Goal: Task Accomplishment & Management: Use online tool/utility

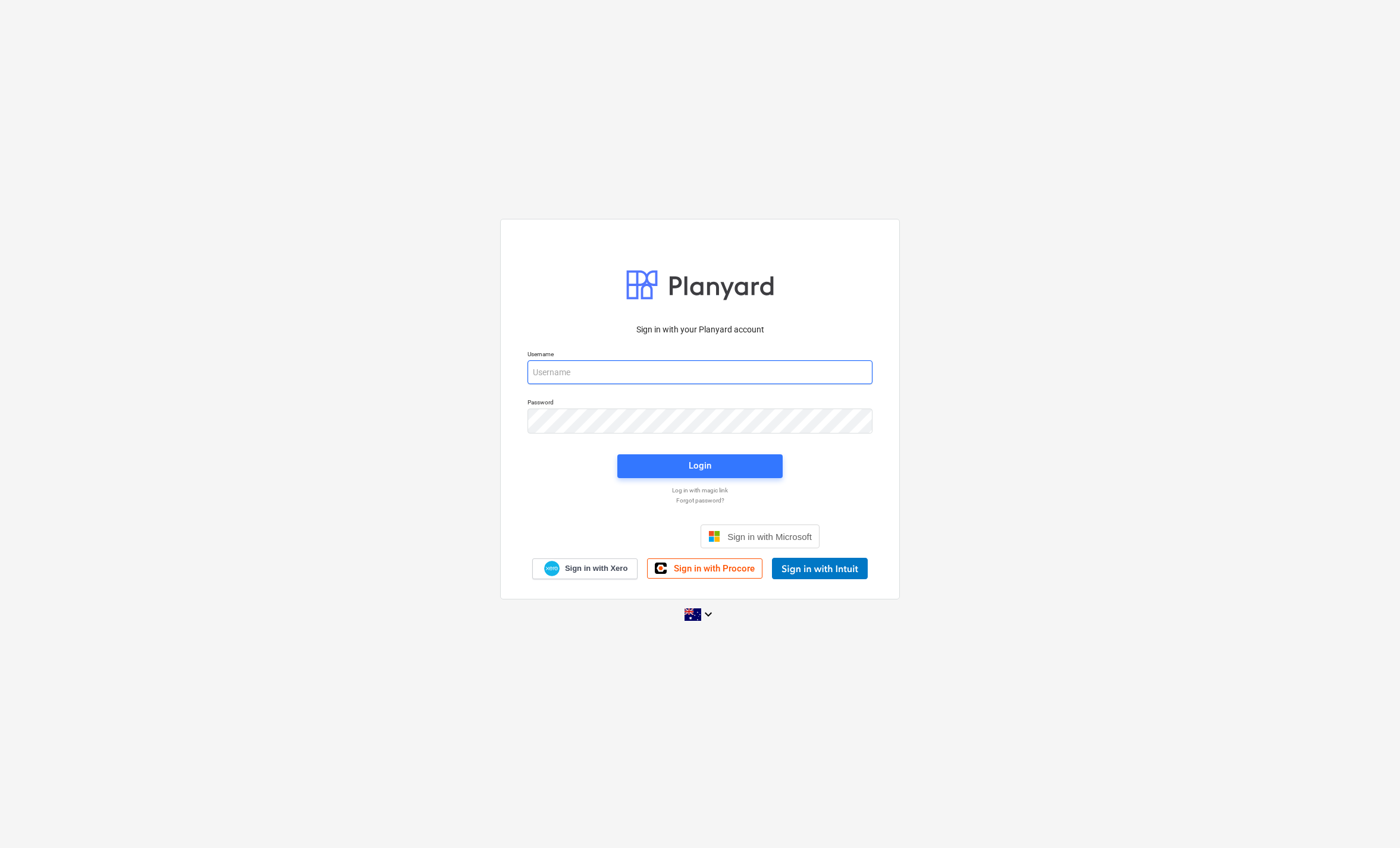
click at [614, 379] on input "email" at bounding box center [700, 373] width 345 height 24
type input "[EMAIL_ADDRESS][DOMAIN_NAME]"
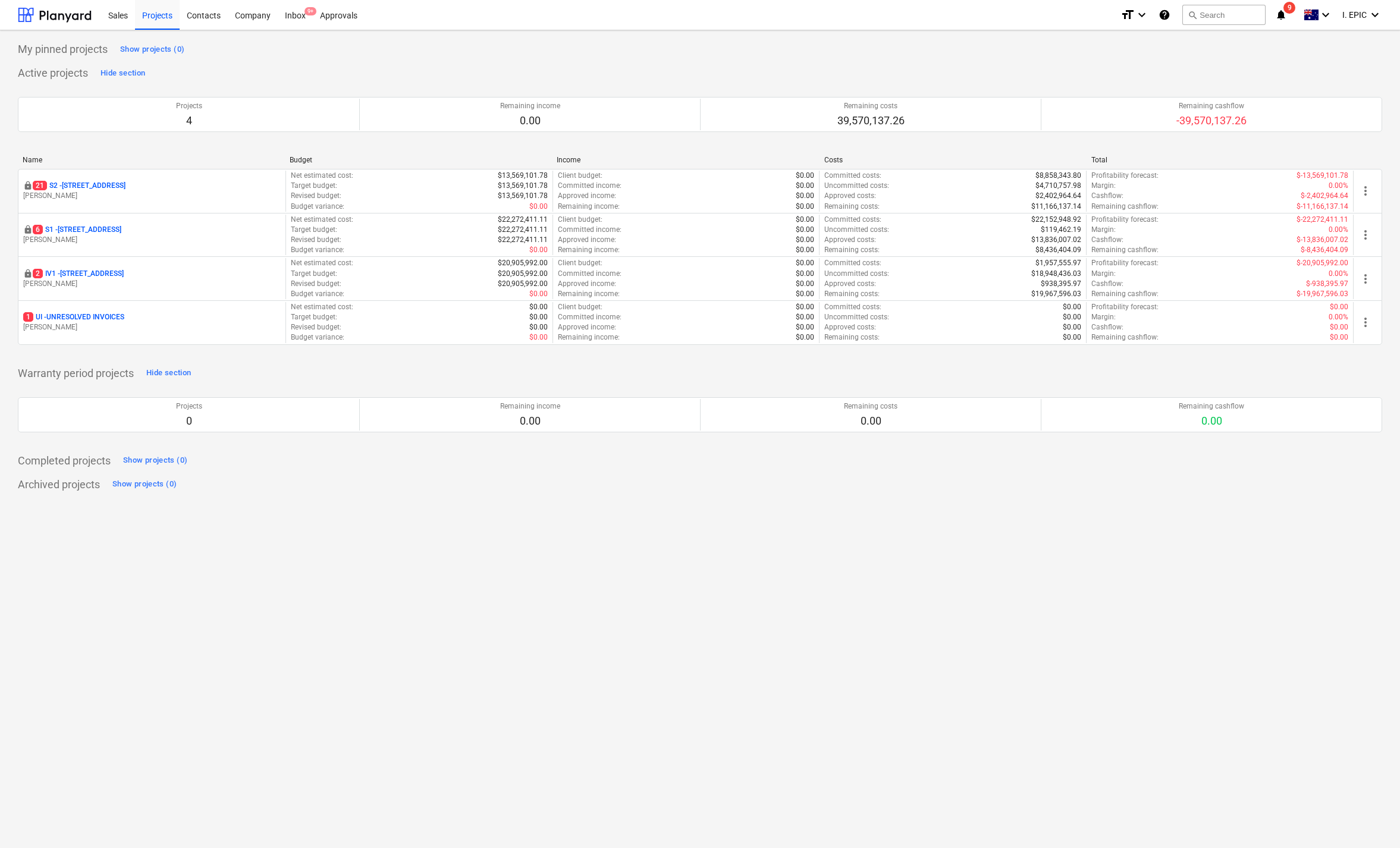
click at [509, 712] on div "My pinned projects Show projects (0) Active projects Hide section Projects 4 Re…" at bounding box center [700, 439] width 1400 height 818
click at [298, 10] on div "Inbox 9+" at bounding box center [295, 14] width 35 height 30
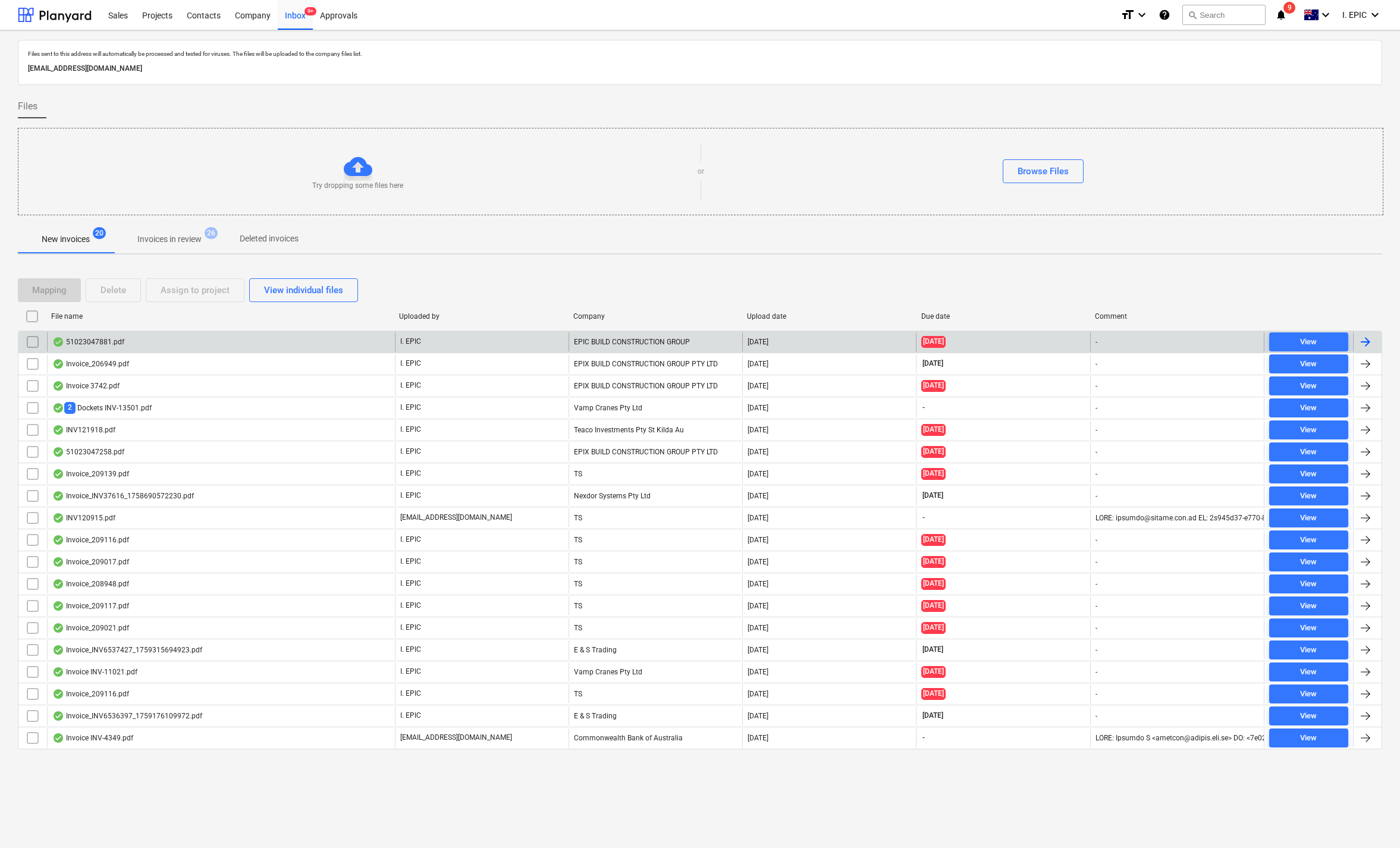
click at [89, 347] on div "51023047881.pdf" at bounding box center [88, 342] width 72 height 10
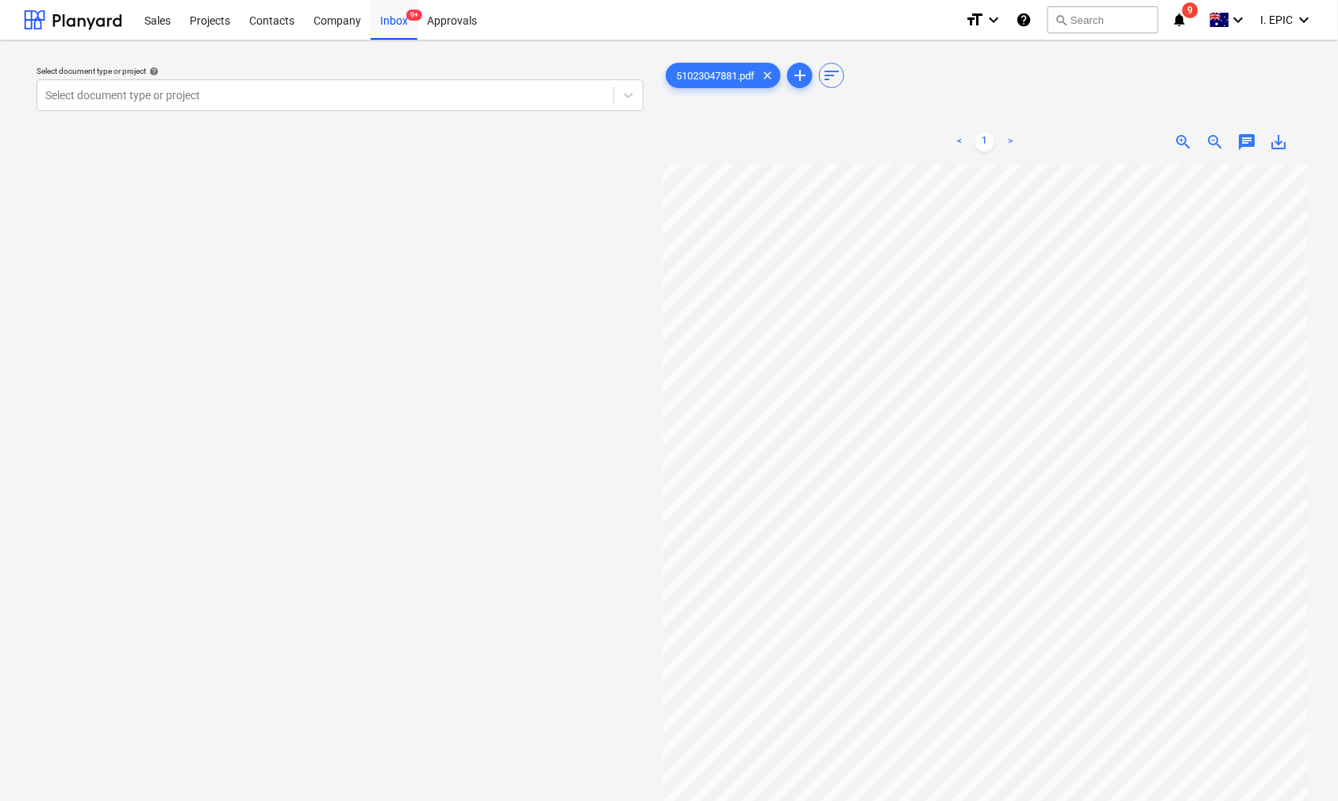
scroll to position [198, 92]
click at [629, 94] on icon at bounding box center [628, 95] width 16 height 16
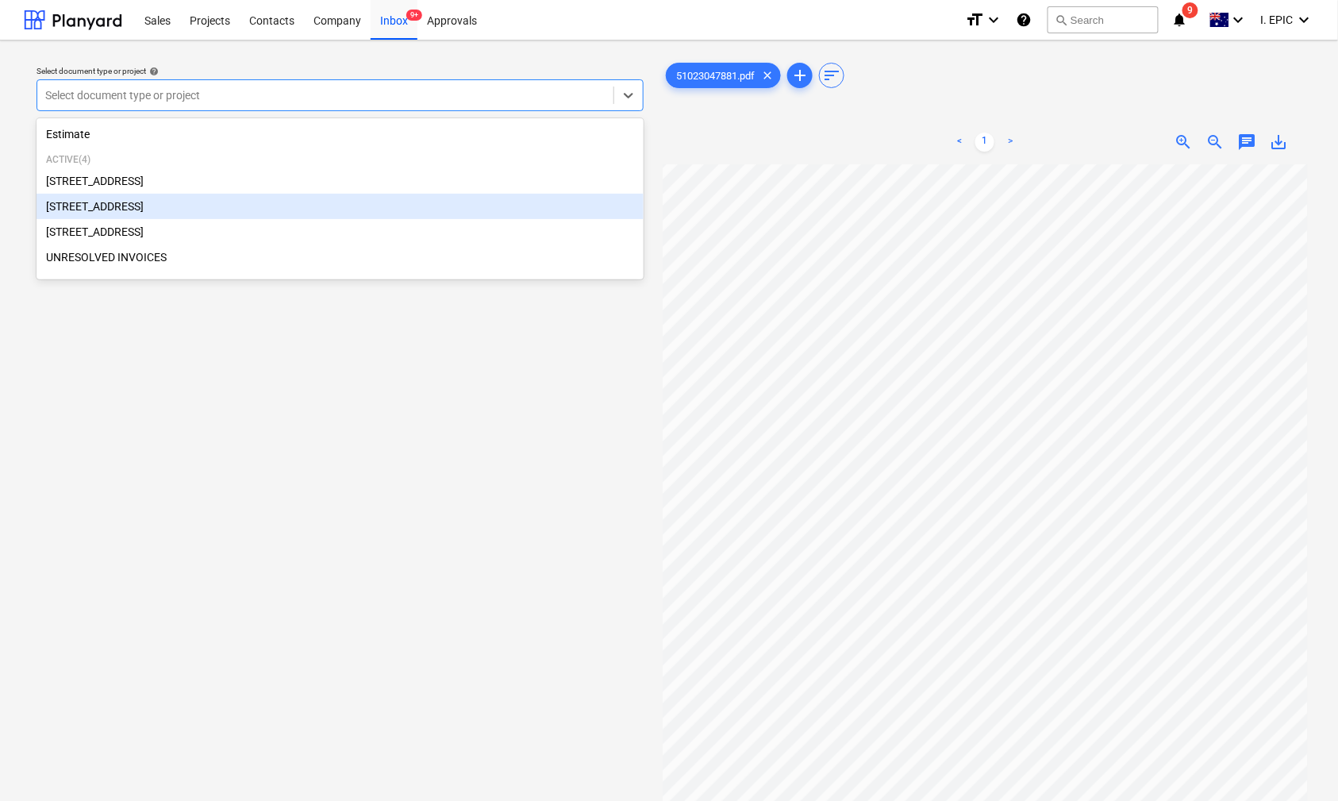
click at [115, 208] on div "[STREET_ADDRESS]" at bounding box center [339, 206] width 607 height 25
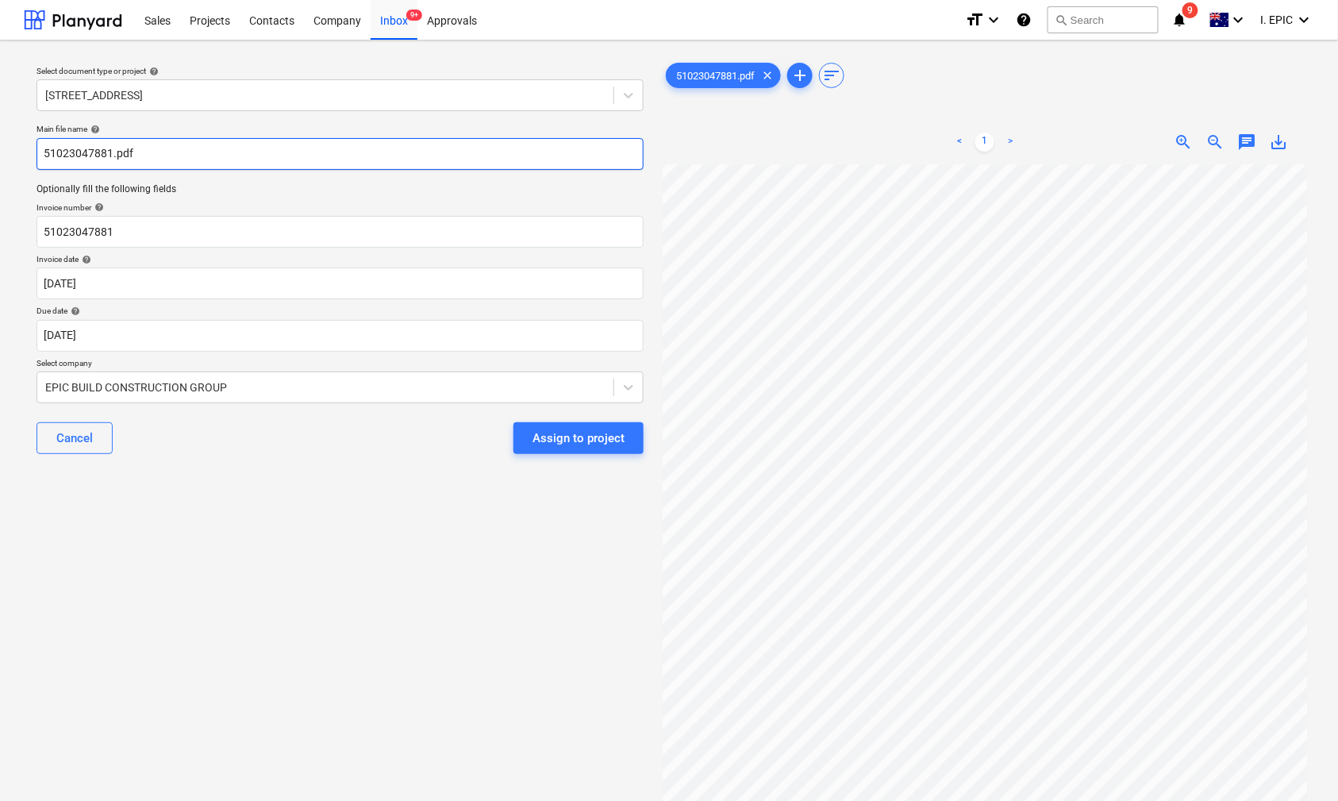
click at [45, 156] on input "51023047881.pdf" at bounding box center [339, 154] width 607 height 32
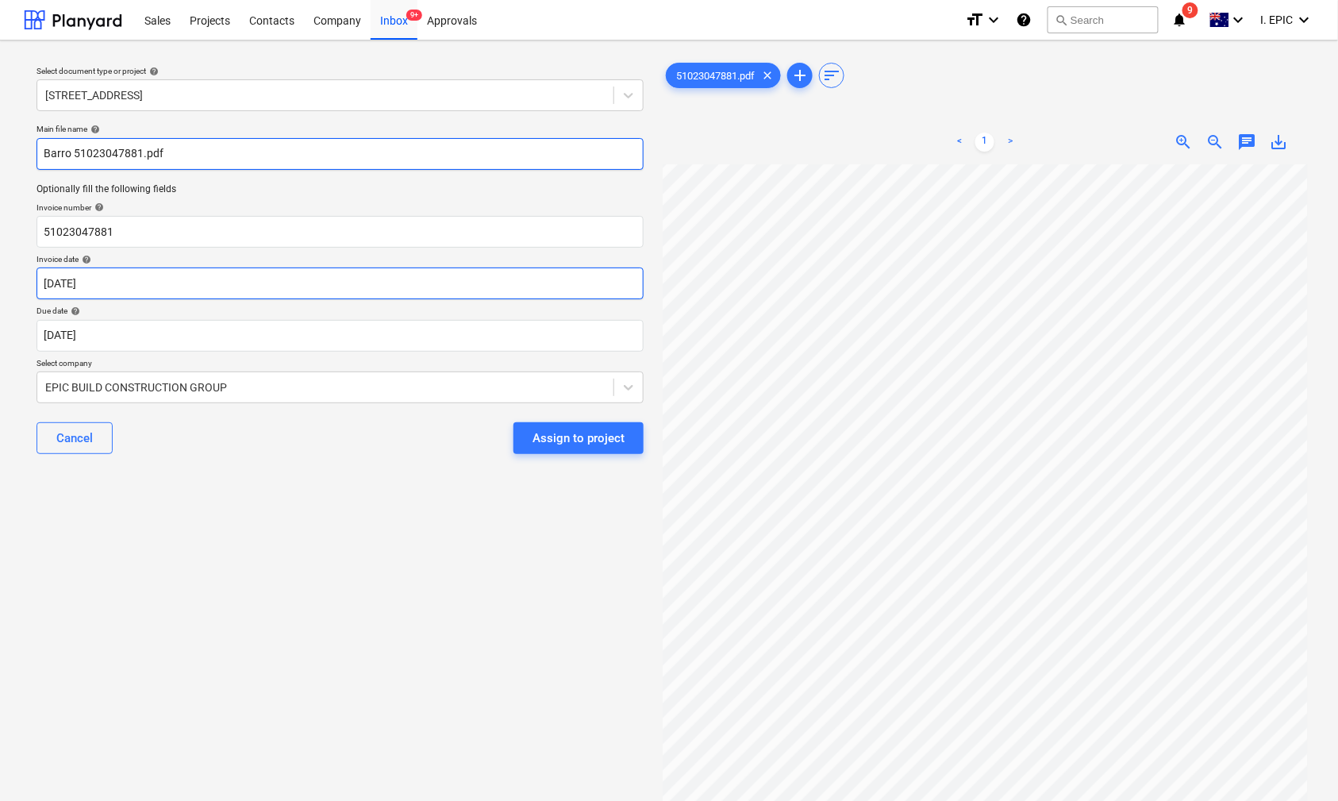
type input "Barro 51023047881.pdf"
click at [51, 283] on body "Sales Projects Contacts Company Inbox 9+ Approvals format_size keyboard_arrow_d…" at bounding box center [669, 400] width 1338 height 801
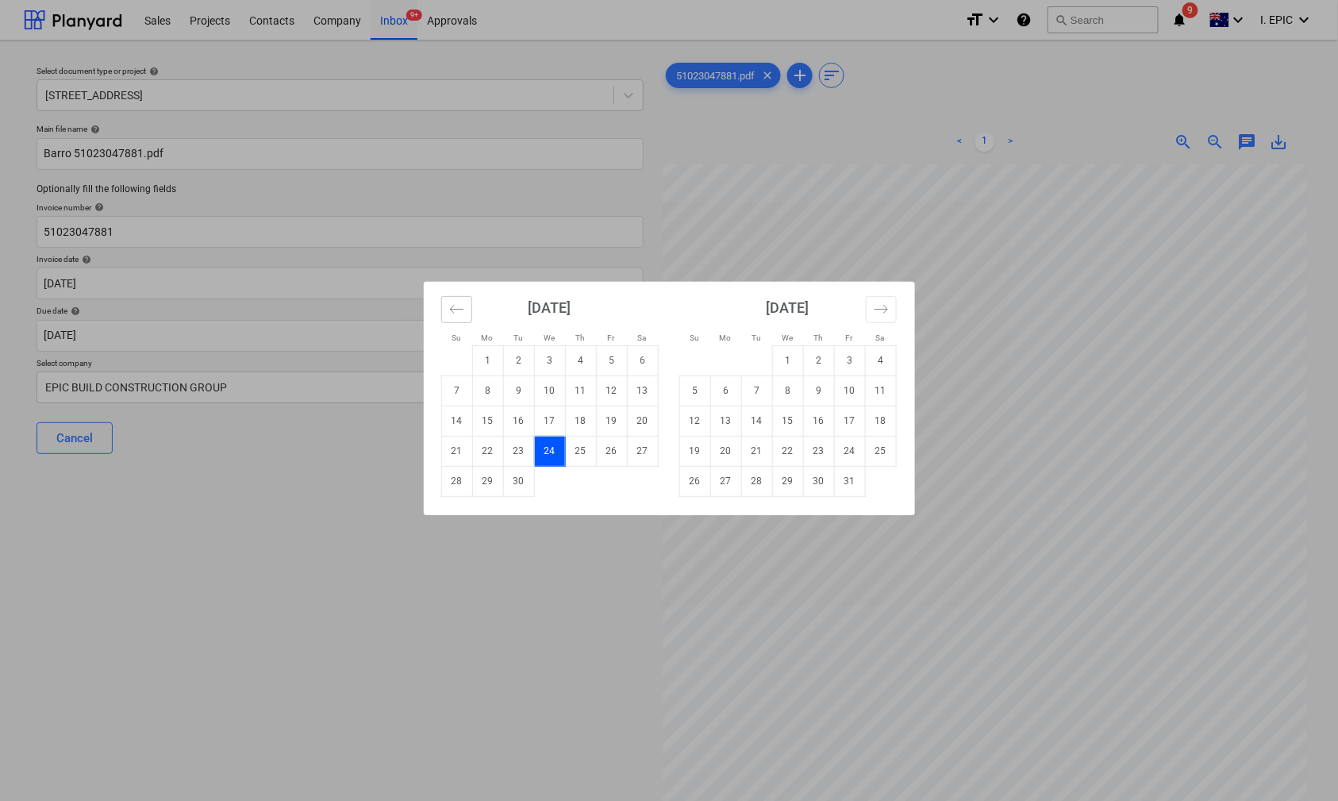
click at [452, 314] on icon "Move backward to switch to the previous month." at bounding box center [456, 308] width 15 height 15
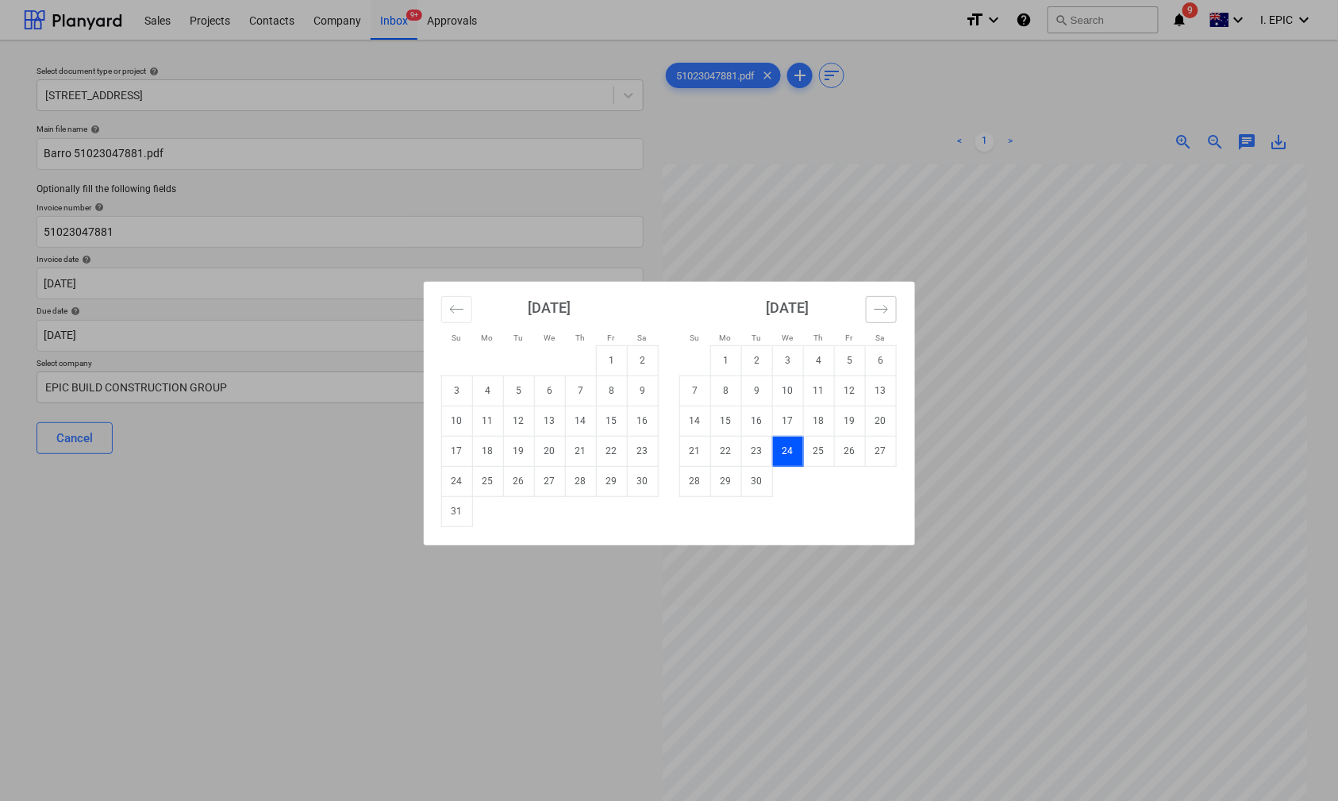
click at [893, 300] on button "Move forward to switch to the next month." at bounding box center [881, 309] width 31 height 27
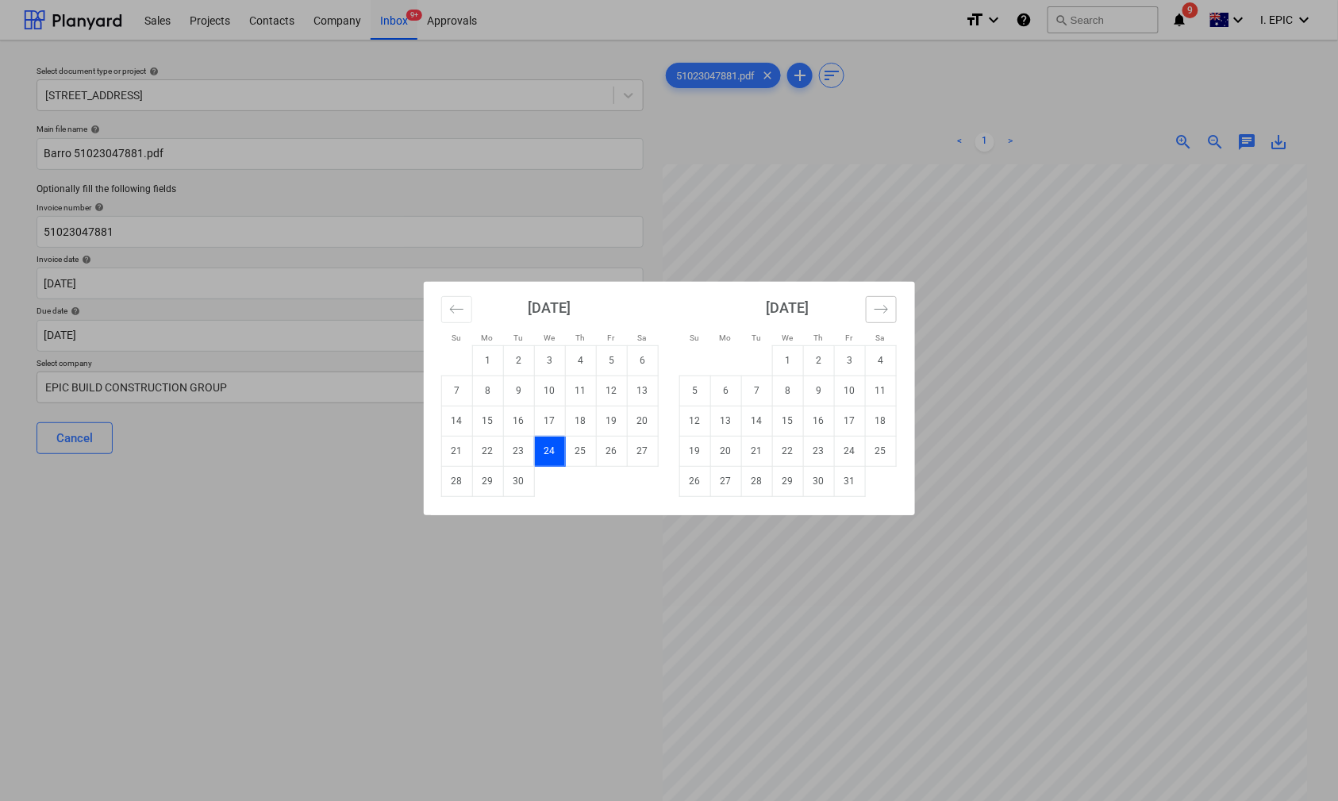
click at [893, 300] on button "Move forward to switch to the next month." at bounding box center [881, 309] width 31 height 27
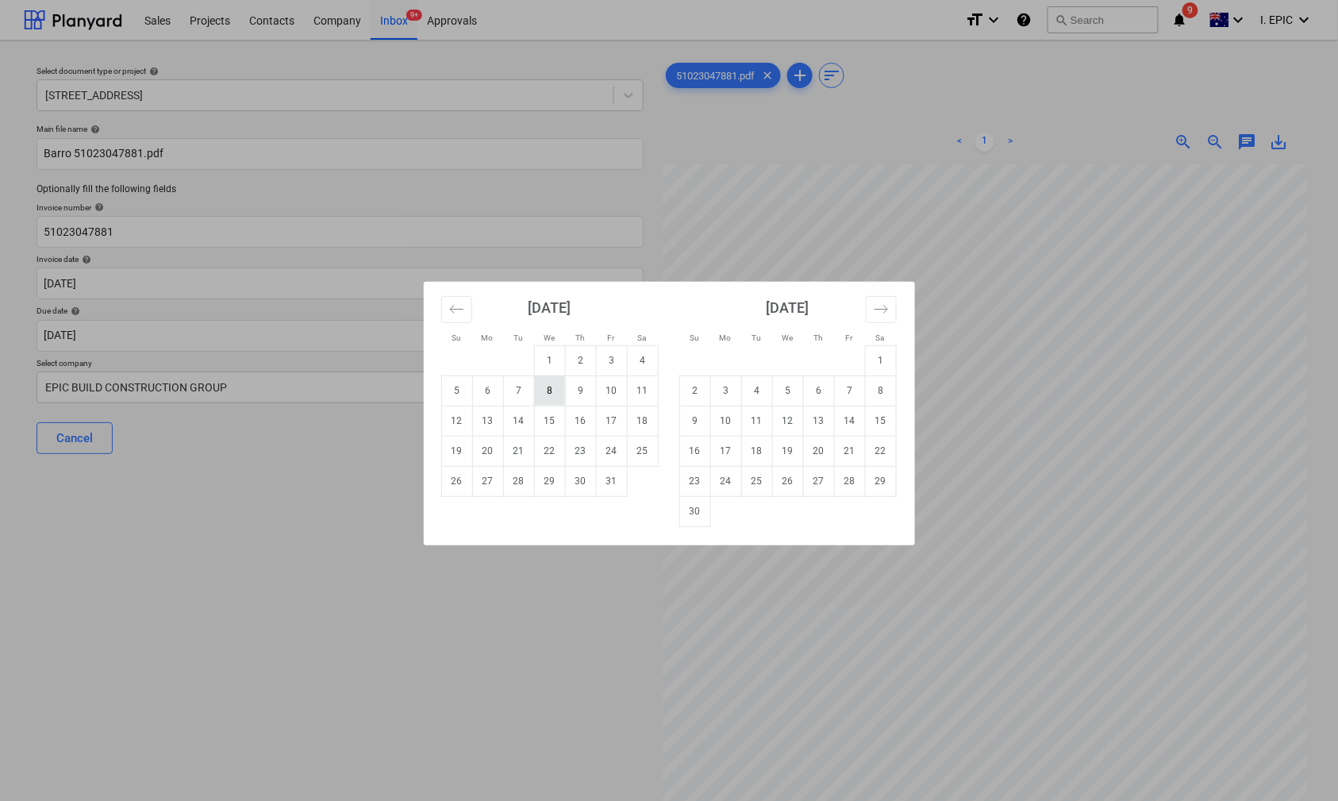
click at [557, 390] on td "8" at bounding box center [549, 390] width 31 height 30
type input "[DATE]"
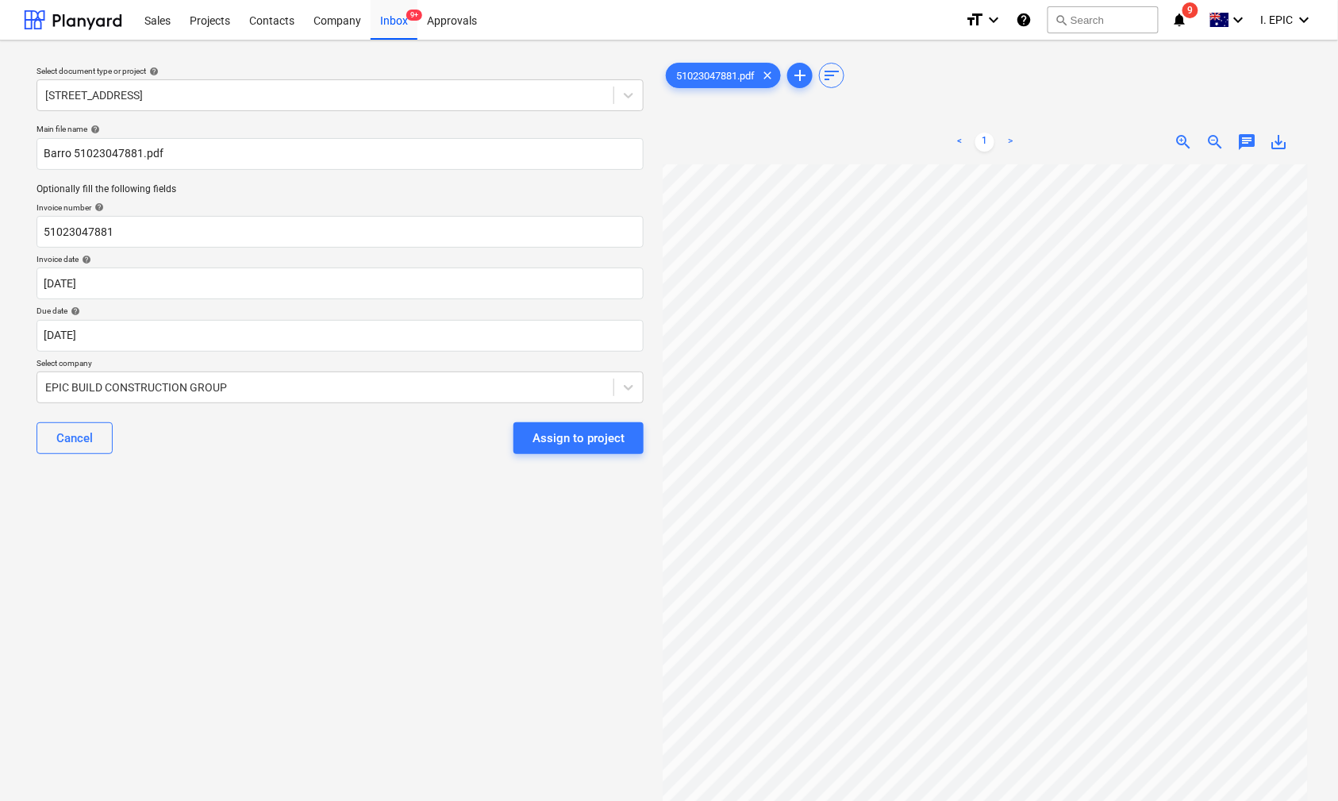
click at [176, 608] on div "Select document type or project help [STREET_ADDRESS] file name help Barro 5102…" at bounding box center [340, 490] width 632 height 874
click at [97, 340] on body "Sales Projects Contacts Company Inbox 9+ Approvals format_size keyboard_arrow_d…" at bounding box center [669, 400] width 1338 height 801
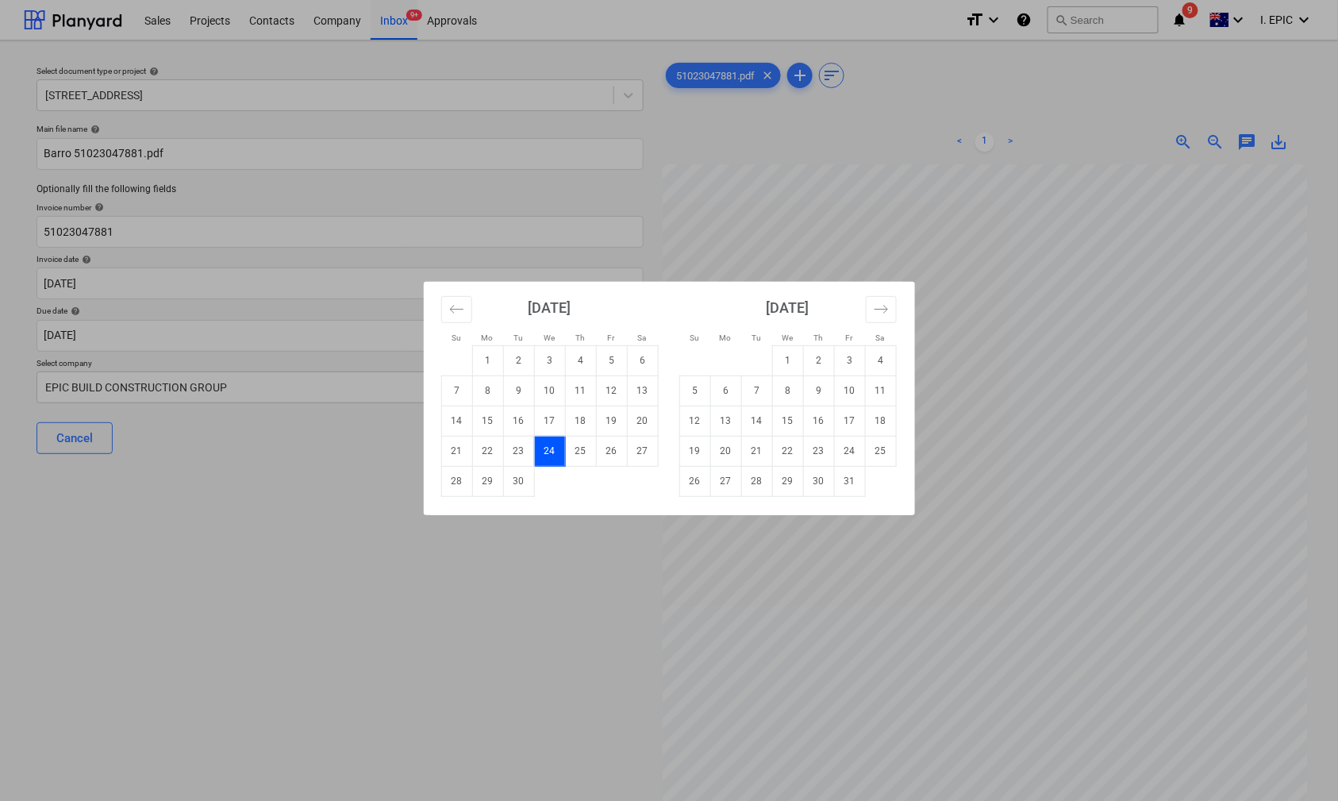
click at [276, 581] on div "Su Mo Tu We Th Fr Sa Su Mo Tu We Th Fr Sa [DATE] 1 2 3 4 5 6 7 8 9 10 11 12 13 …" at bounding box center [669, 400] width 1338 height 801
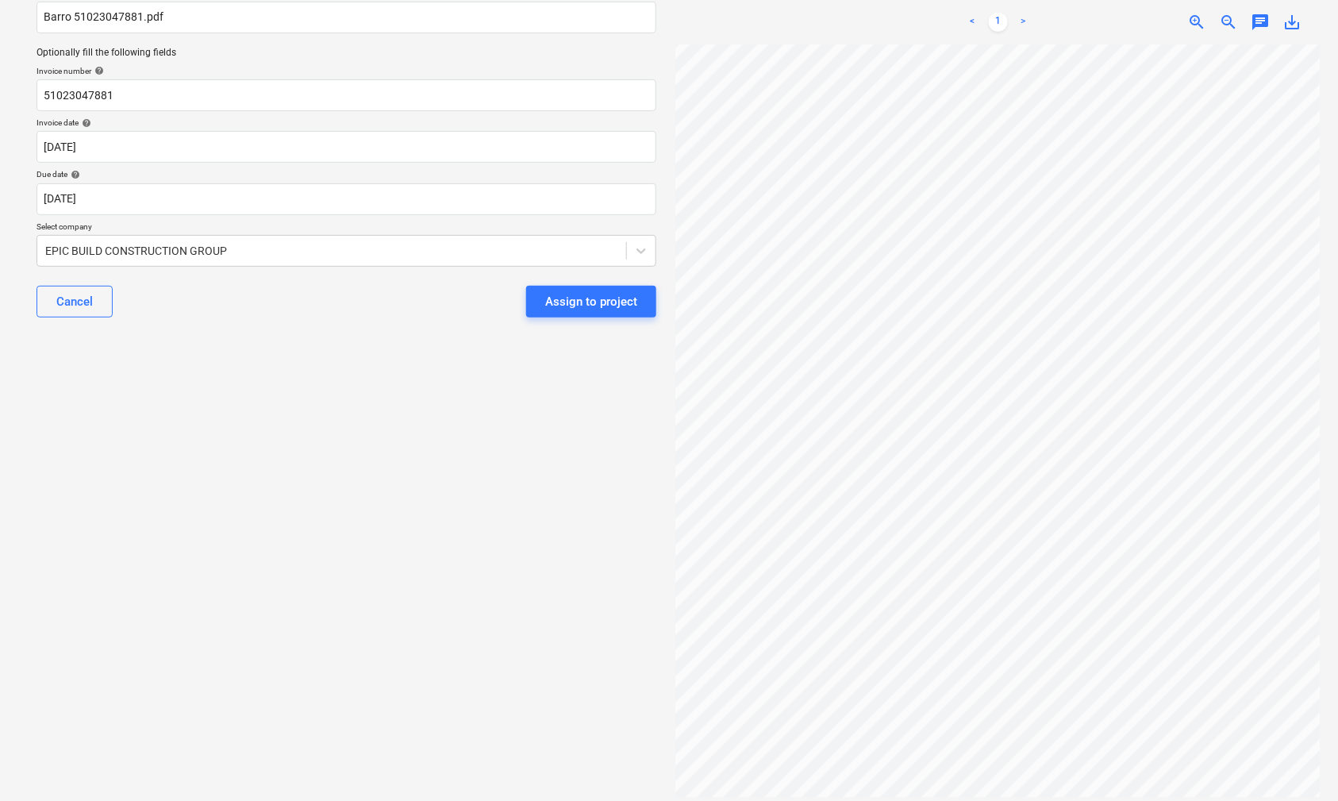
scroll to position [140, 0]
click at [368, 343] on div "Select document type or project help [STREET_ADDRESS] file name help Barro 5102…" at bounding box center [346, 351] width 645 height 874
click at [81, 202] on body "Sales Projects Contacts Company Inbox 9+ Approvals format_size keyboard_arrow_d…" at bounding box center [669, 261] width 1338 height 801
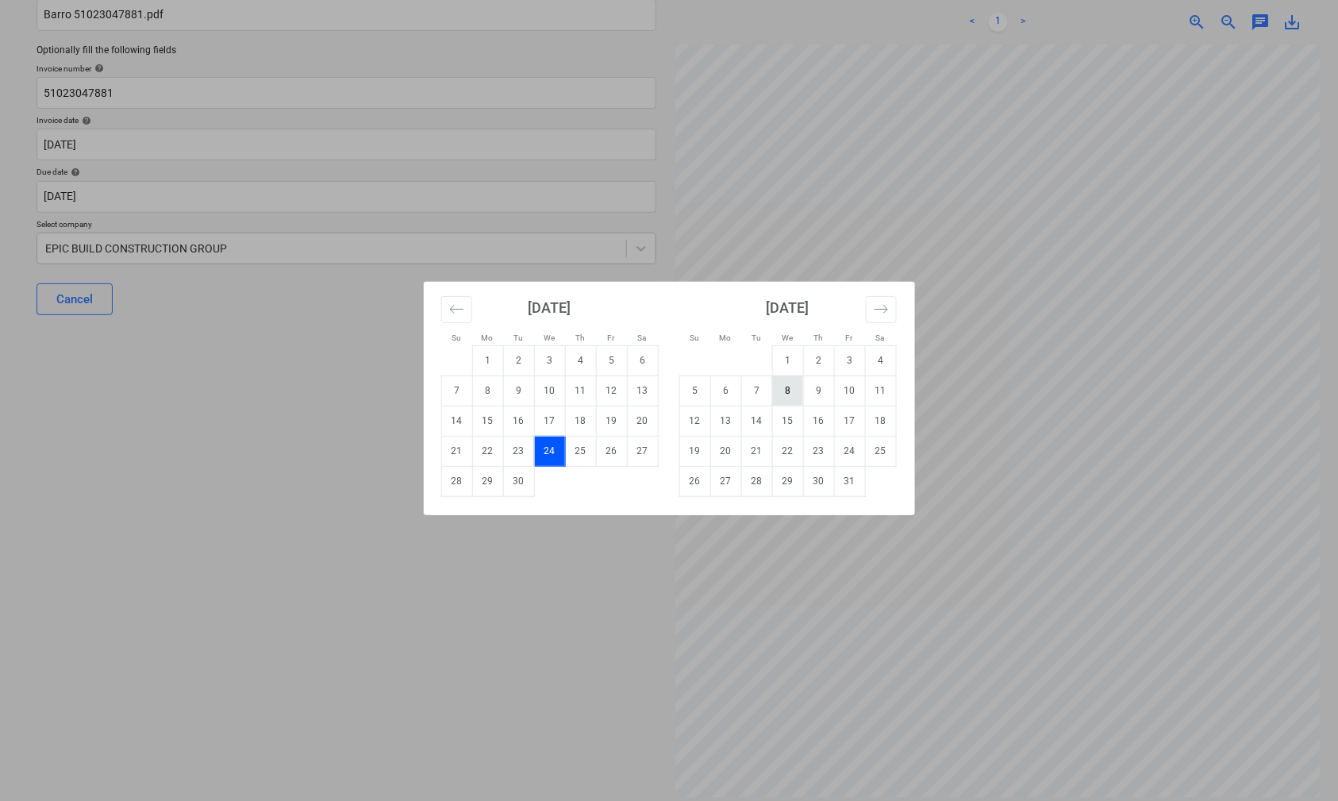
click at [790, 389] on td "8" at bounding box center [787, 390] width 31 height 30
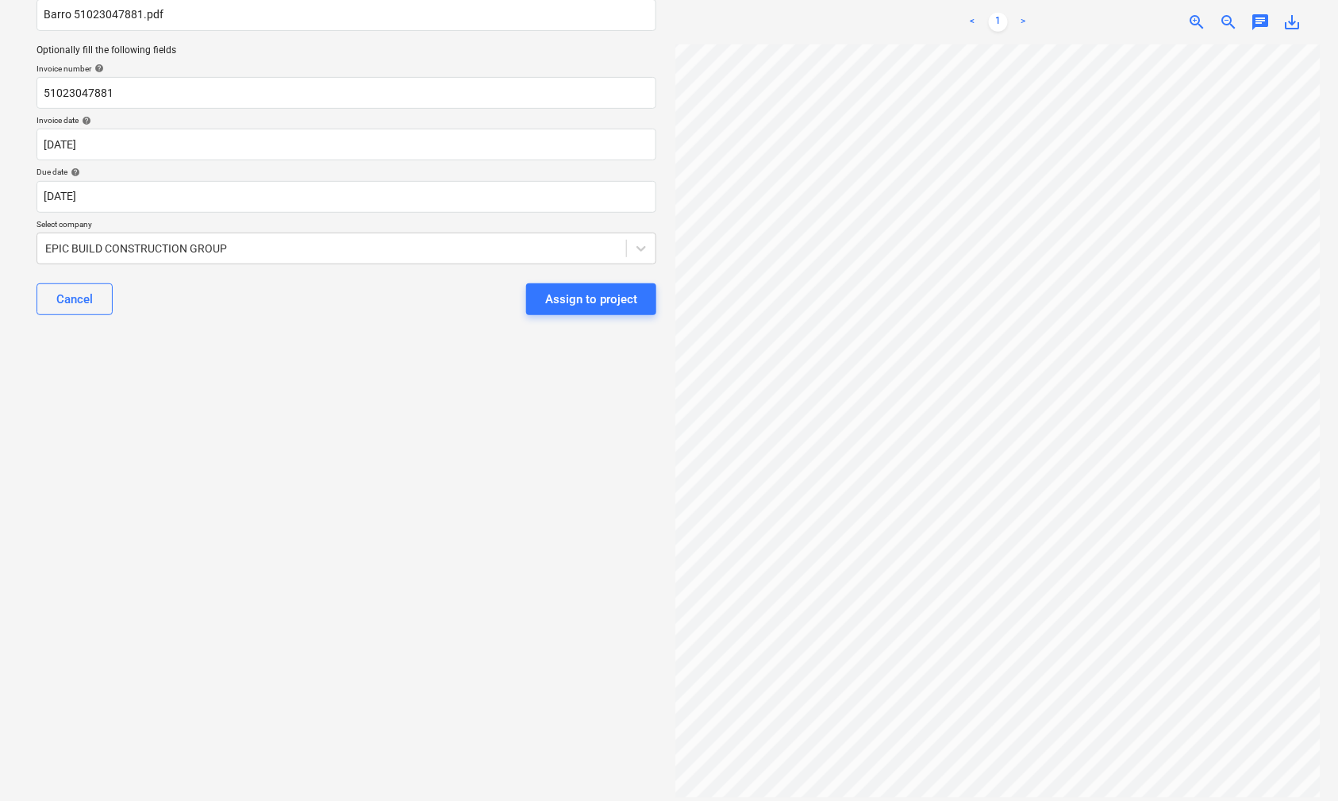
type input "[DATE]"
click at [135, 477] on div "Select document type or project help [STREET_ADDRESS] file name help Barro 5102…" at bounding box center [346, 351] width 645 height 874
click at [254, 547] on div "Select document type or project help [STREET_ADDRESS] file name help Barro 5102…" at bounding box center [346, 351] width 645 height 874
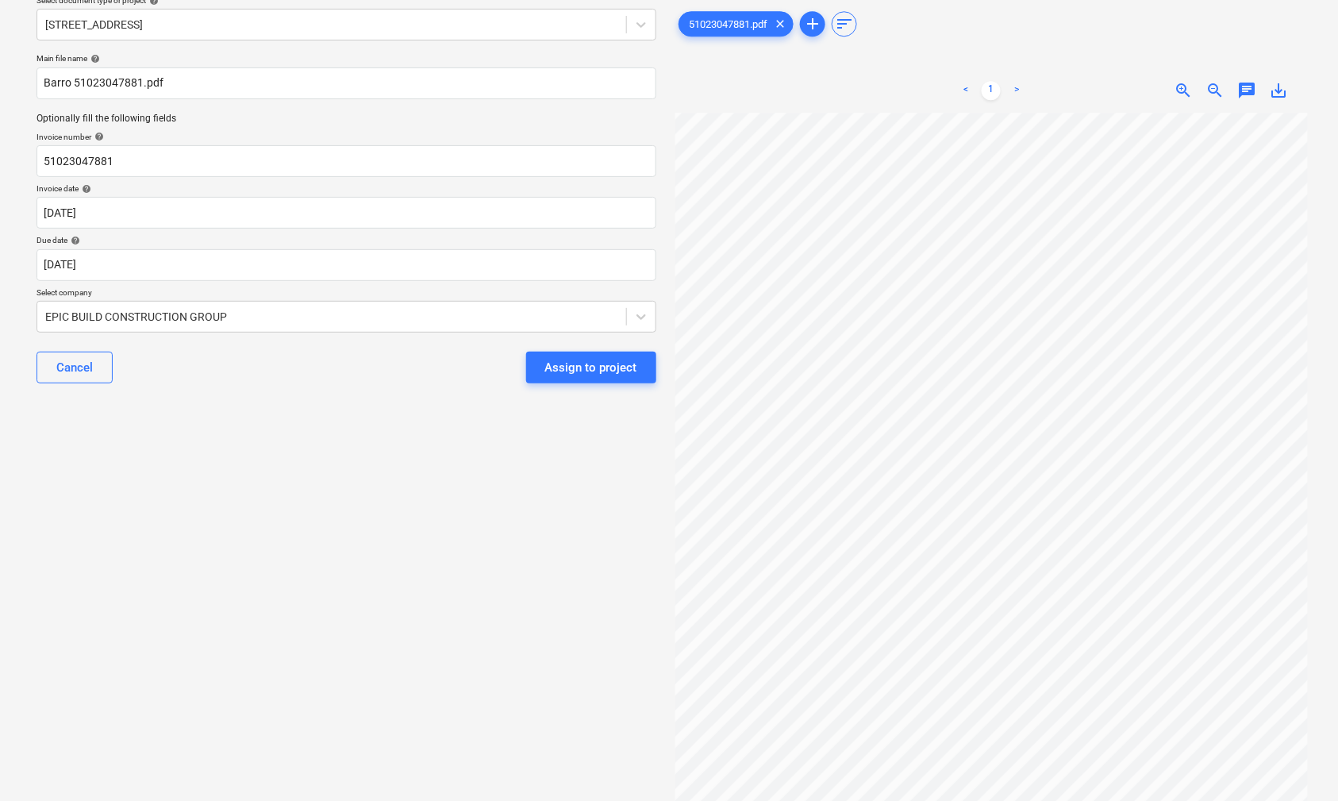
scroll to position [0, 0]
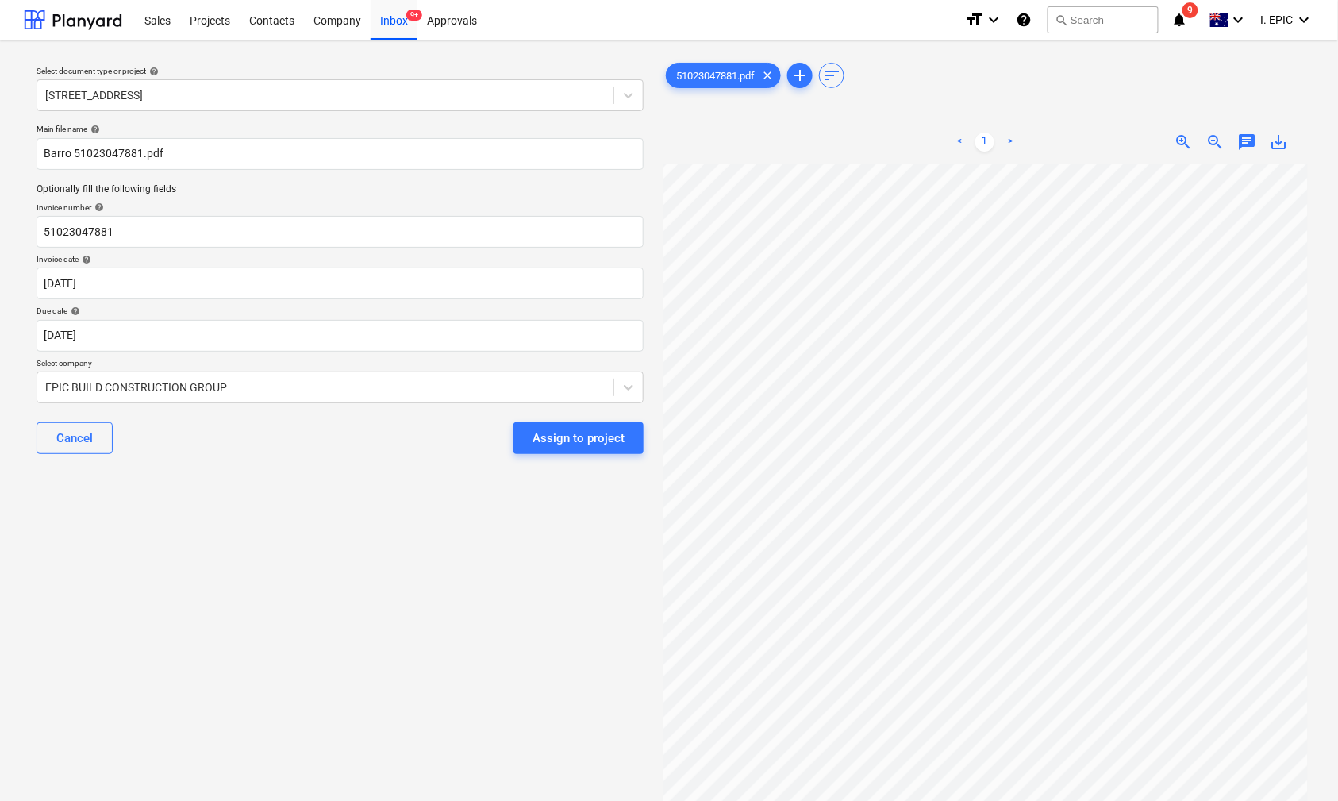
click at [290, 594] on div "Select document type or project help [STREET_ADDRESS] file name help Barro 5102…" at bounding box center [340, 490] width 632 height 874
click at [1238, 136] on span "chat" at bounding box center [1247, 142] width 19 height 19
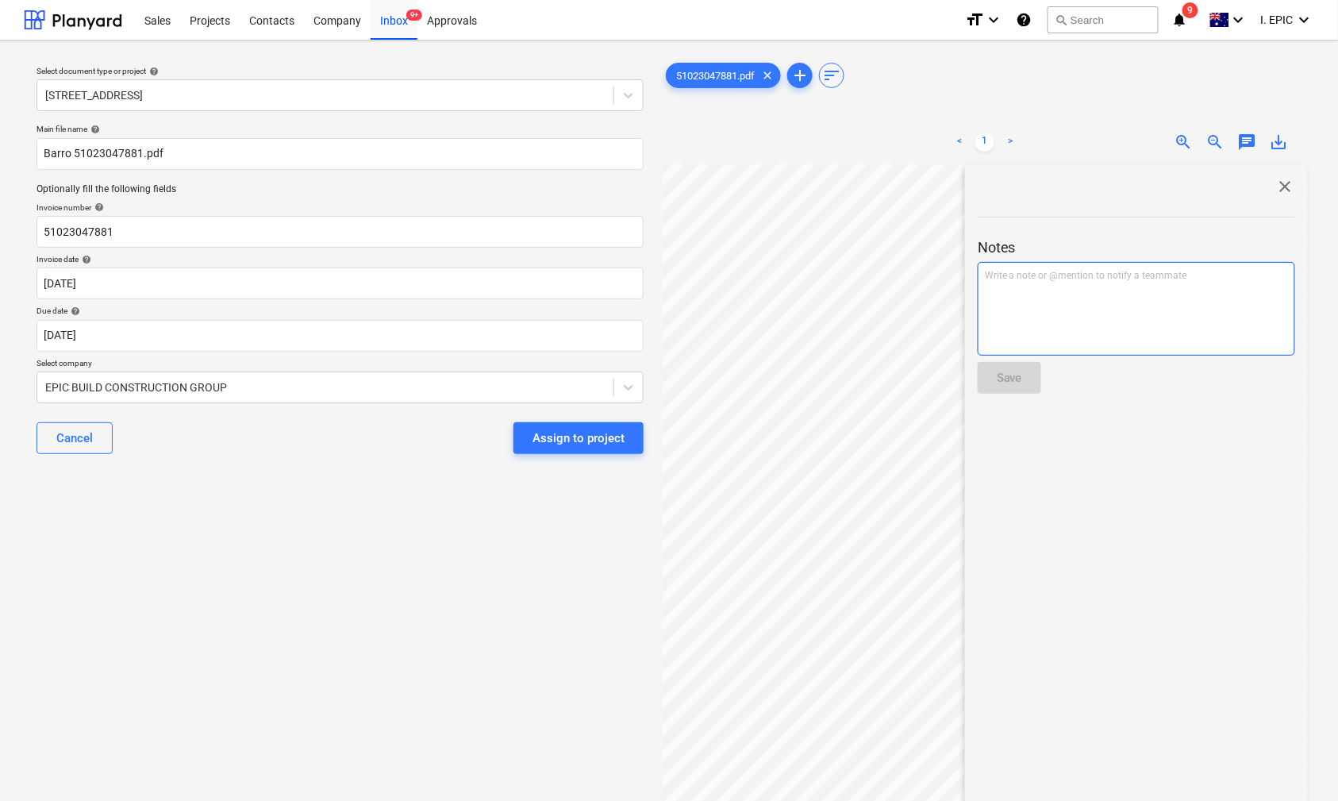
click at [1070, 306] on div "Write a note or @mention to notify a teammate [PERSON_NAME]" at bounding box center [1135, 309] width 317 height 94
click at [1035, 376] on button "Save" at bounding box center [1008, 378] width 63 height 32
click at [290, 557] on div "Select document type or project help [STREET_ADDRESS] file name help Barro 5102…" at bounding box center [340, 490] width 632 height 874
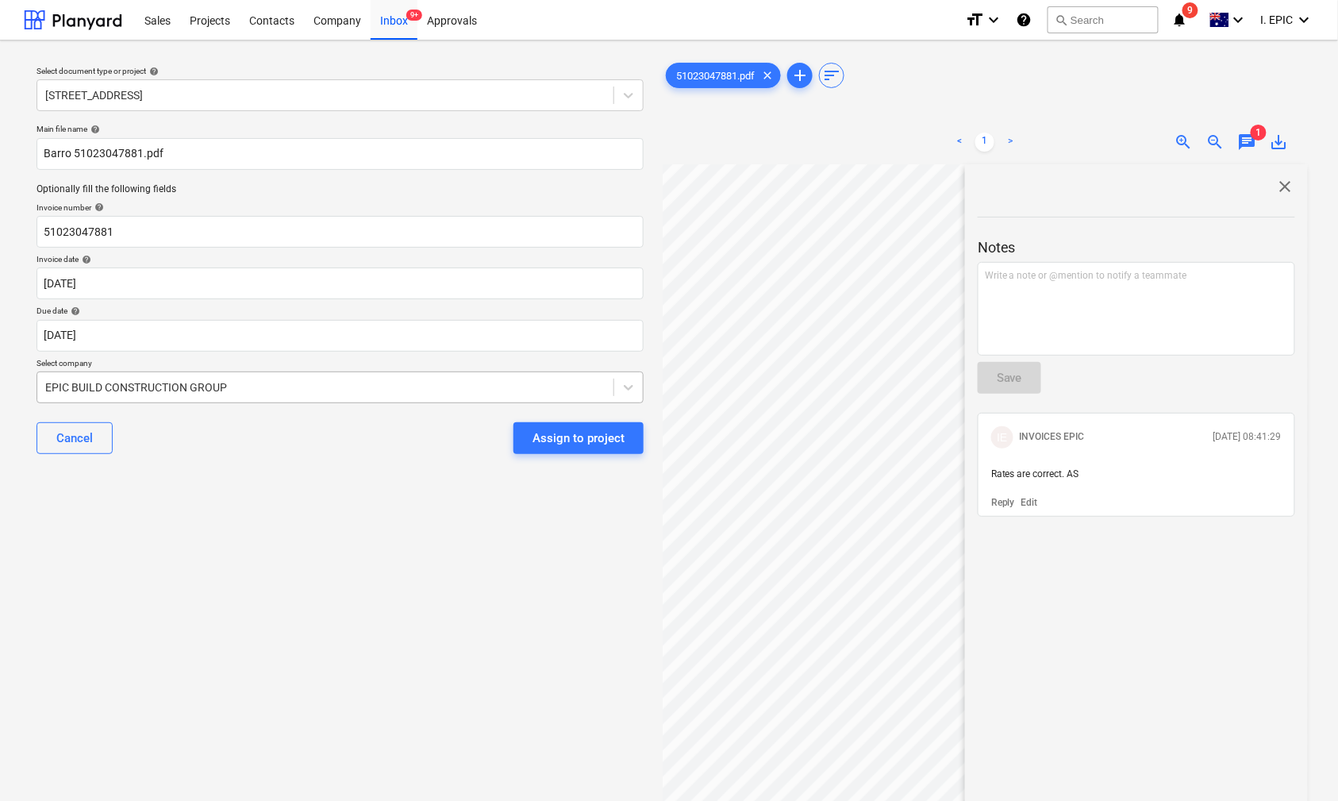
click at [435, 398] on div "EPIC BUILD CONSTRUCTION GROUP" at bounding box center [325, 387] width 576 height 22
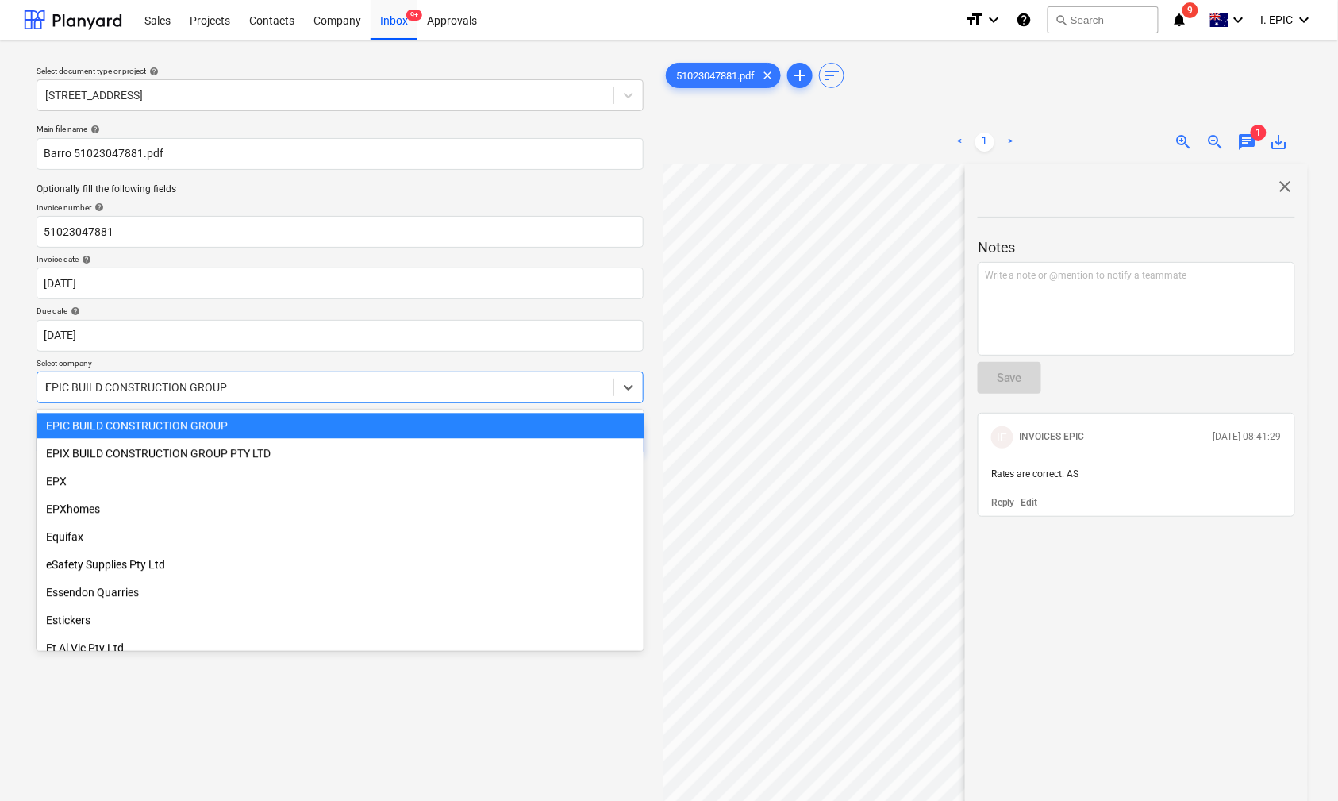
scroll to position [873, 0]
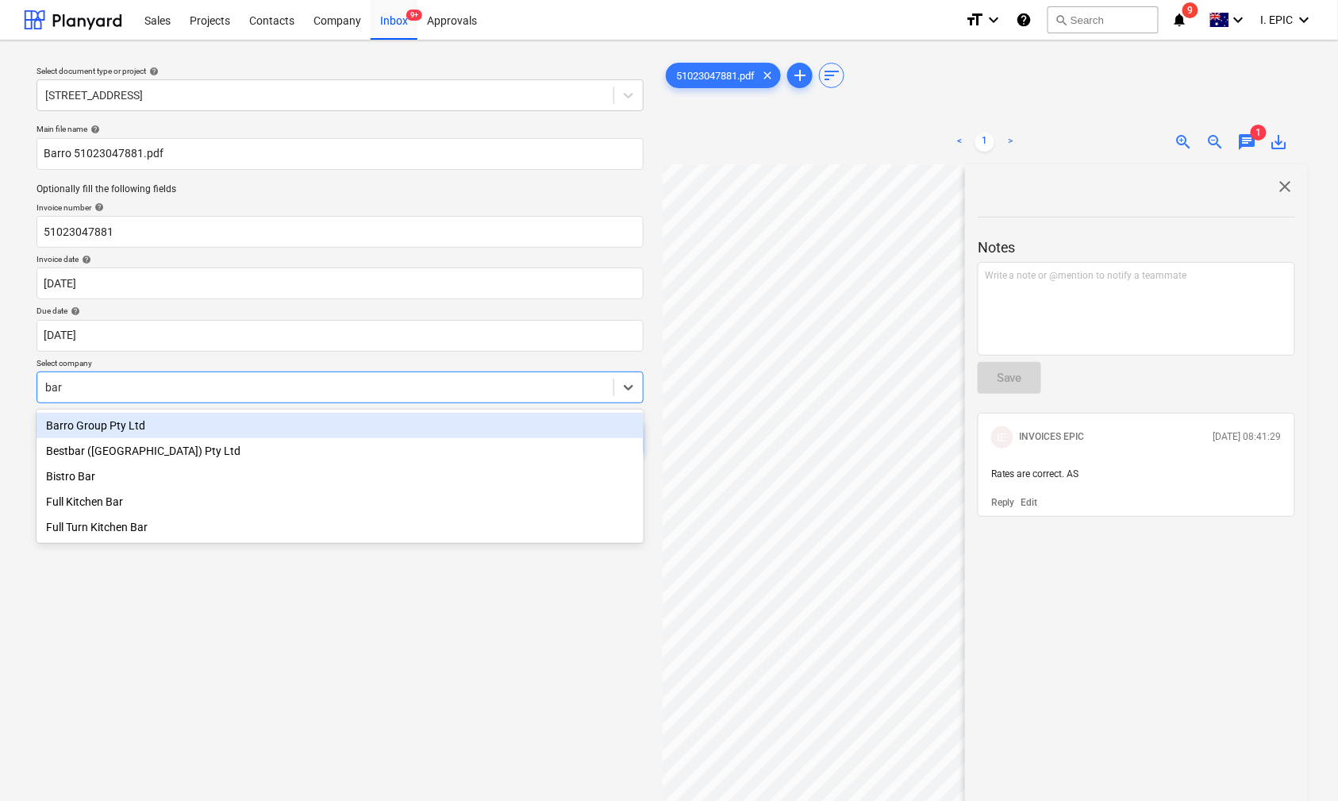
type input "[PERSON_NAME]"
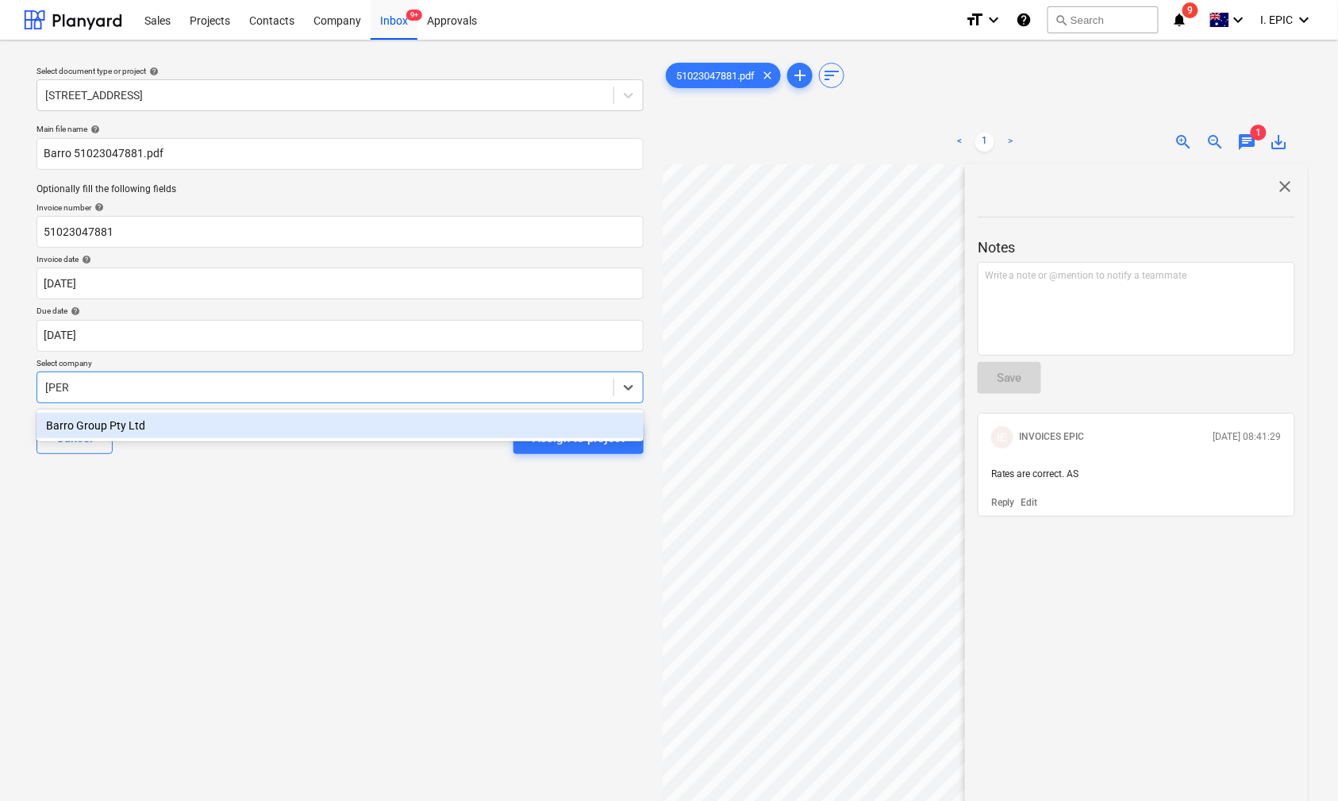
click at [182, 423] on div "Barro Group Pty Ltd" at bounding box center [339, 425] width 607 height 25
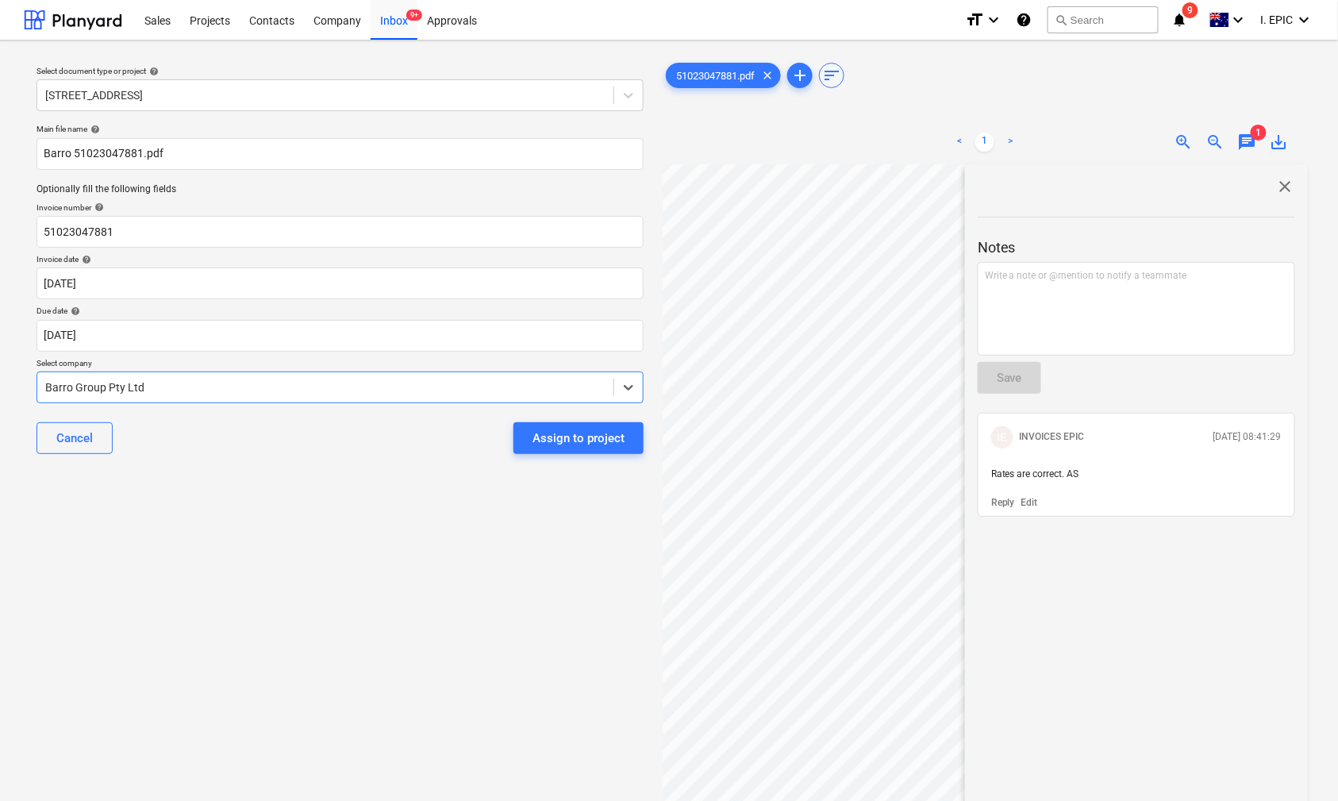
click at [298, 582] on div "Select document type or project help [STREET_ADDRESS] file name help Barro 5102…" at bounding box center [340, 490] width 632 height 874
click at [600, 445] on div "Assign to project" at bounding box center [578, 438] width 92 height 21
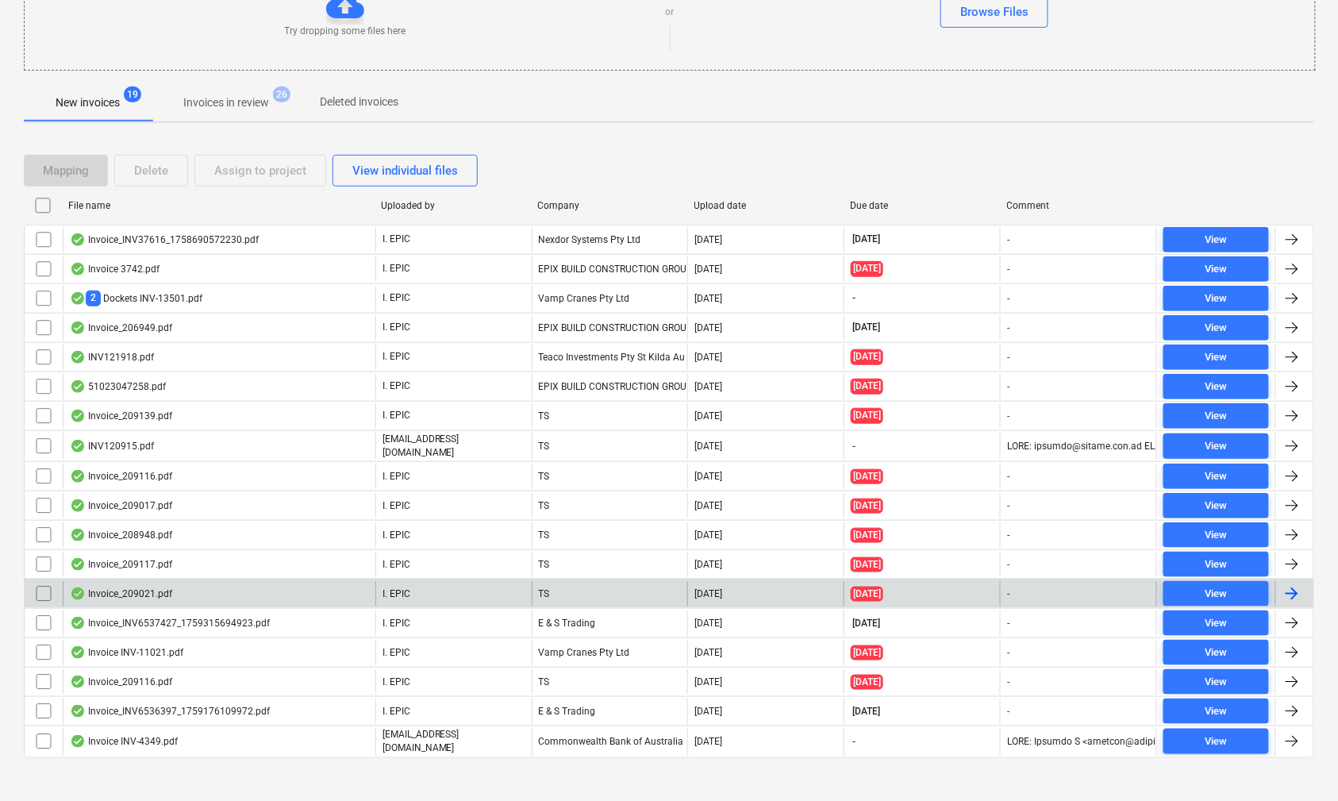
scroll to position [232, 0]
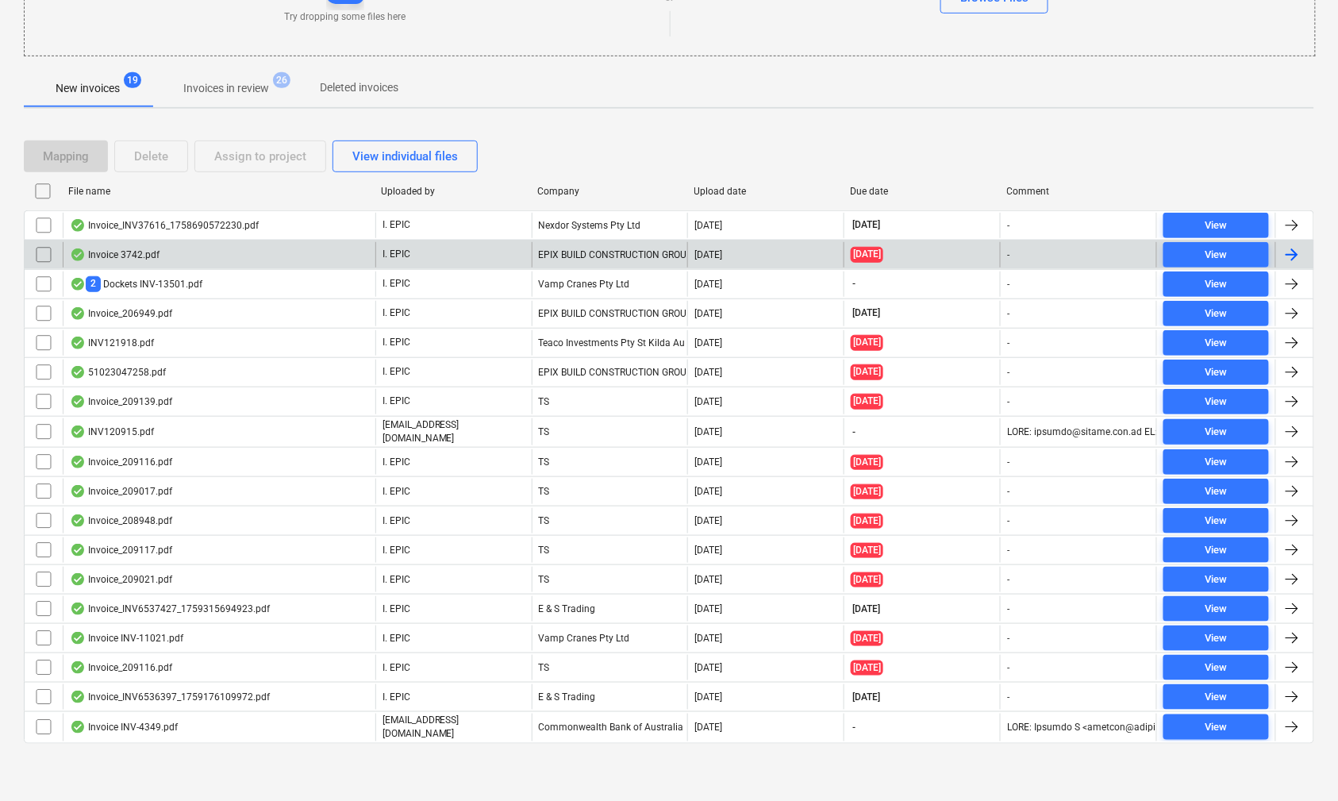
click at [140, 251] on div "Invoice 3742.pdf" at bounding box center [115, 254] width 90 height 13
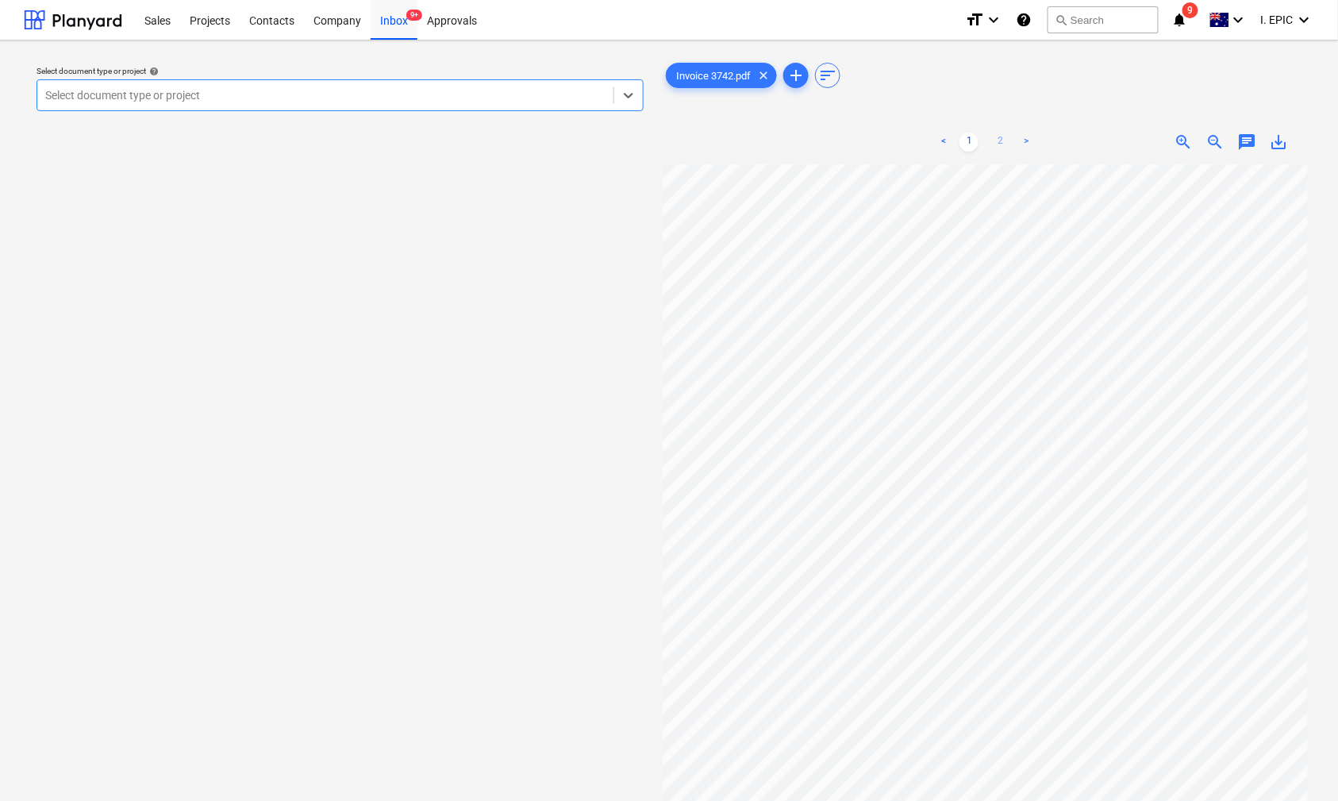
click at [1001, 138] on link "2" at bounding box center [1000, 142] width 19 height 19
click at [969, 140] on link "1" at bounding box center [968, 142] width 19 height 19
click at [1063, 79] on div "Invoice 3742.pdf clear add sort" at bounding box center [985, 76] width 645 height 32
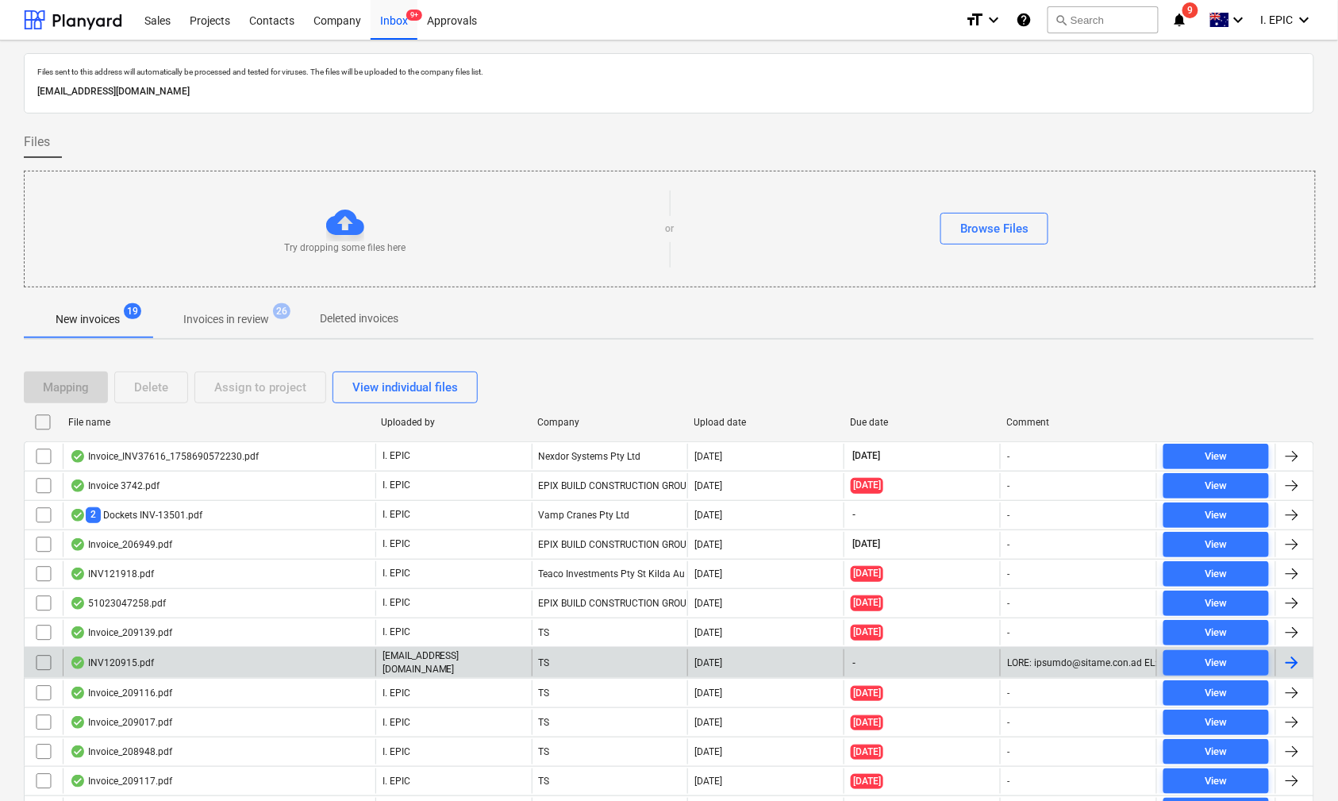
scroll to position [232, 0]
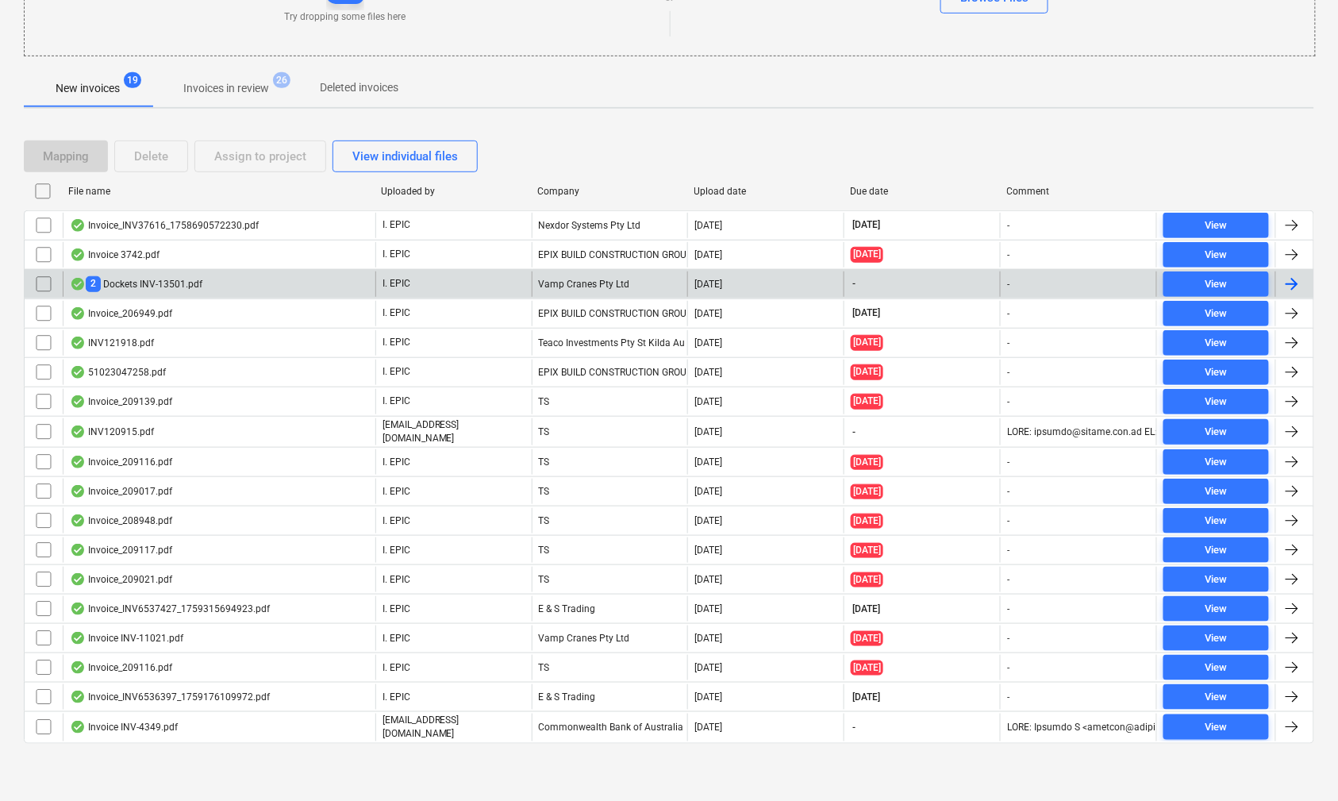
click at [152, 282] on div "2 Dockets INV-13501.pdf" at bounding box center [136, 283] width 133 height 15
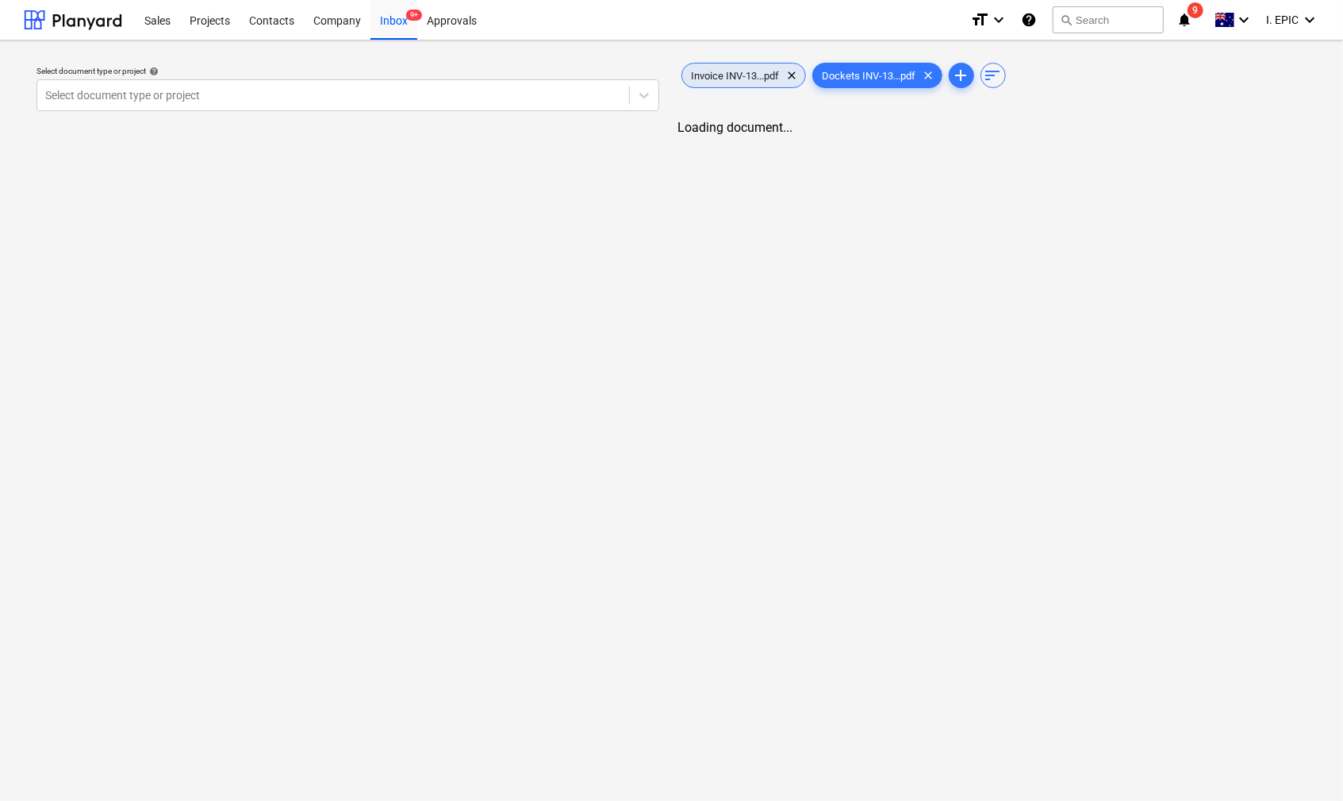
click at [724, 64] on div "Invoice INV-13...pdf clear" at bounding box center [744, 75] width 125 height 25
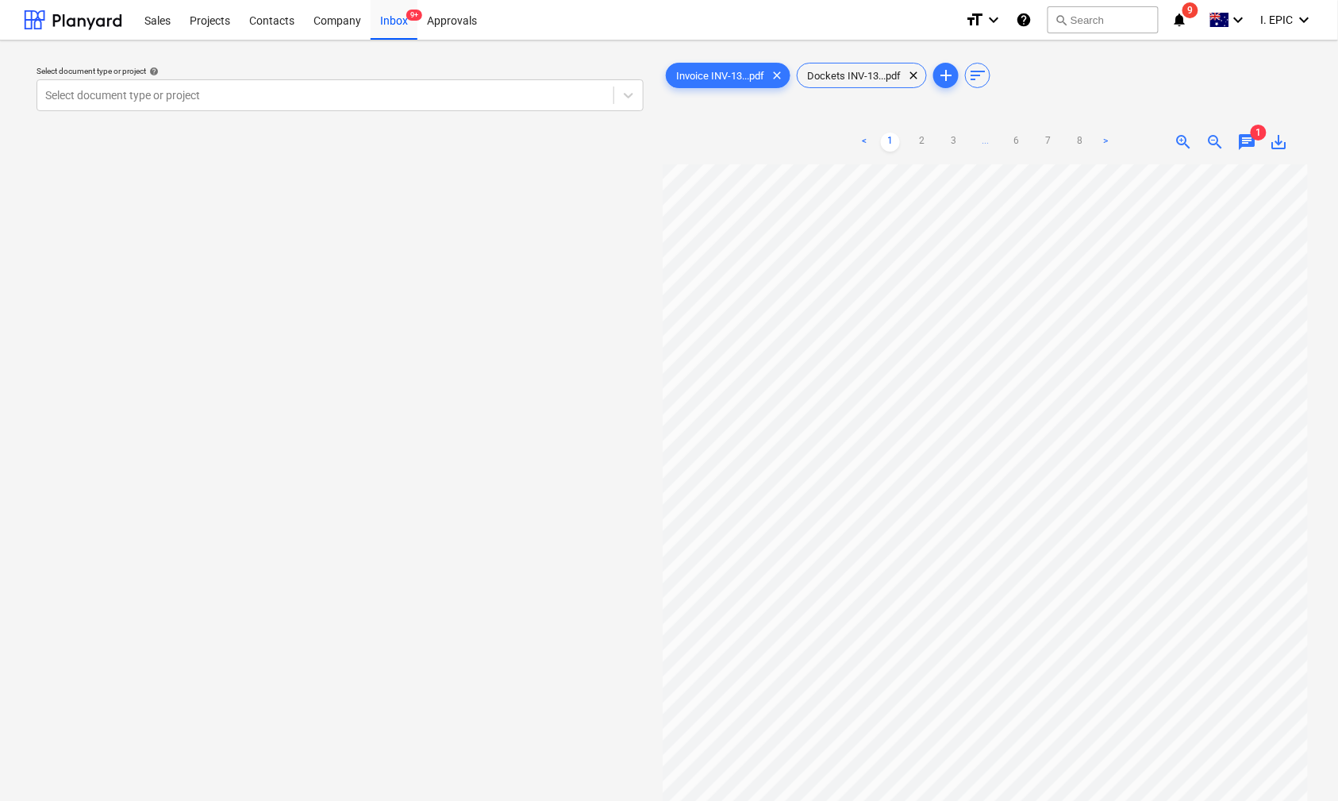
click at [1252, 156] on div "< 1 2 3 ... 6 7 8 > zoom_in zoom_out chat 1 save_alt" at bounding box center [985, 142] width 645 height 44
click at [1251, 147] on span "chat" at bounding box center [1247, 142] width 19 height 19
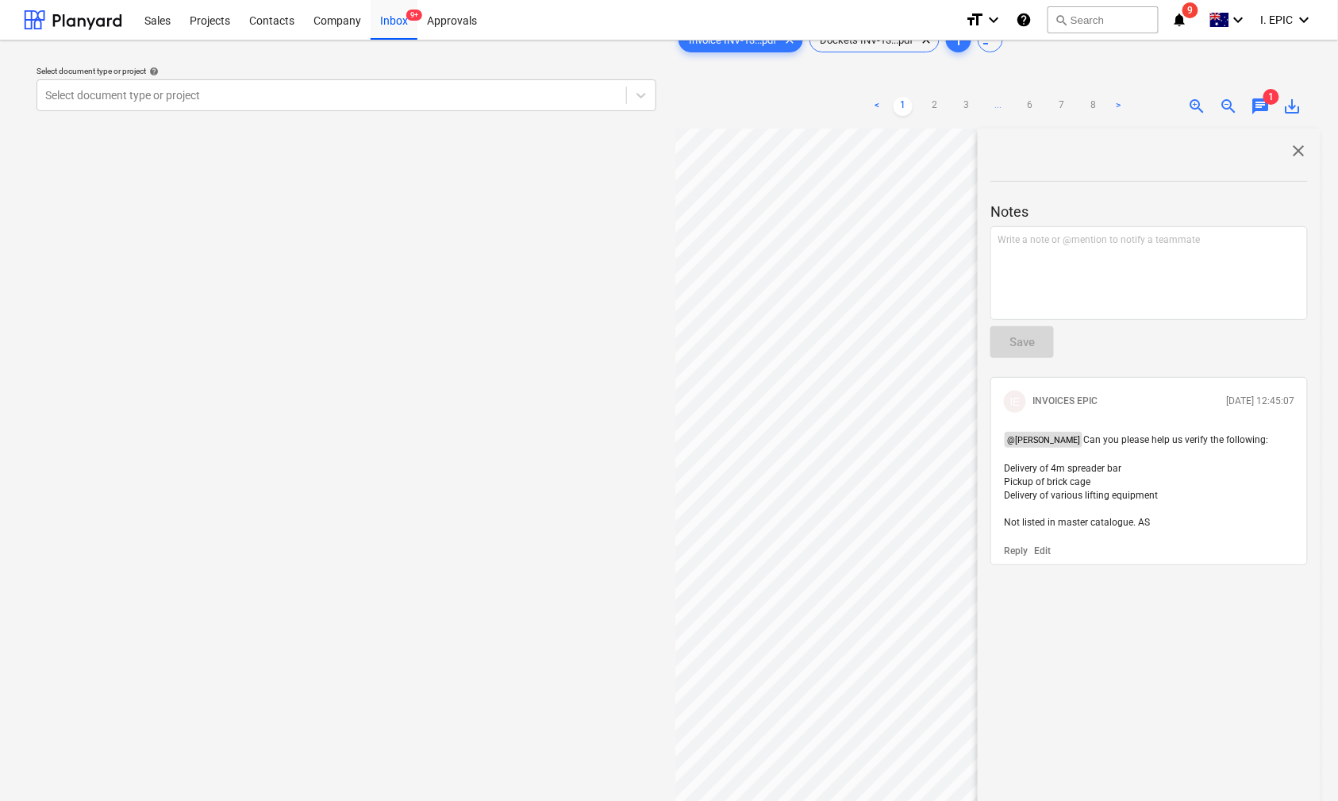
scroll to position [106, 0]
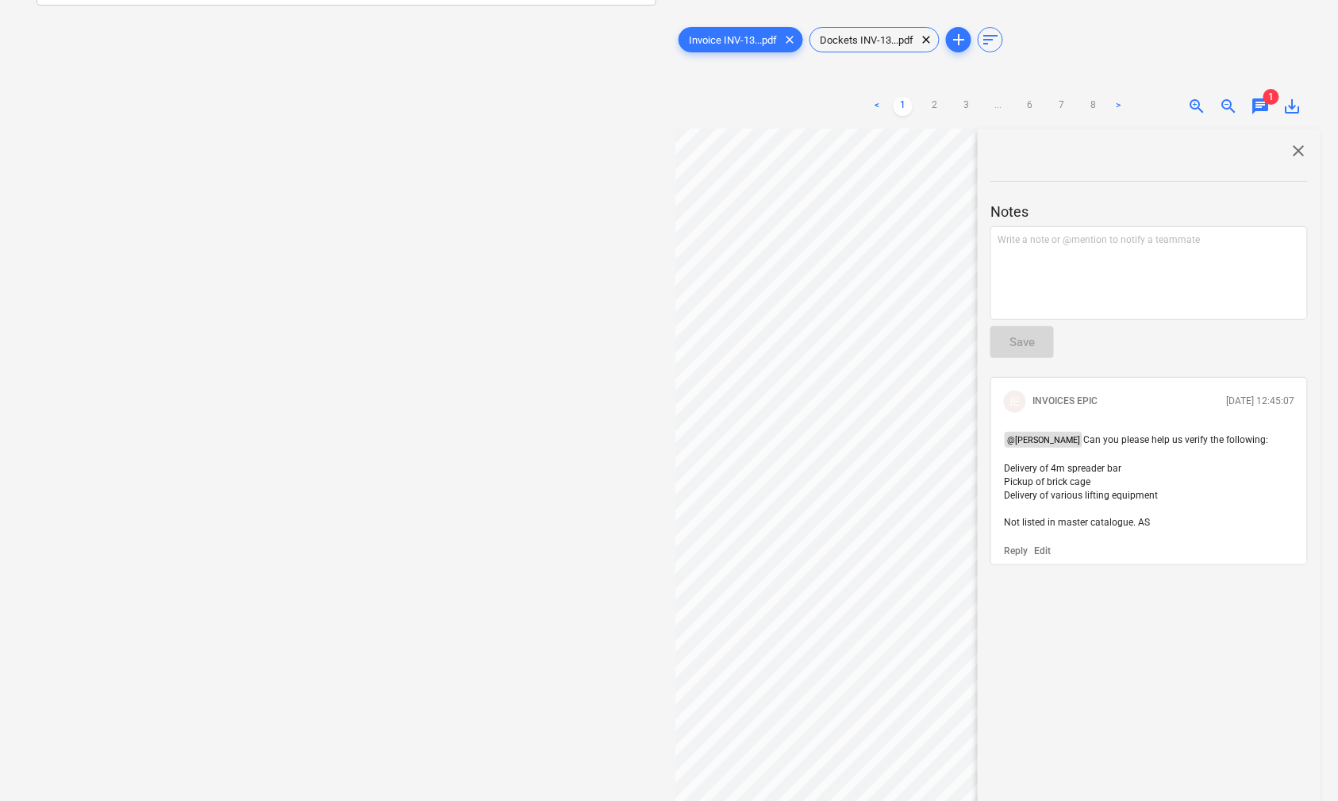
click at [1084, 649] on div "close Notes Write a note or @mention to notify a teammate ﻿ Save IE INVOICES EP…" at bounding box center [1148, 520] width 343 height 782
click at [1158, 696] on div "close Notes Write a note or @mention to notify a teammate ﻿ Save IE INVOICES EP…" at bounding box center [1148, 520] width 343 height 782
click at [724, 56] on div "Invoice INV-13...pdf clear Dockets INV-13...pdf clear add sort < 1 2 3 ... 6 7 …" at bounding box center [997, 454] width 645 height 861
click at [722, 41] on span "Invoice INV-13...pdf" at bounding box center [732, 40] width 107 height 12
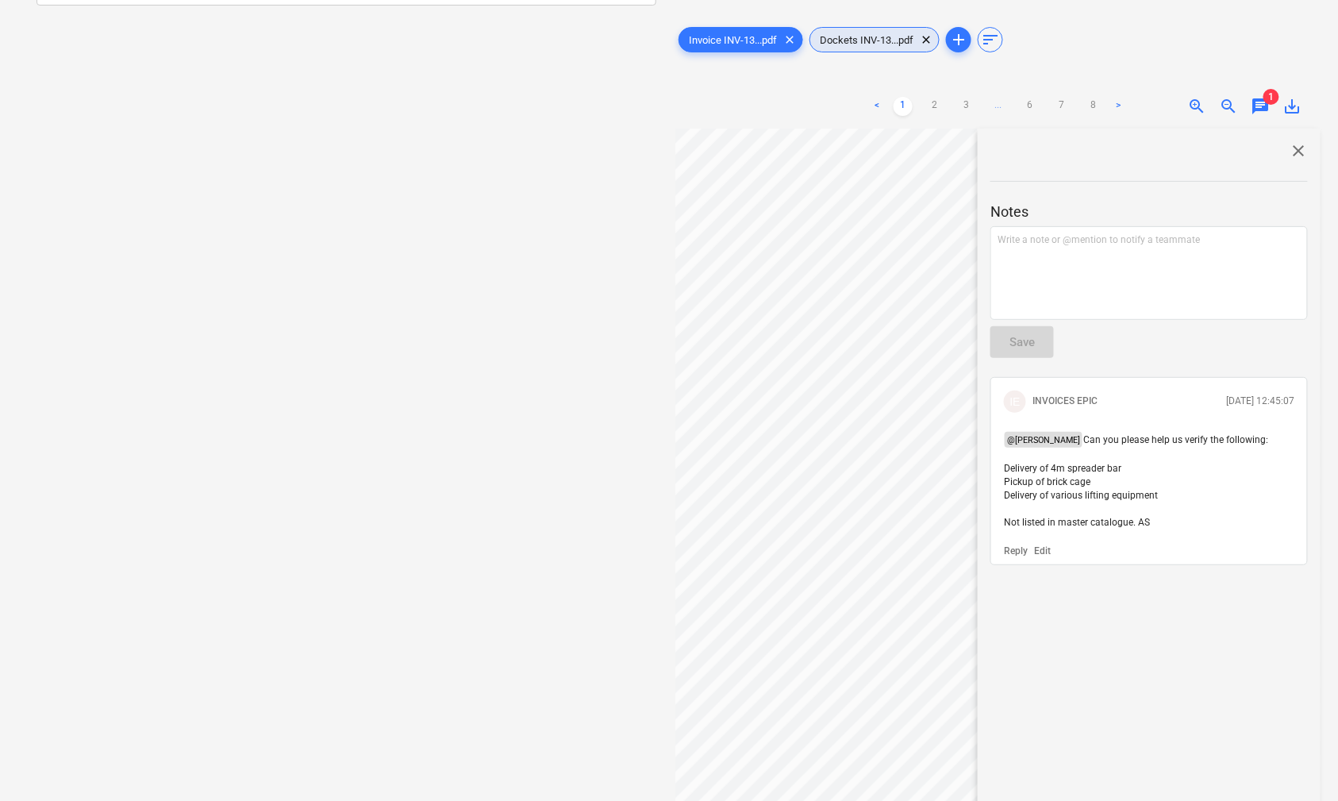
click at [902, 34] on span "Dockets INV-13...pdf" at bounding box center [866, 40] width 113 height 12
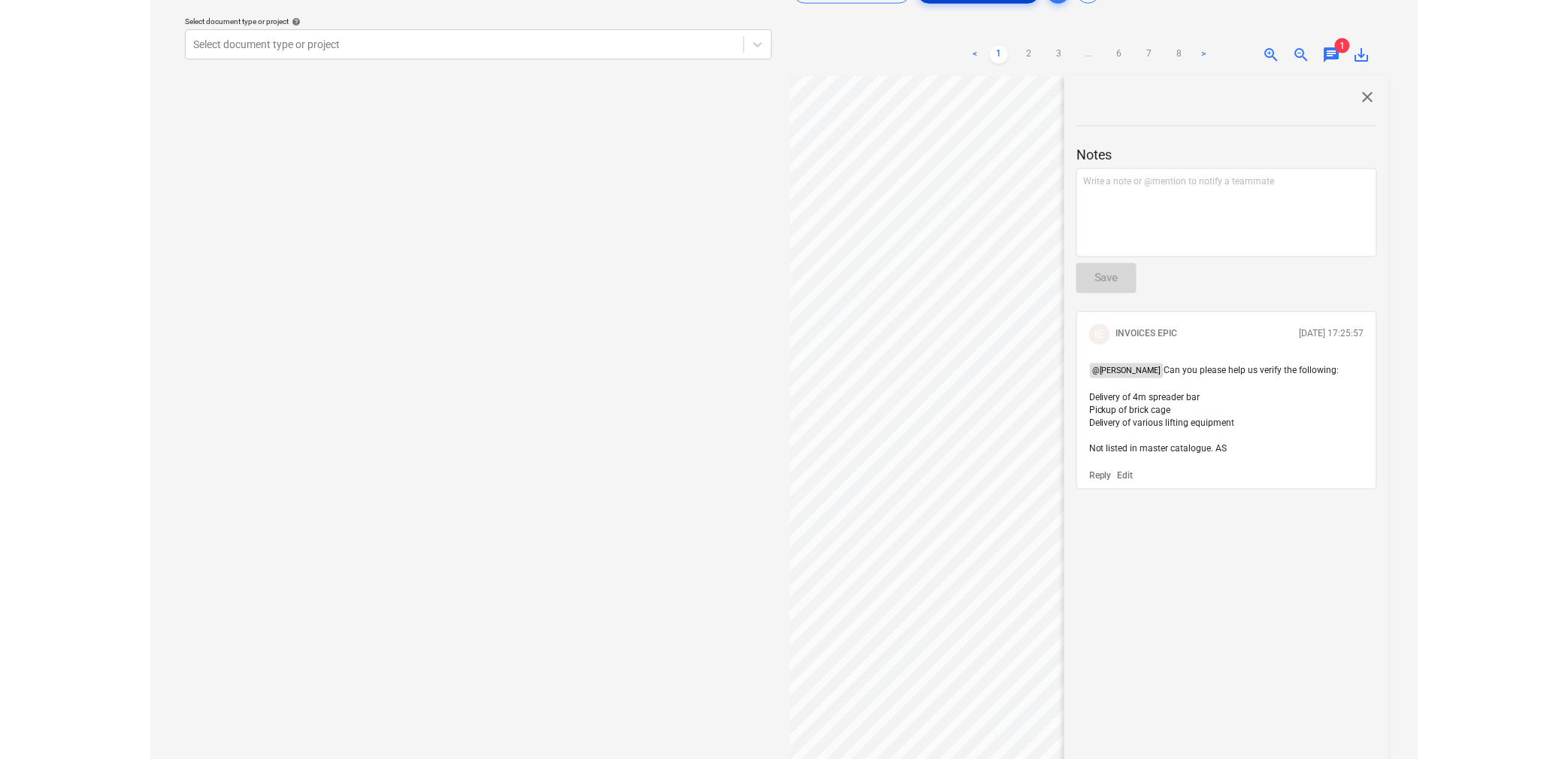
scroll to position [0, 0]
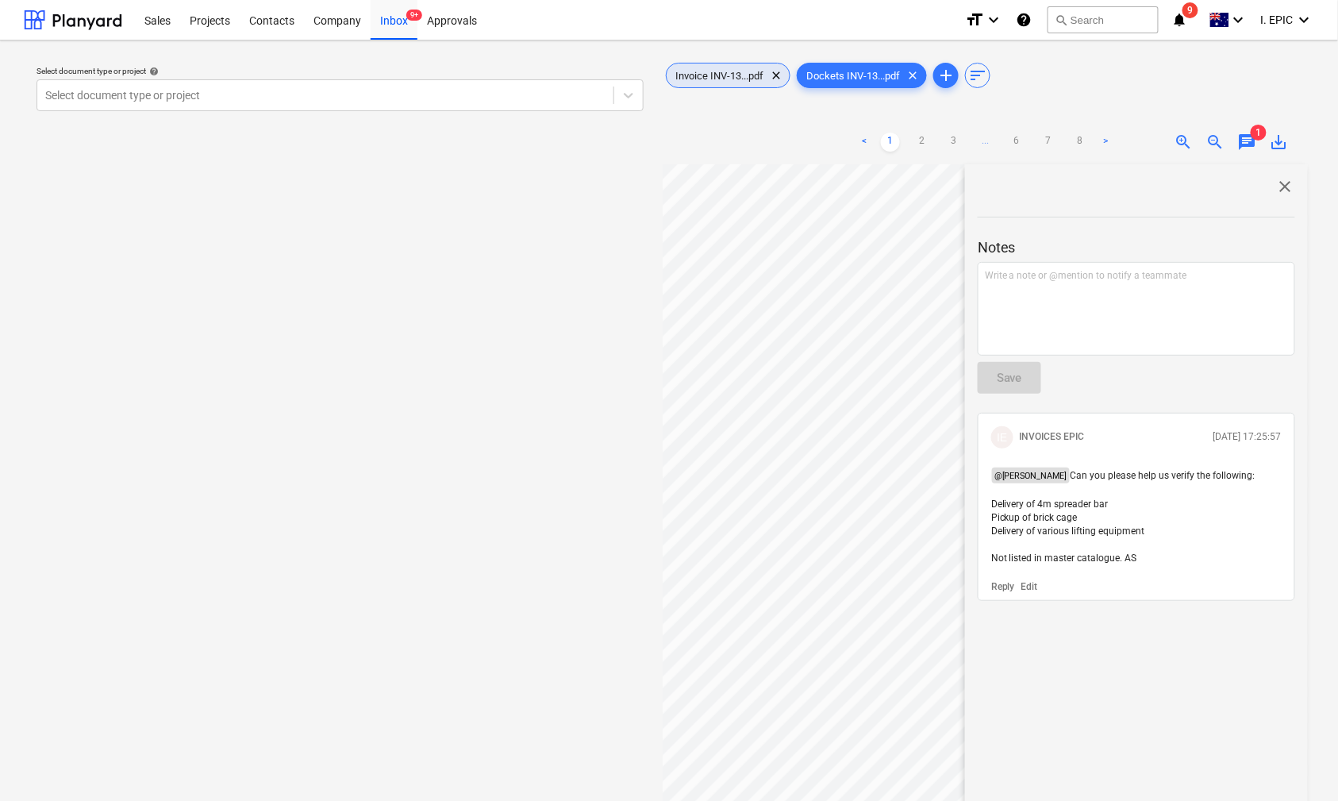
click at [722, 70] on span "Invoice INV-13...pdf" at bounding box center [719, 76] width 107 height 12
click at [1096, 156] on div "< 1 2 > zoom_in zoom_out chat 1 save_alt" at bounding box center [985, 142] width 645 height 44
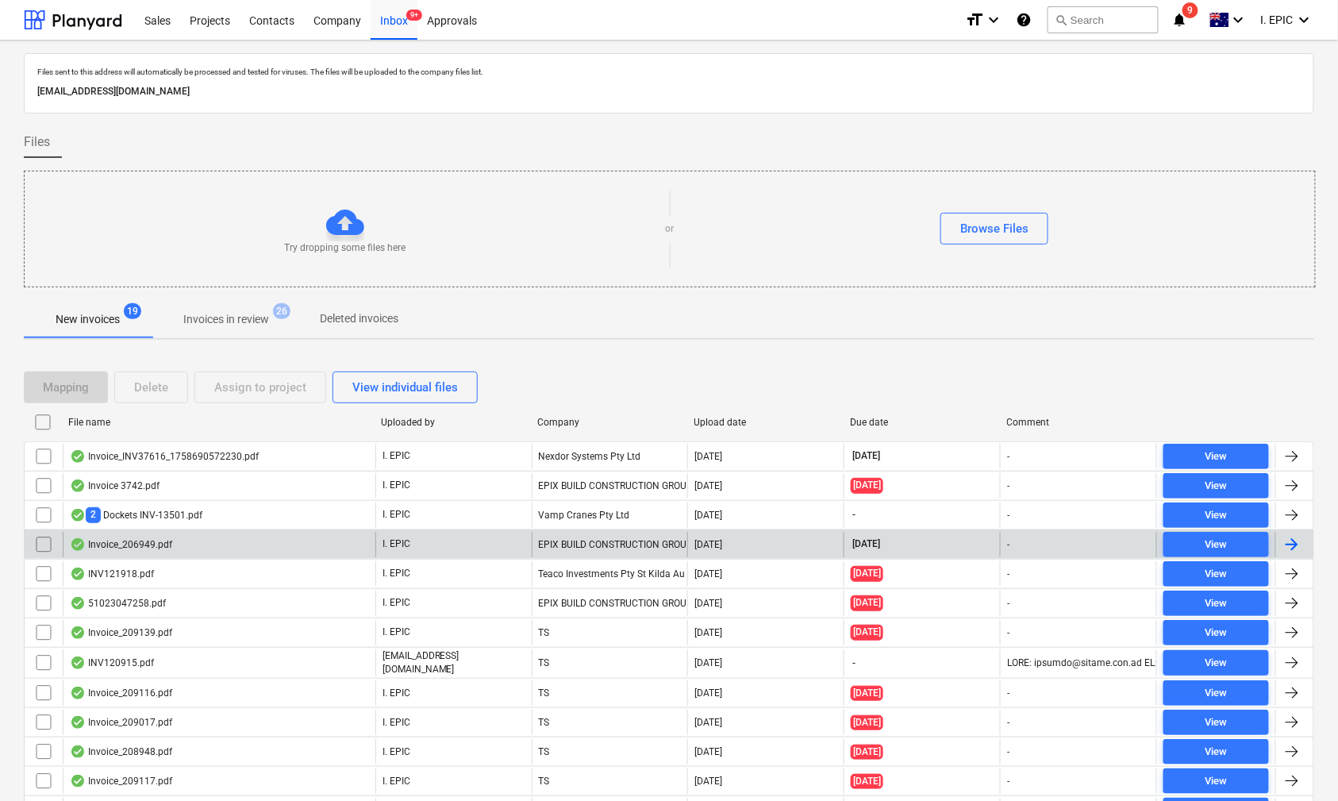
click at [127, 543] on div "Invoice_206949.pdf" at bounding box center [121, 544] width 102 height 13
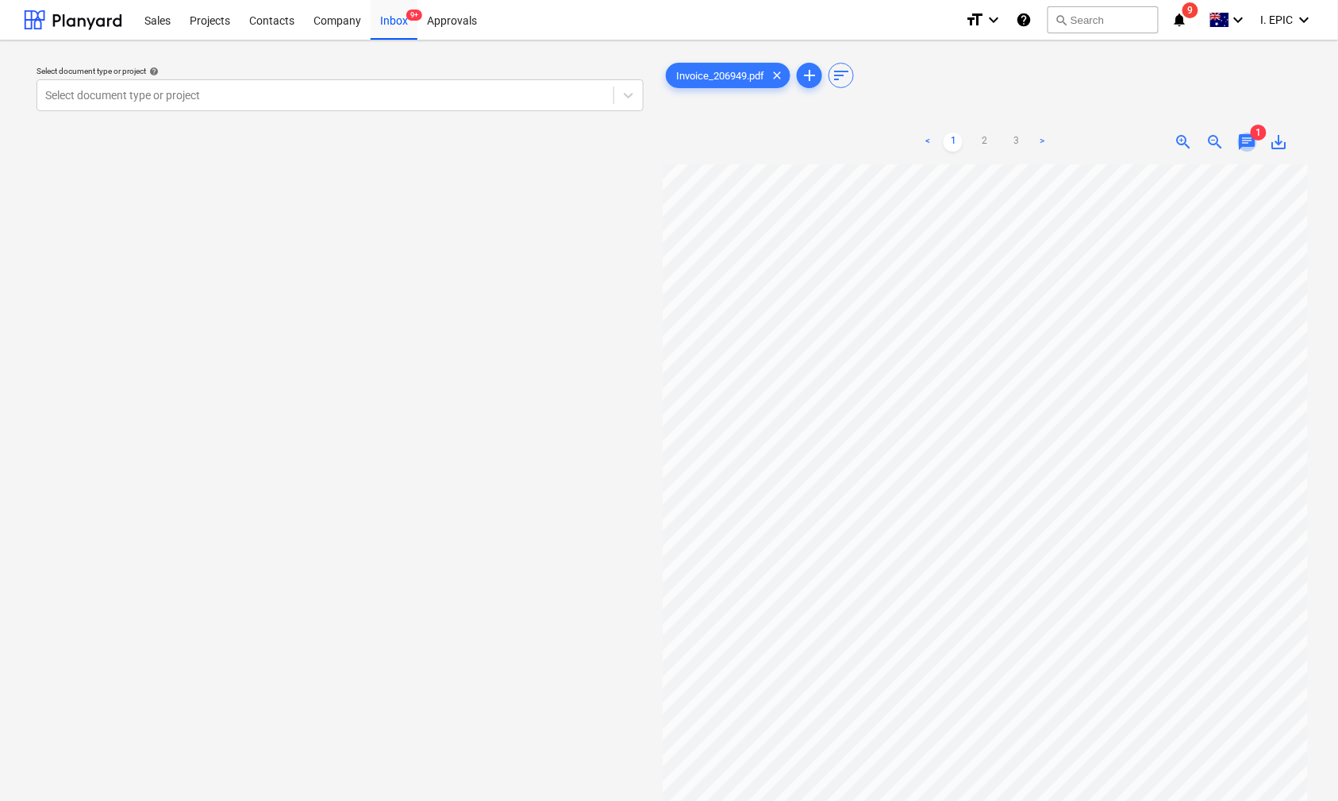
click at [1245, 148] on span "chat" at bounding box center [1247, 142] width 19 height 19
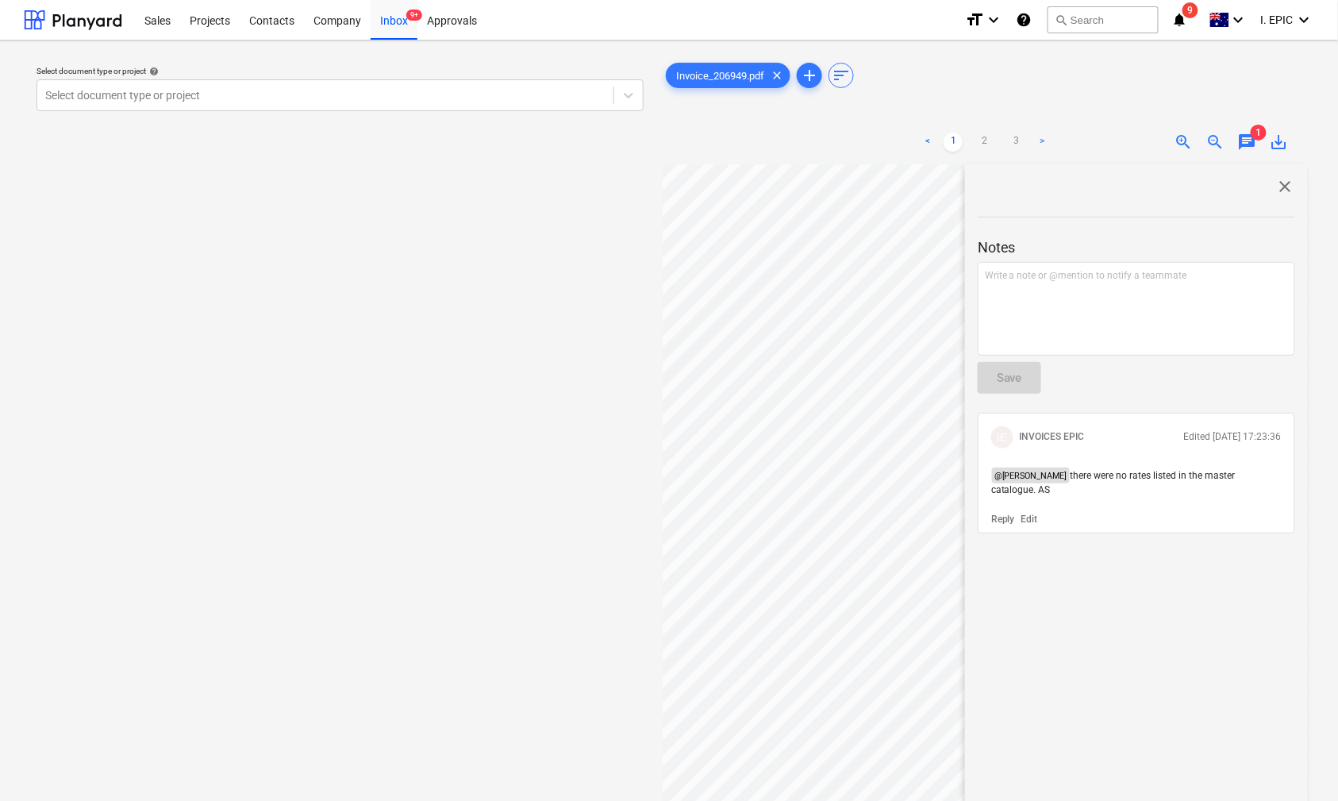
click at [227, 407] on div "Select document type or project help Select document type or project" at bounding box center [340, 490] width 632 height 874
click at [1166, 92] on div "Invoice_206949.pdf clear add sort < 1 2 3 > zoom_in zoom_out chat 1 save_alt cl…" at bounding box center [985, 490] width 645 height 861
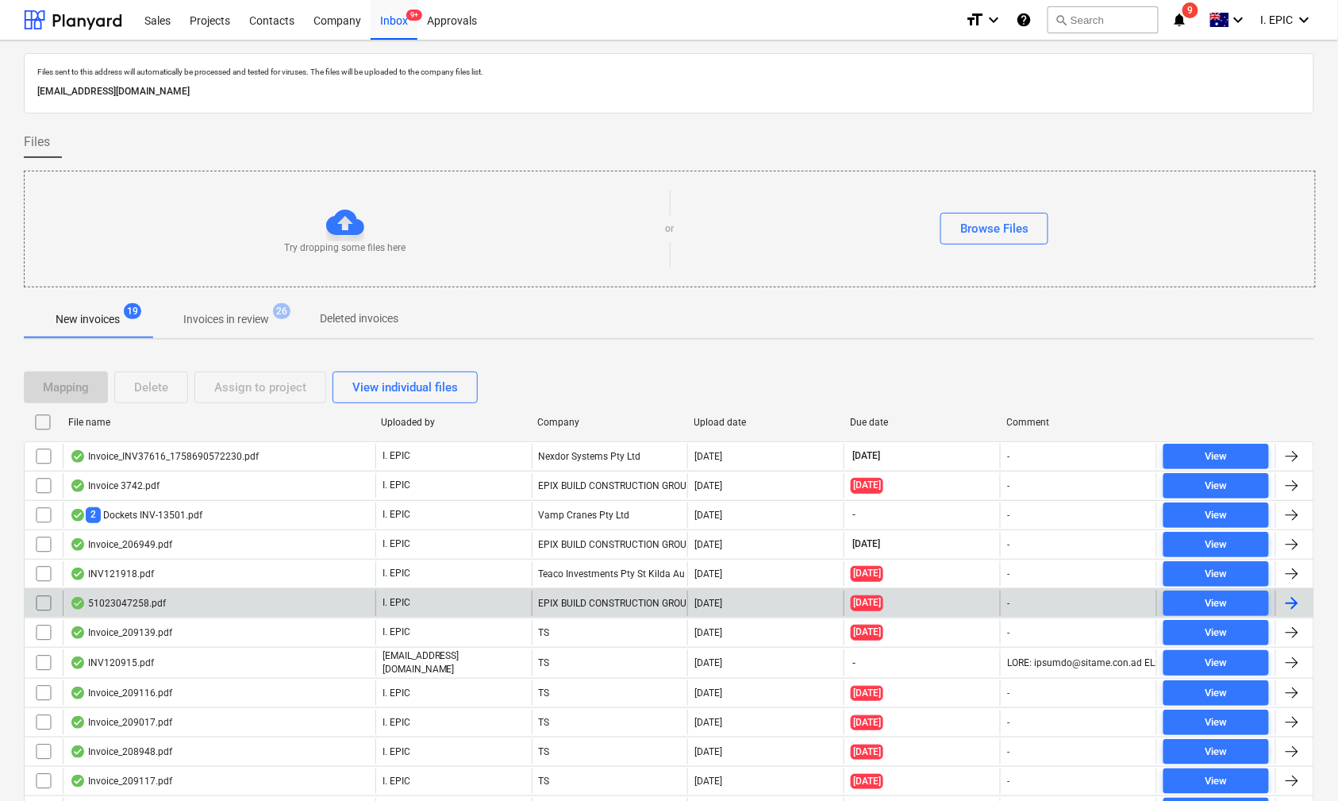
click at [140, 604] on div "51023047258.pdf" at bounding box center [118, 603] width 96 height 13
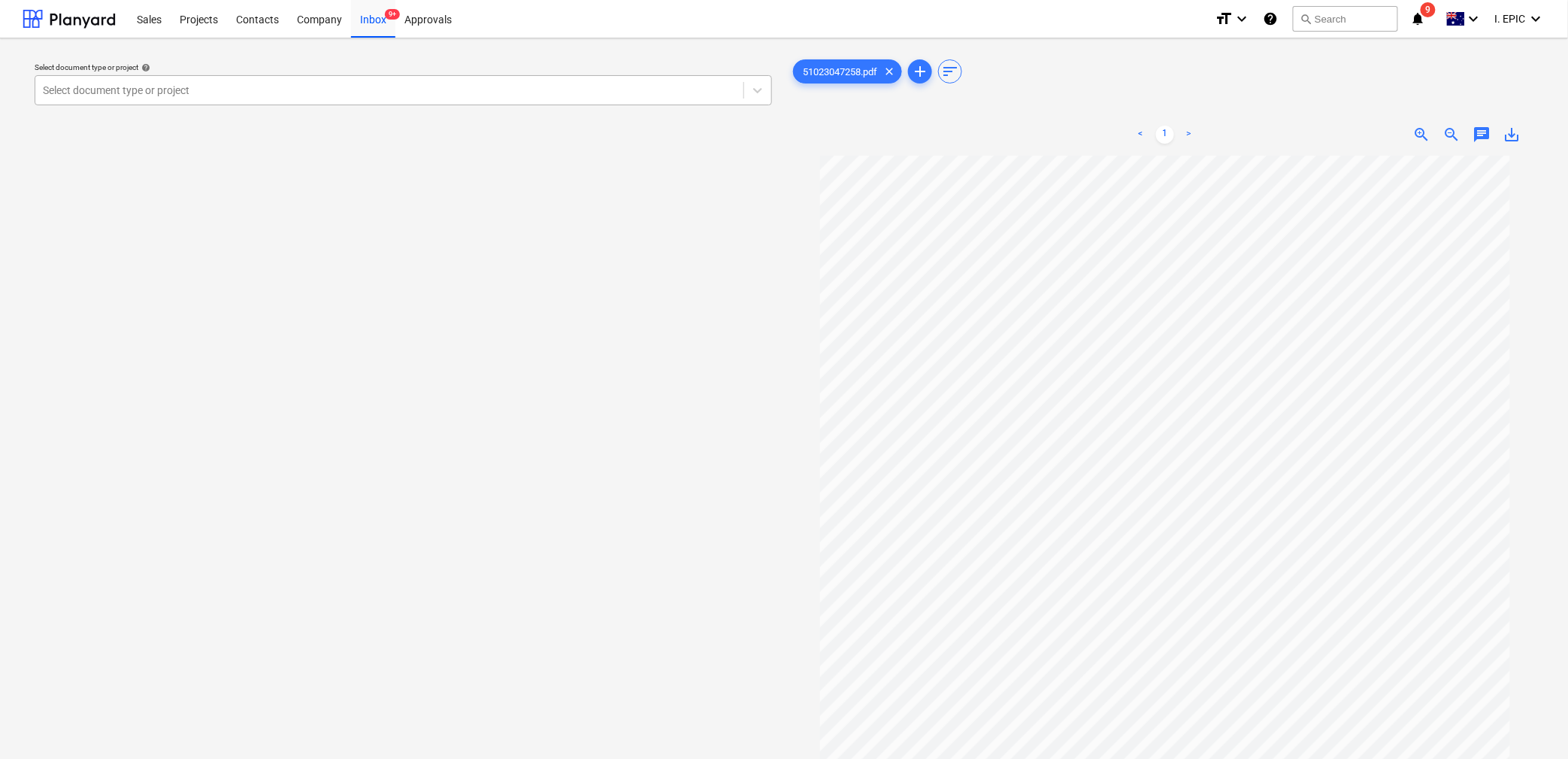
click at [141, 85] on div at bounding box center [389, 90] width 694 height 15
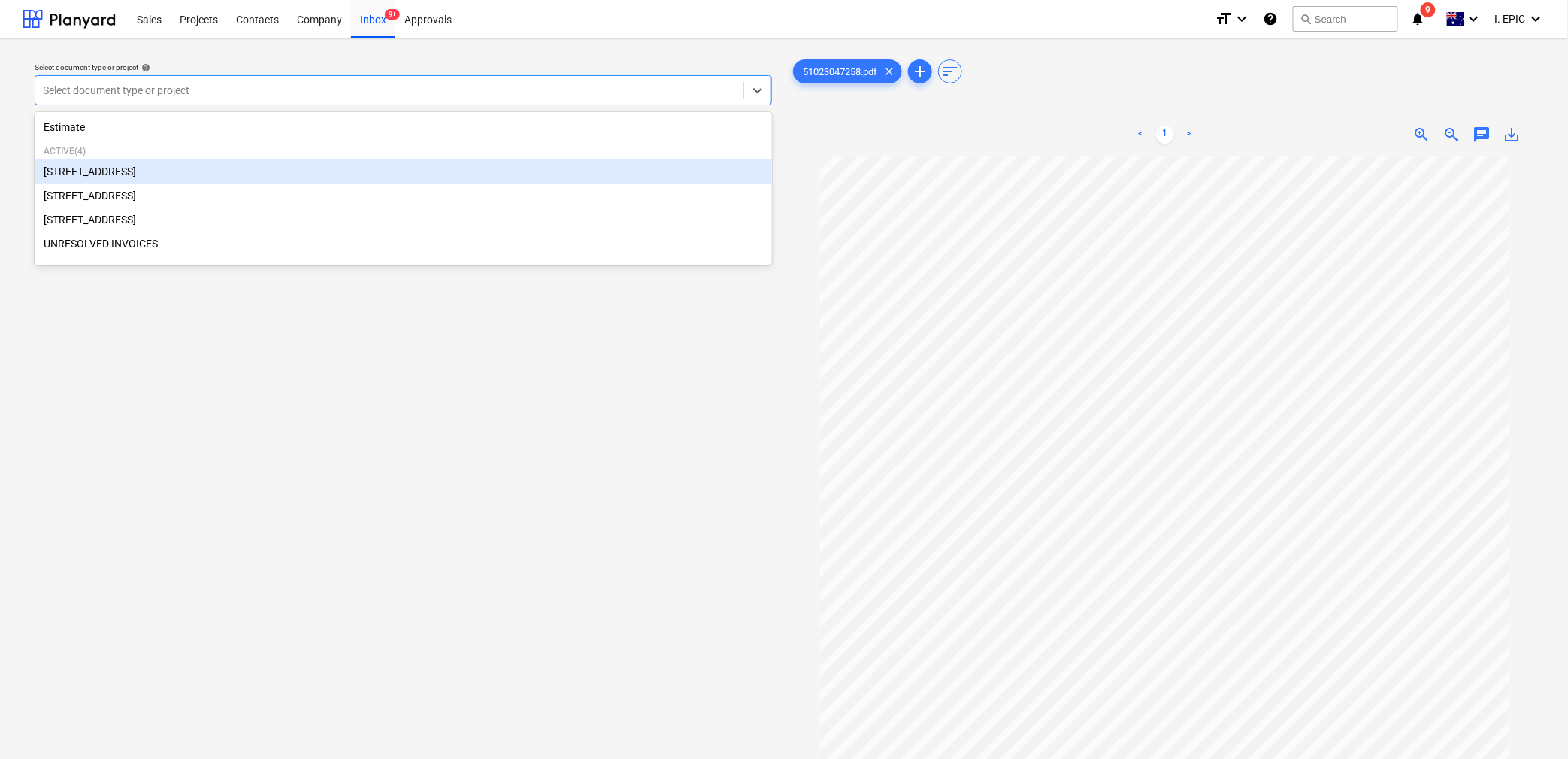
drag, startPoint x: 139, startPoint y: 202, endPoint x: 135, endPoint y: 175, distance: 27.3
click at [135, 175] on div "[STREET_ADDRESS][GEOGRAPHIC_DATA][STREET_ADDRESS] [STREET_ADDRESS], [GEOGRAPHIC…" at bounding box center [403, 208] width 737 height 97
click at [133, 174] on div "[STREET_ADDRESS]" at bounding box center [403, 171] width 737 height 24
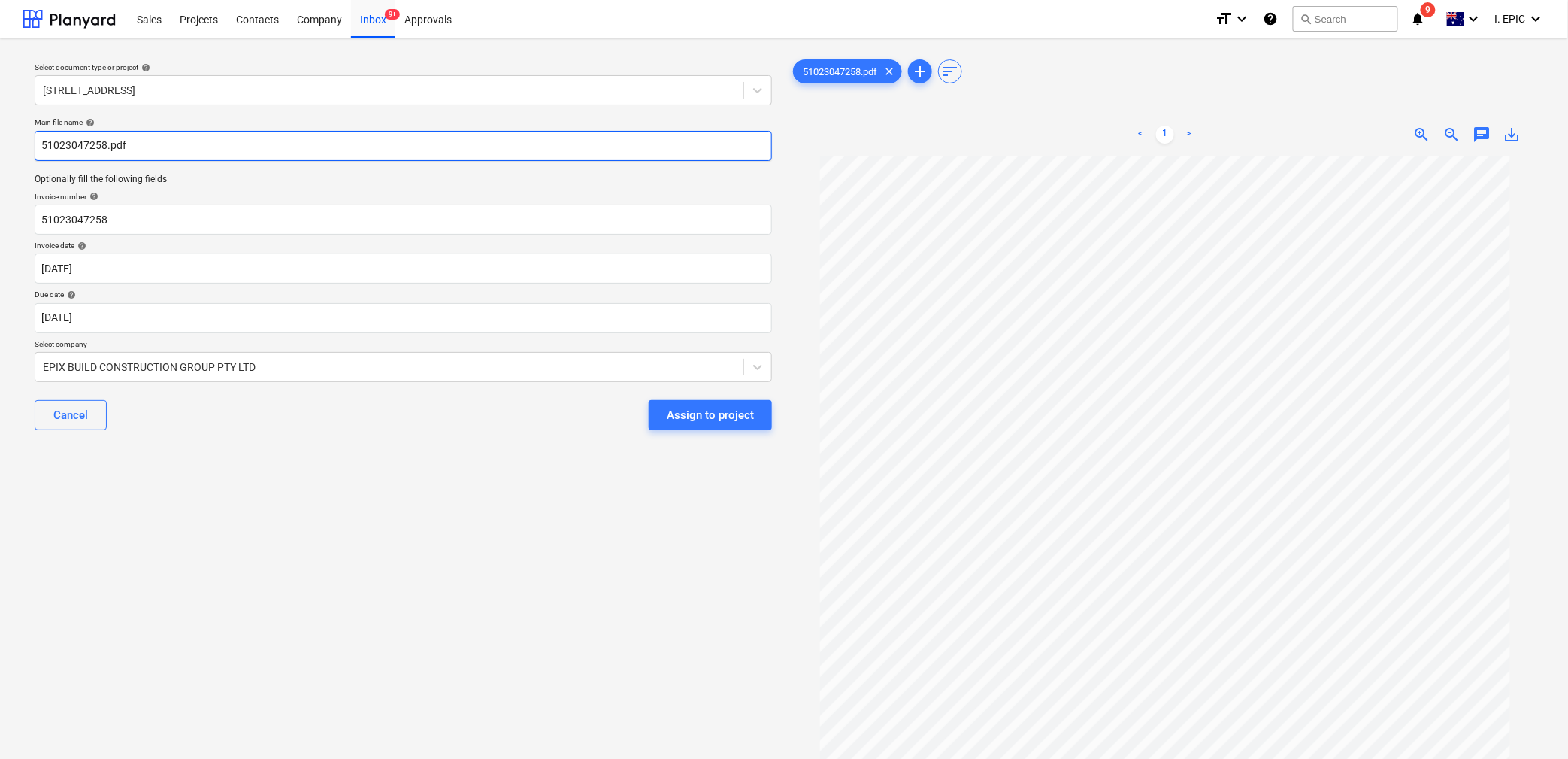
click at [43, 146] on input "51023047258.pdf" at bounding box center [403, 146] width 737 height 30
click at [87, 140] on input "Barro 51023047258.pdf" at bounding box center [403, 146] width 737 height 30
type input "Barro 51023047258.pdf"
click at [67, 275] on body "Sales Projects Contacts Company Inbox 9+ Approvals format_size keyboard_arrow_d…" at bounding box center [784, 379] width 1568 height 759
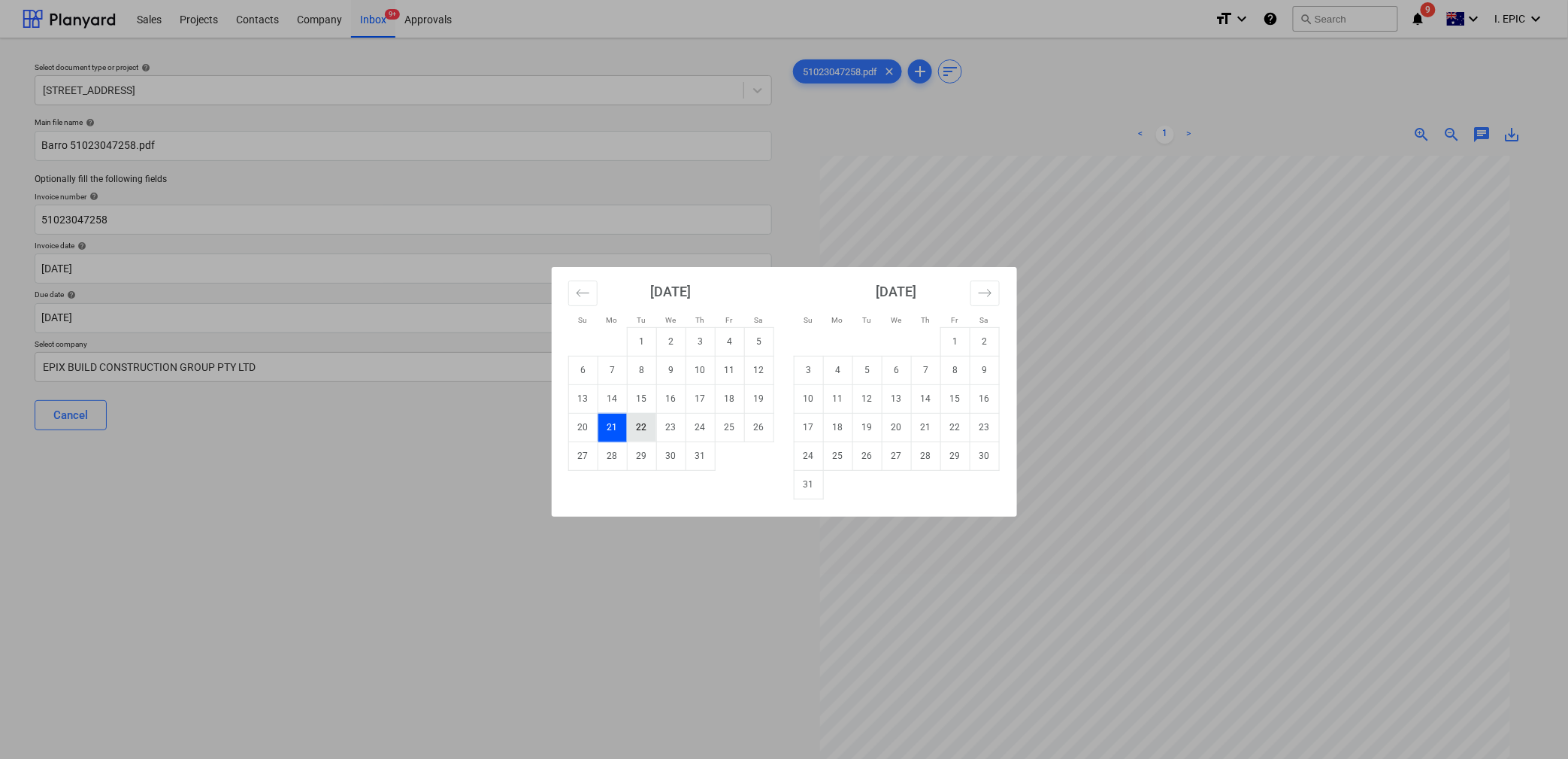
click at [644, 435] on td "22" at bounding box center [641, 427] width 29 height 28
type input "[DATE]"
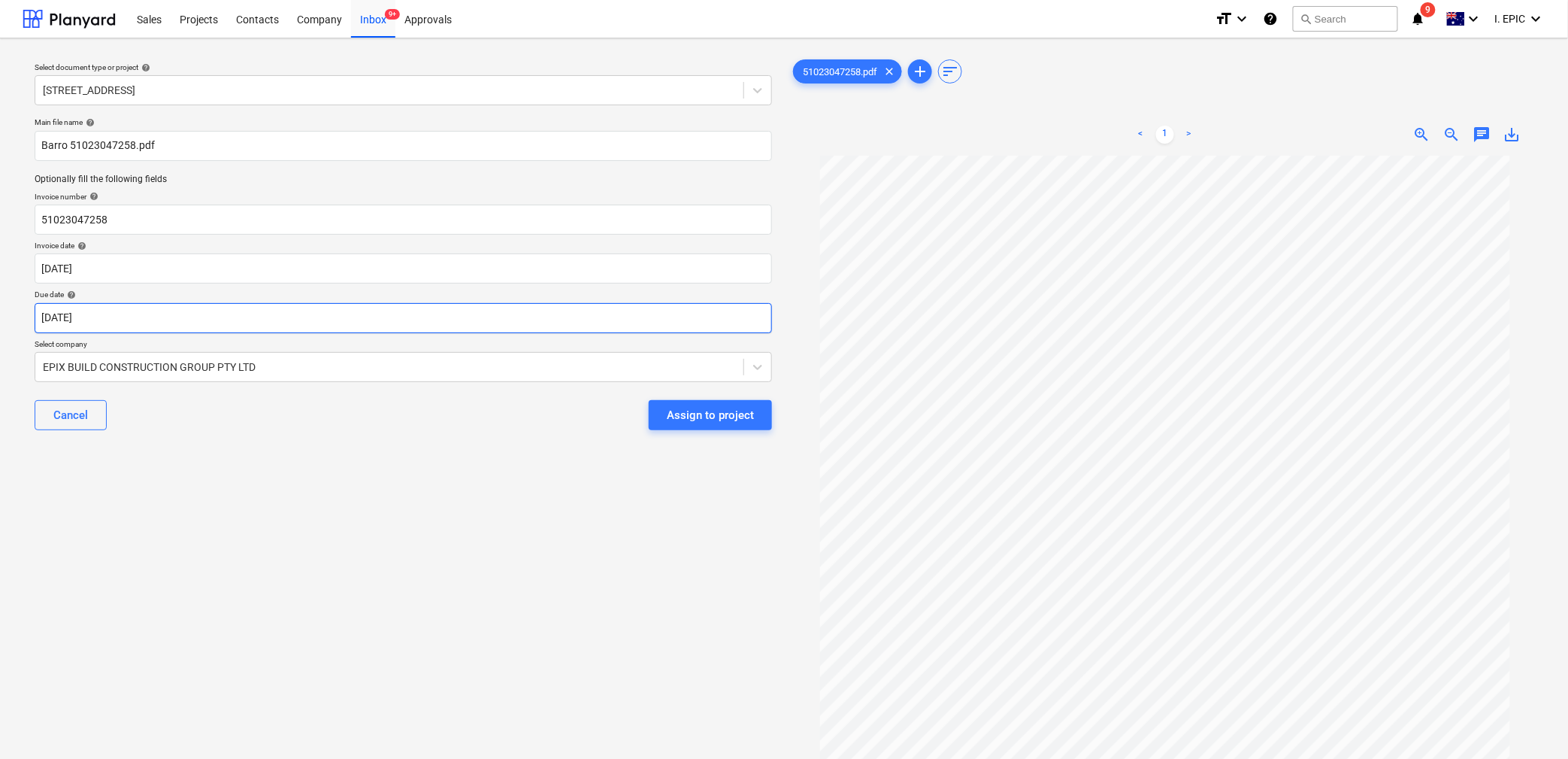
click at [77, 316] on body "Sales Projects Contacts Company Inbox 9+ Approvals format_size keyboard_arrow_d…" at bounding box center [784, 379] width 1568 height 759
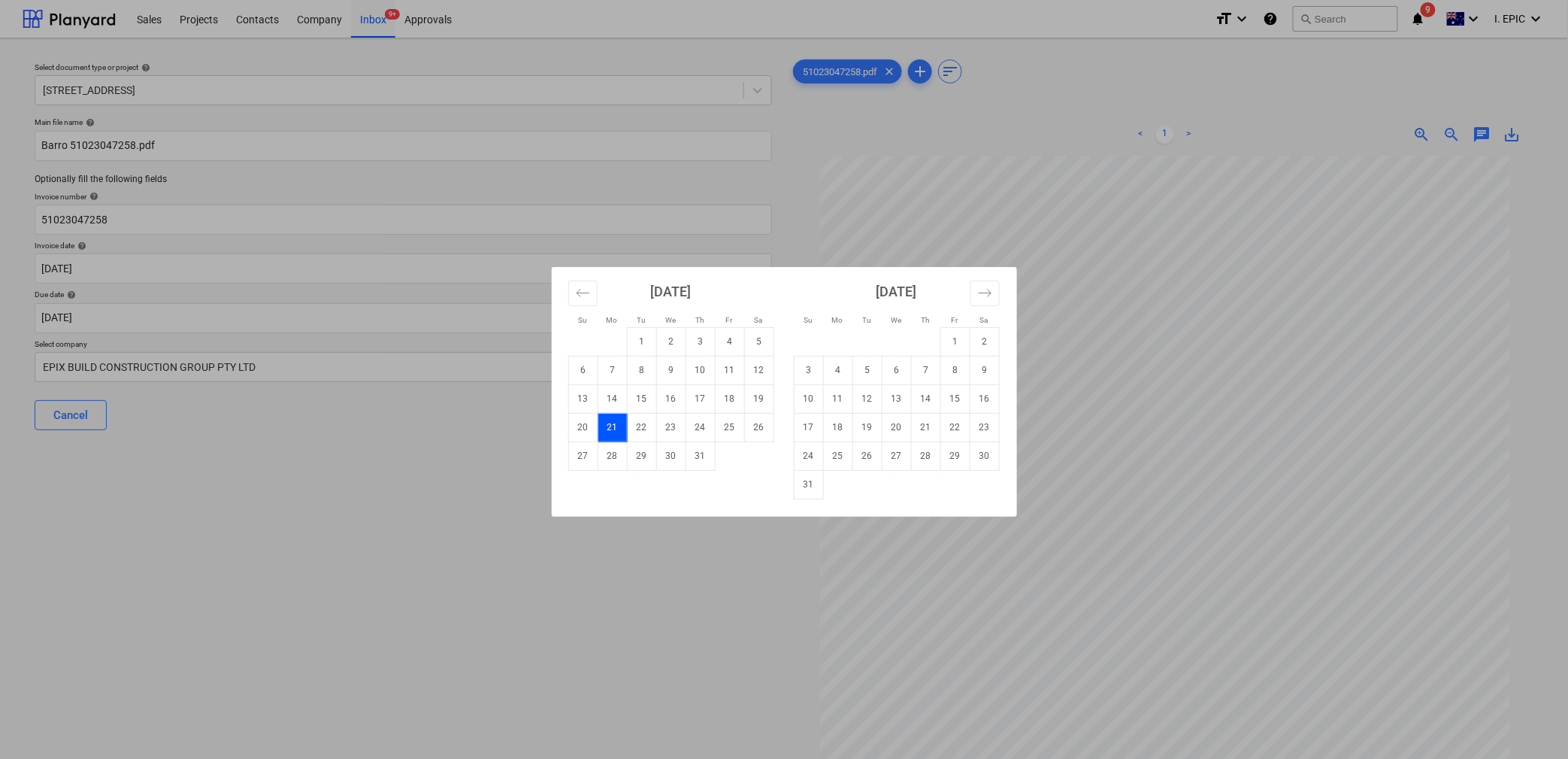
drag, startPoint x: 642, startPoint y: 434, endPoint x: 639, endPoint y: 448, distance: 14.3
click at [641, 437] on td "22" at bounding box center [641, 427] width 29 height 28
type input "[DATE]"
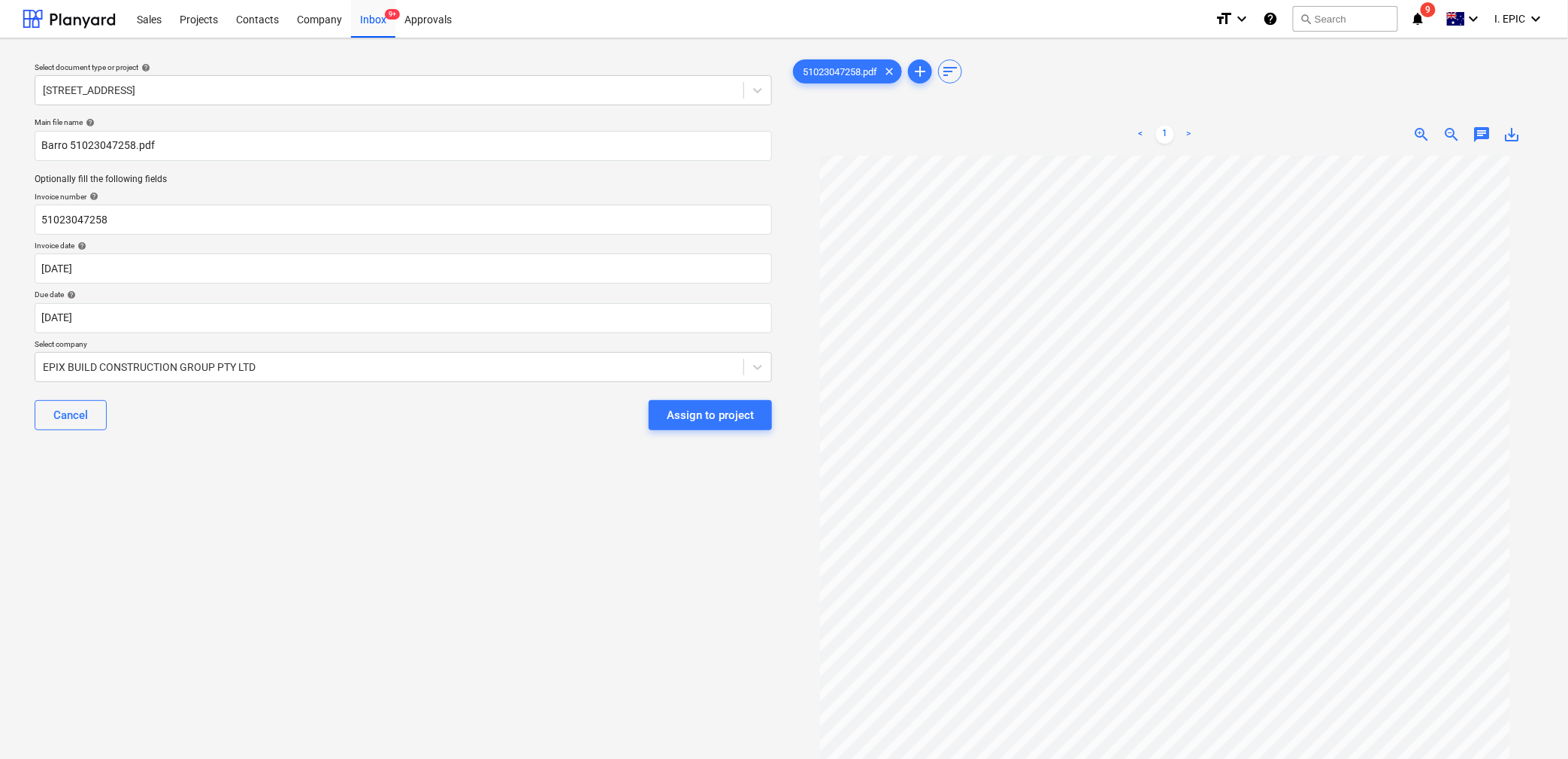
click at [371, 582] on div "Select document type or project help [STREET_ADDRESS] file name help Barro 5102…" at bounding box center [404, 464] width 762 height 828
click at [140, 362] on div at bounding box center [389, 367] width 694 height 15
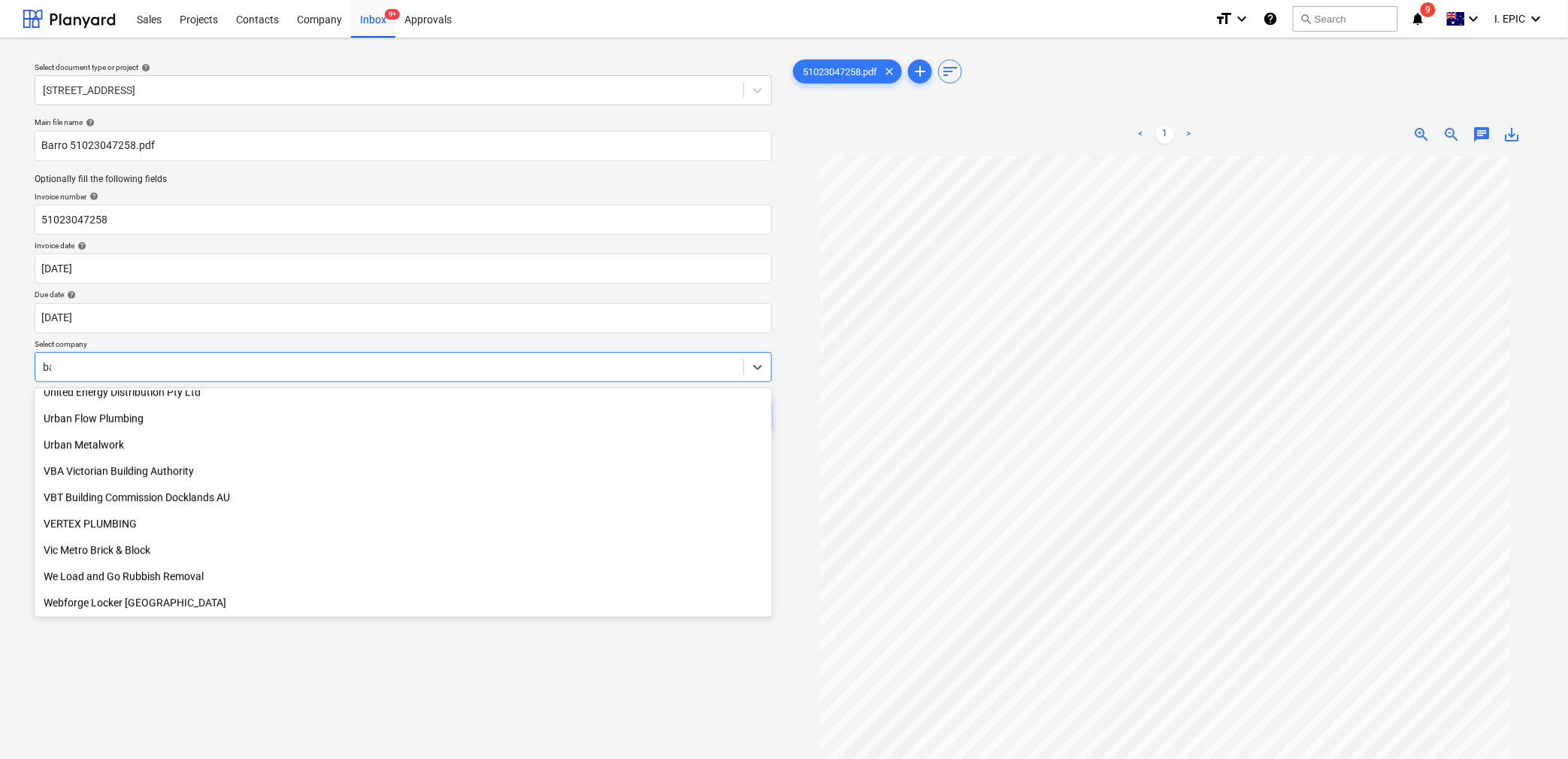
scroll to position [827, 0]
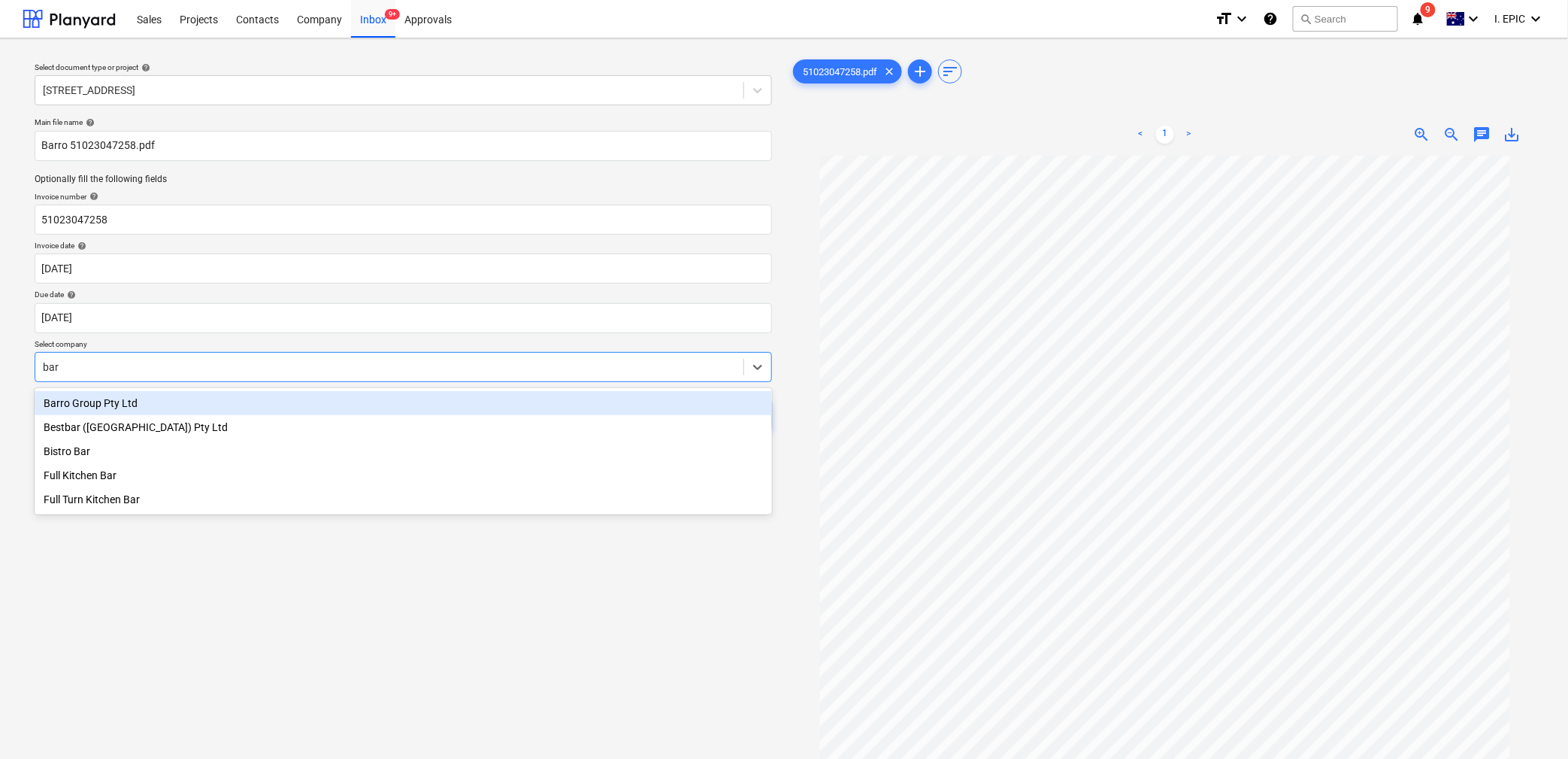
type input "[PERSON_NAME]"
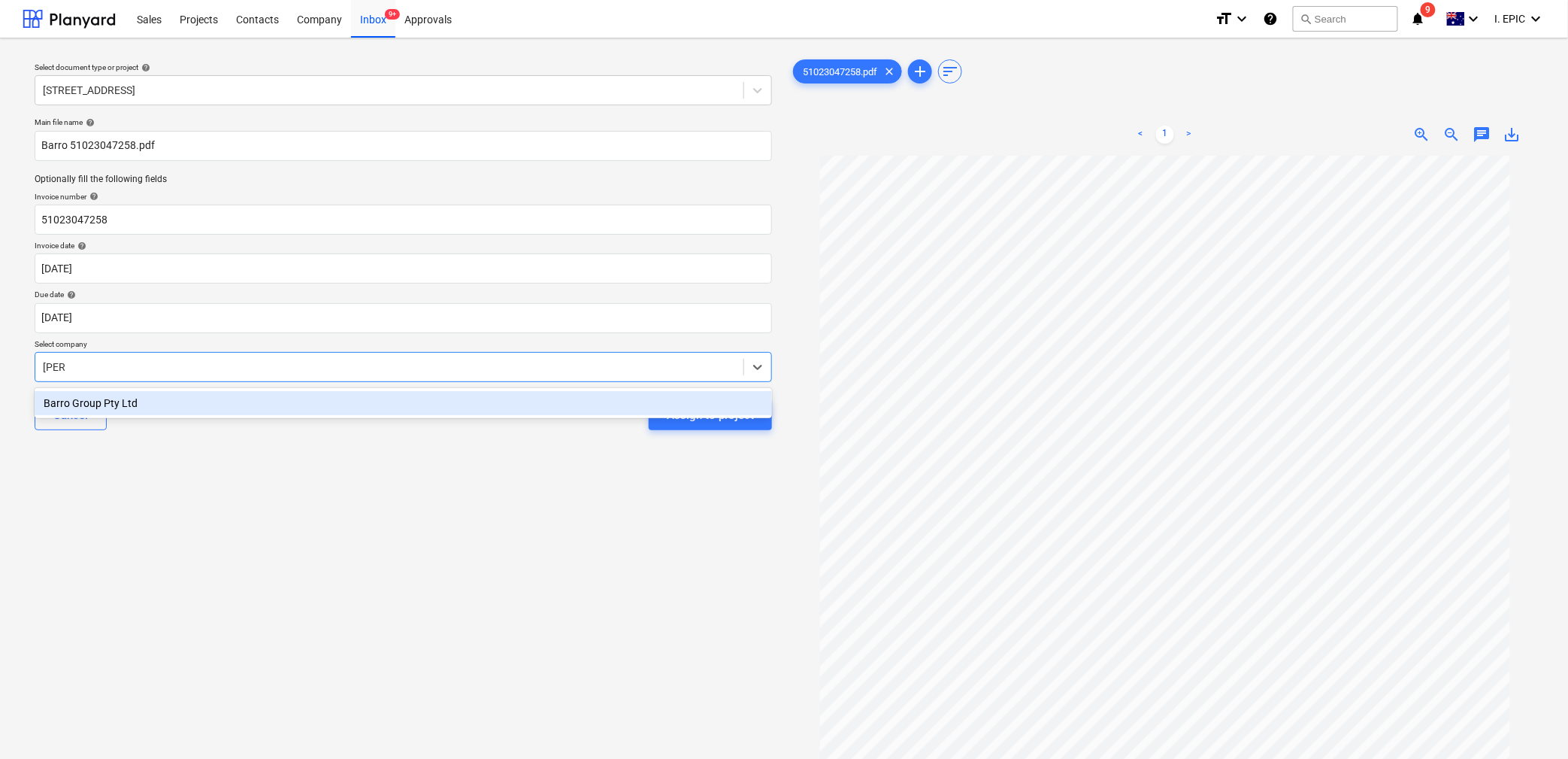
click at [193, 412] on div "Barro Group Pty Ltd" at bounding box center [403, 403] width 737 height 24
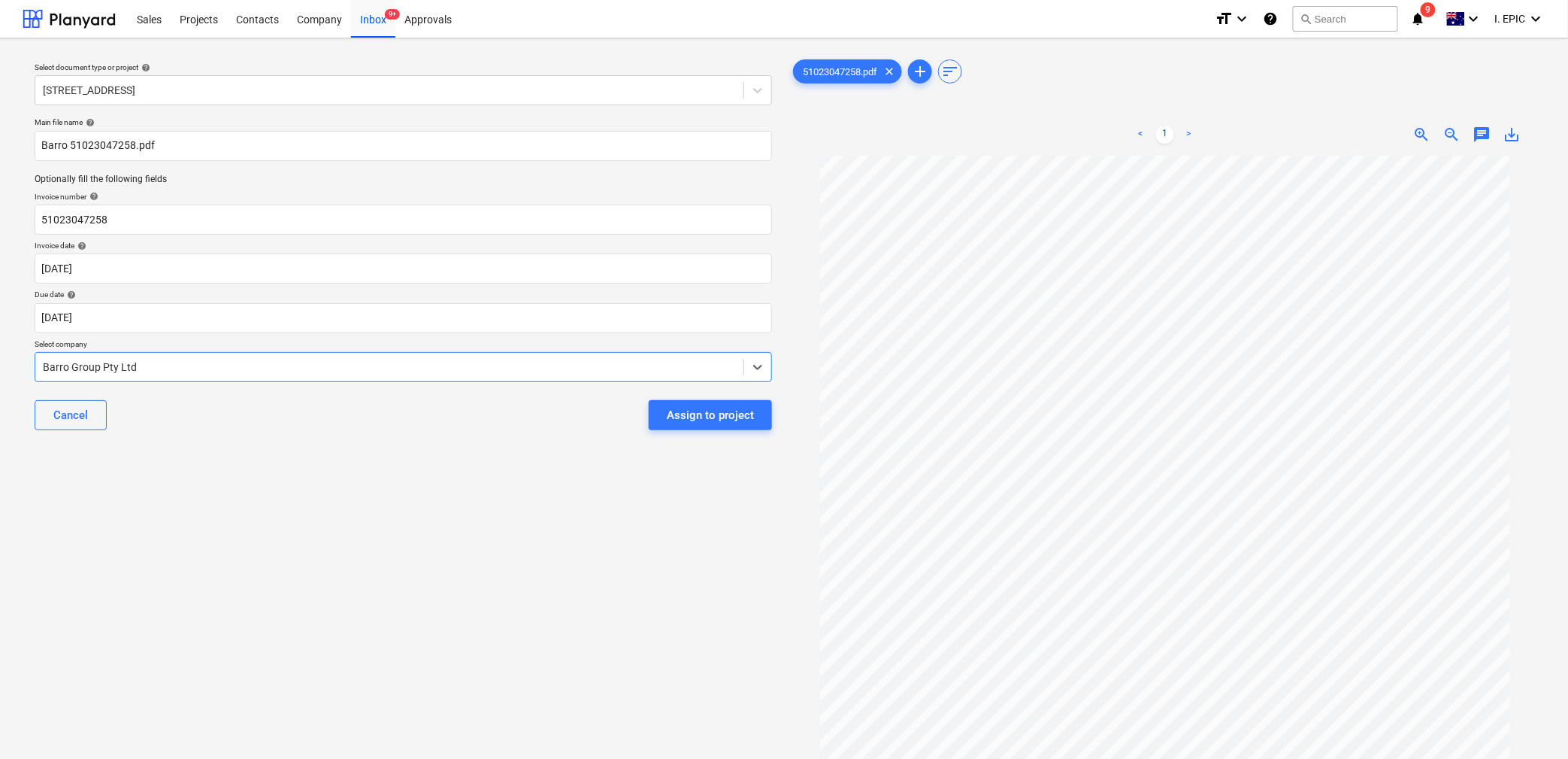
click at [226, 546] on div "Select document type or project help [STREET_ADDRESS] file name help Barro 5102…" at bounding box center [404, 464] width 762 height 828
click at [335, 646] on div "Select document type or project help [STREET_ADDRESS] file name help Barro 5102…" at bounding box center [404, 464] width 762 height 828
click at [1489, 130] on span "chat" at bounding box center [1482, 135] width 18 height 18
click at [1356, 304] on div "Write a note or @mention to notify a teammate [PERSON_NAME]" at bounding box center [1377, 293] width 300 height 89
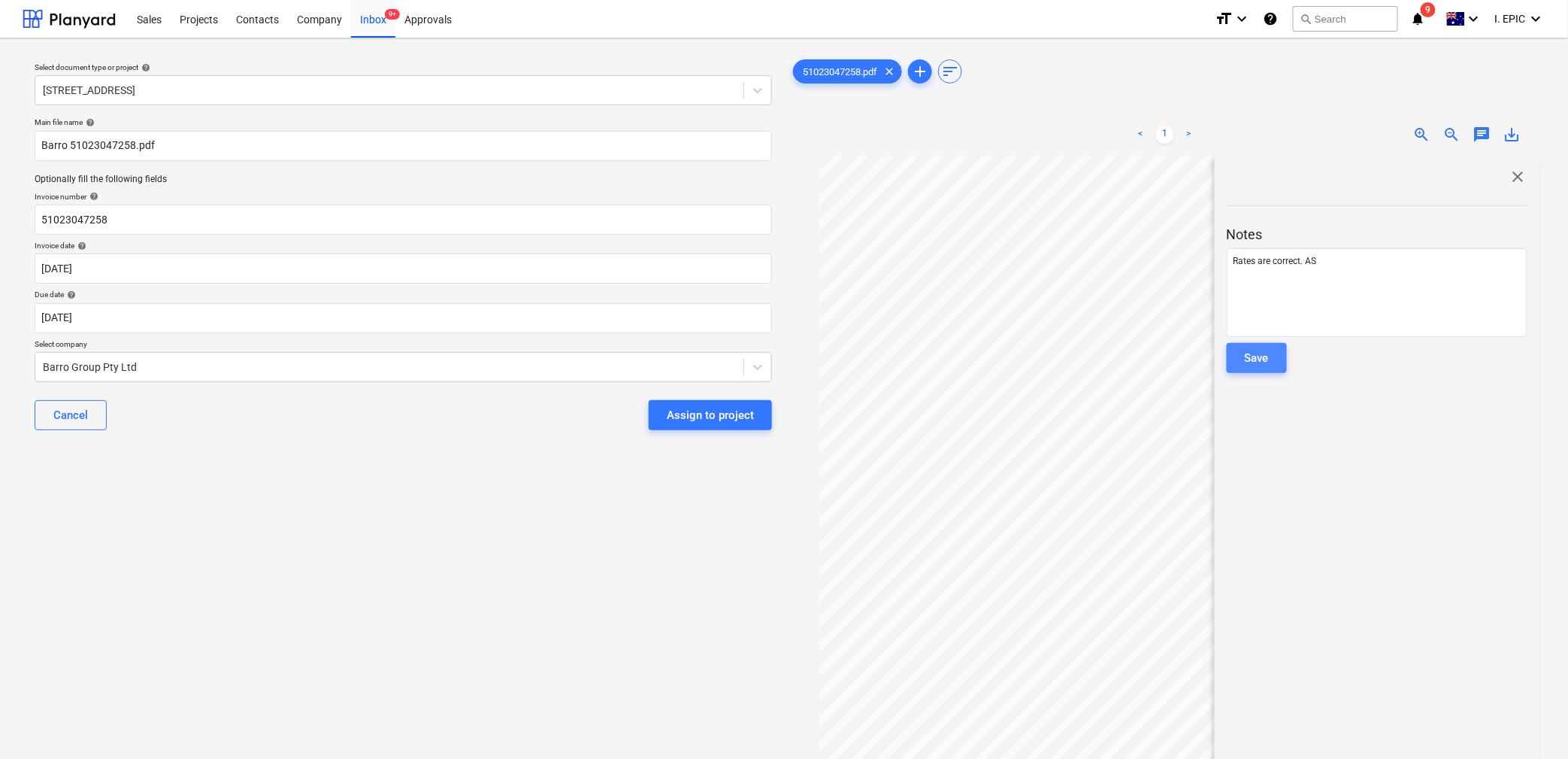
click at [1243, 366] on button "Save" at bounding box center [1256, 358] width 60 height 30
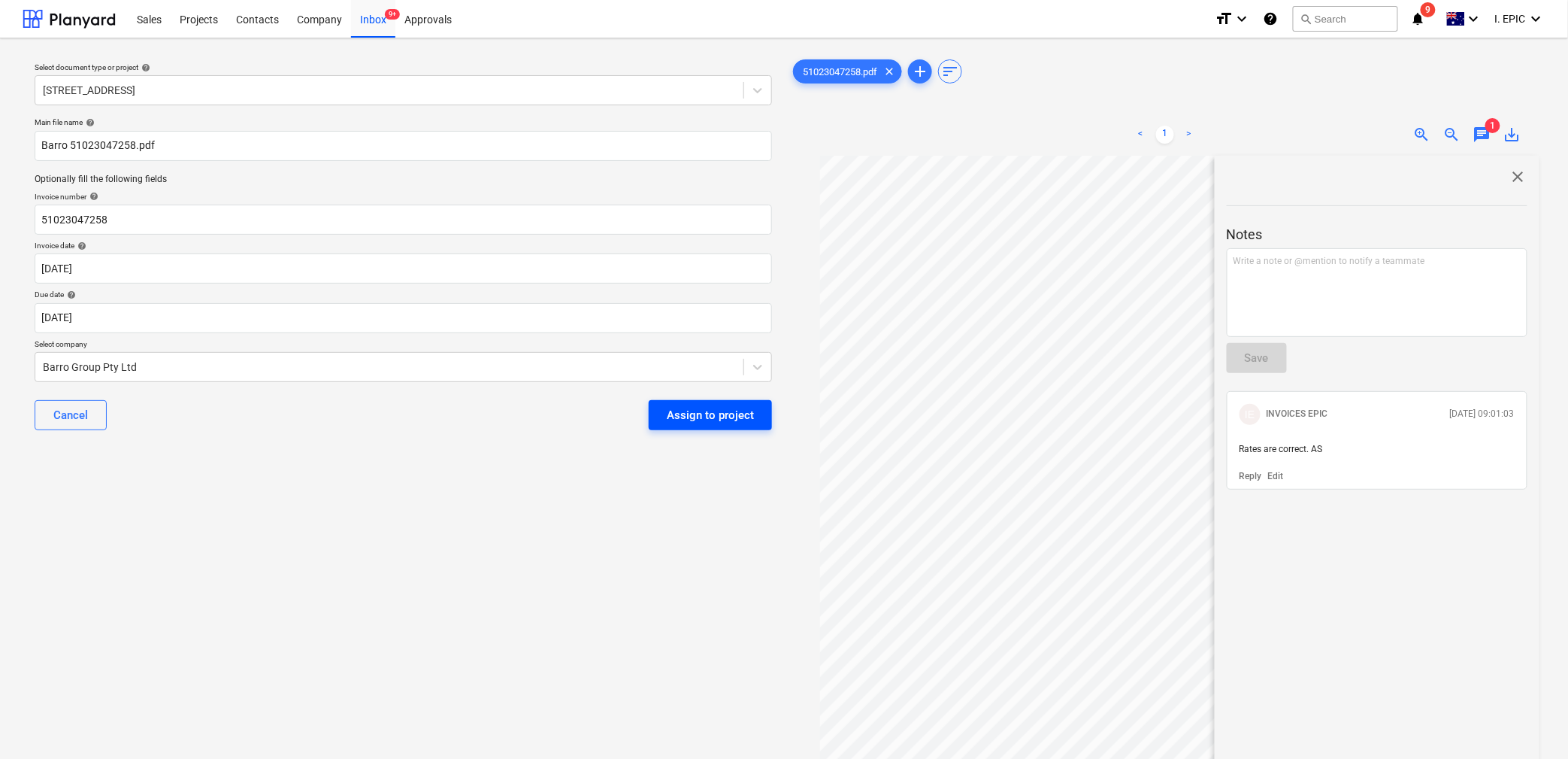
click at [696, 407] on div "Assign to project" at bounding box center [711, 415] width 87 height 20
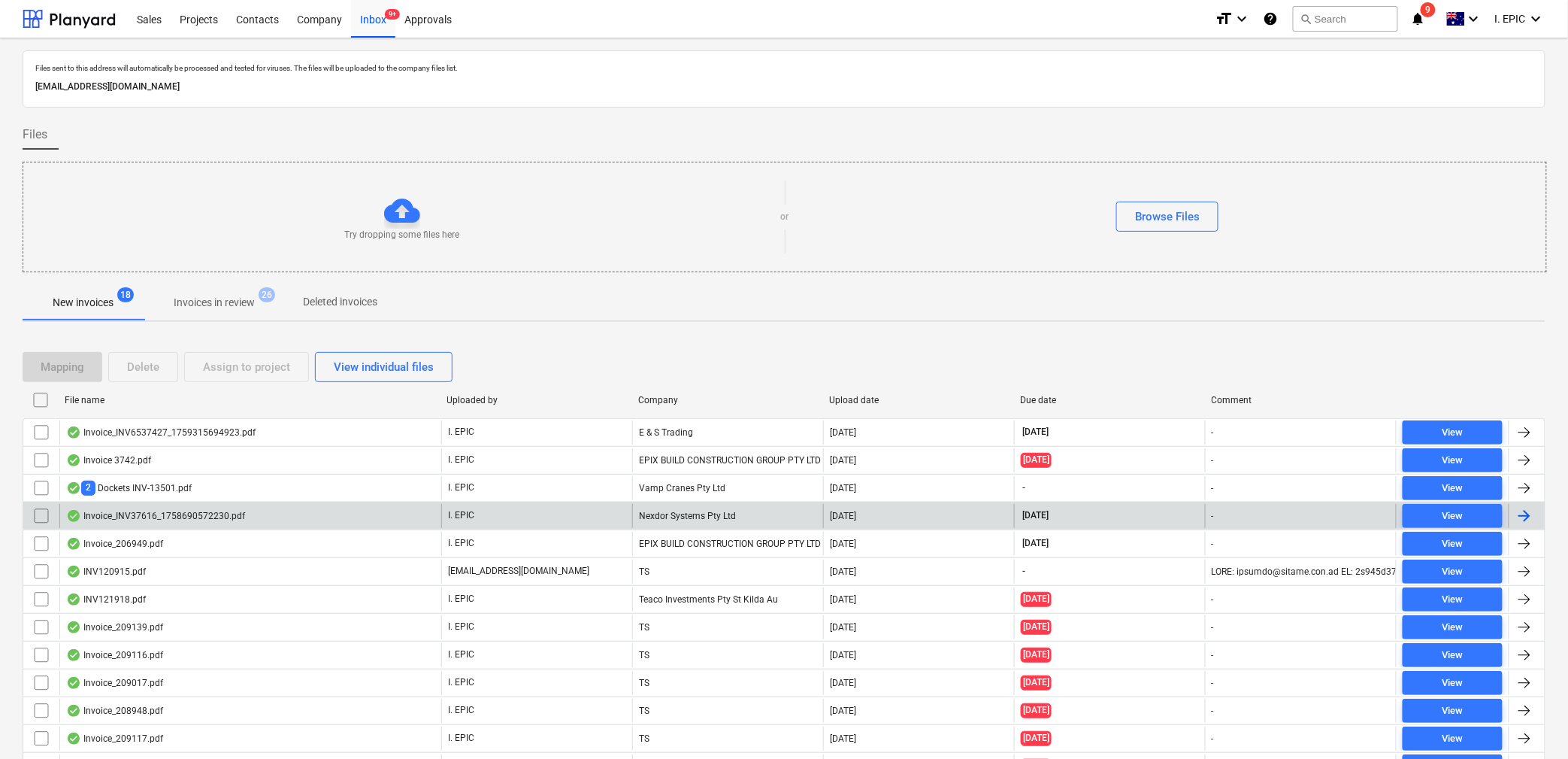
click at [112, 515] on div "Invoice_INV37616_1758690572230.pdf" at bounding box center [155, 515] width 179 height 12
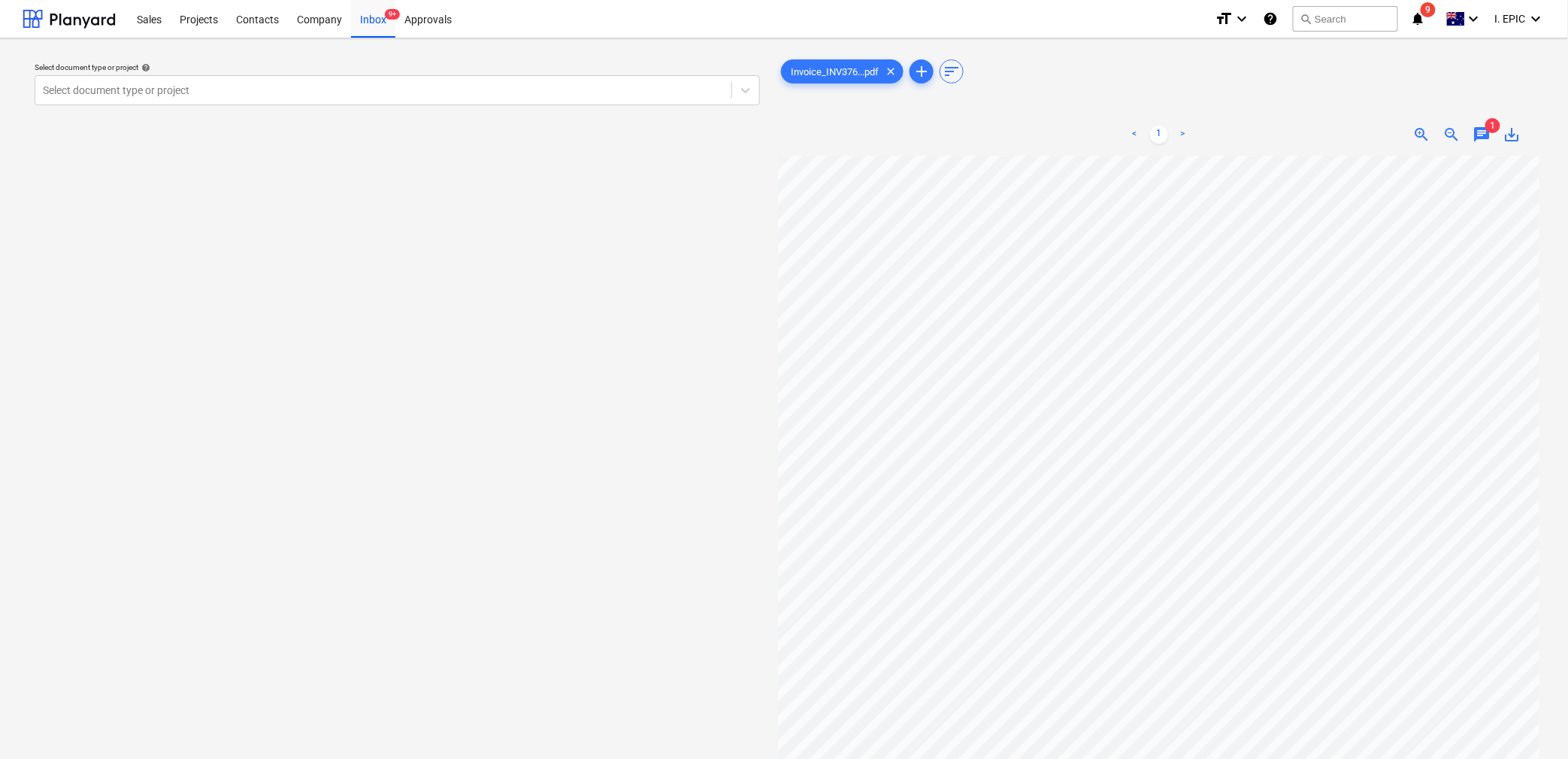
click at [1489, 133] on span "1" at bounding box center [1493, 126] width 15 height 15
click at [1478, 136] on span "chat" at bounding box center [1482, 135] width 18 height 18
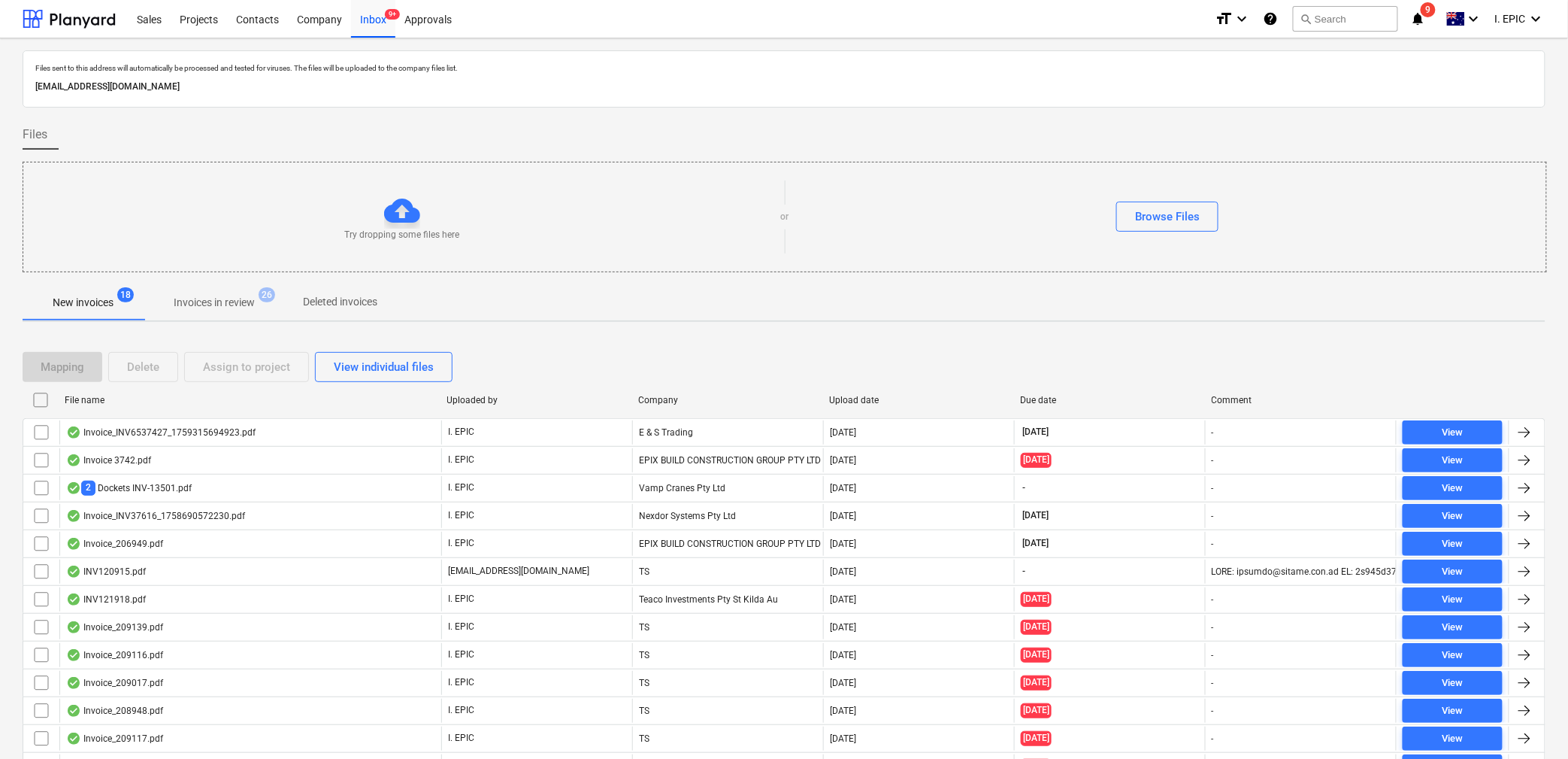
drag, startPoint x: 1307, startPoint y: 329, endPoint x: 1245, endPoint y: 315, distance: 63.6
click at [1307, 329] on div "Files sent to this address will automatically be processed and tested for virus…" at bounding box center [784, 486] width 1523 height 872
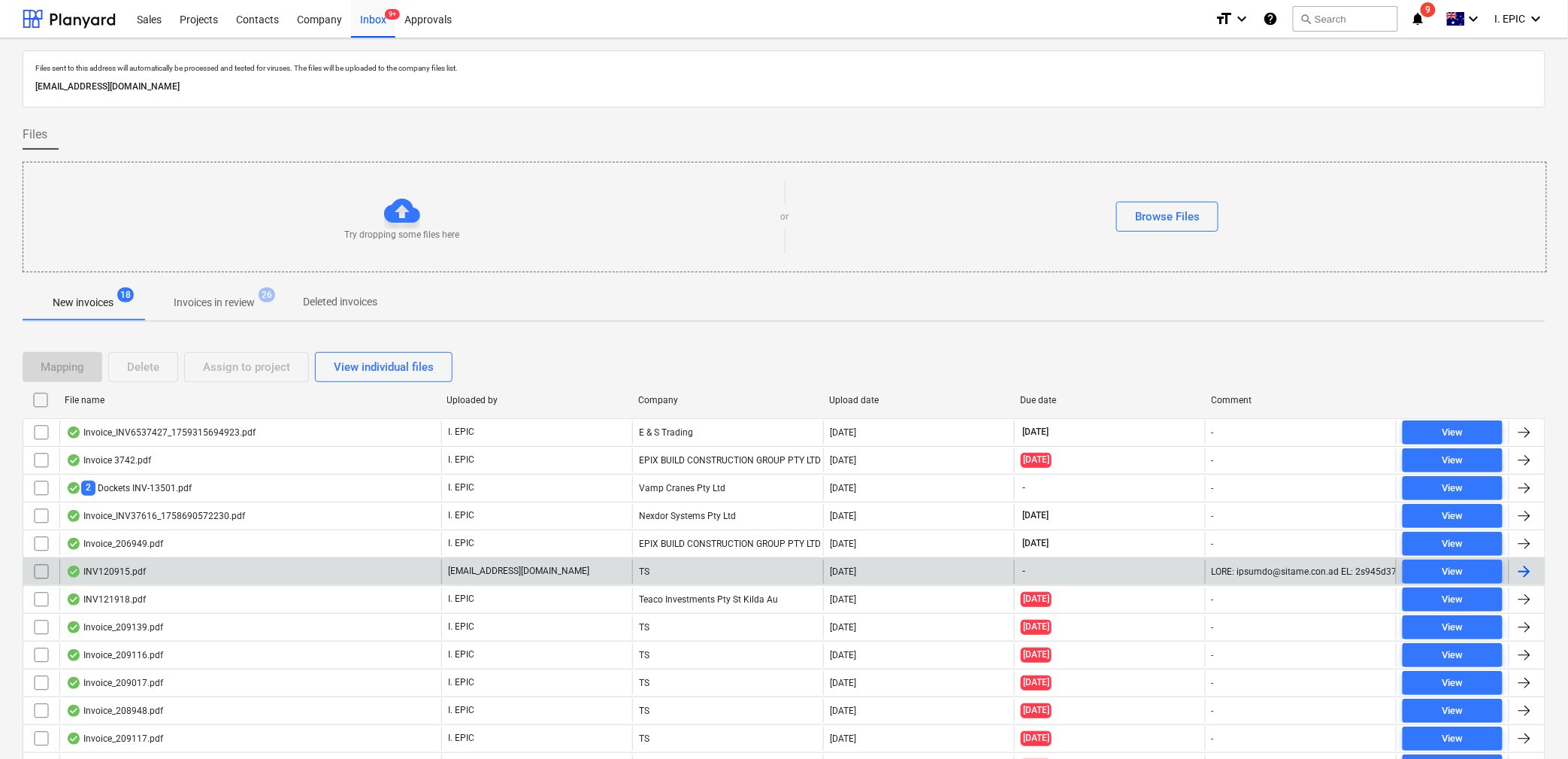
click at [142, 581] on div "INV120915.pdf" at bounding box center [250, 570] width 382 height 24
click at [127, 569] on div "INV120915.pdf" at bounding box center [106, 571] width 80 height 12
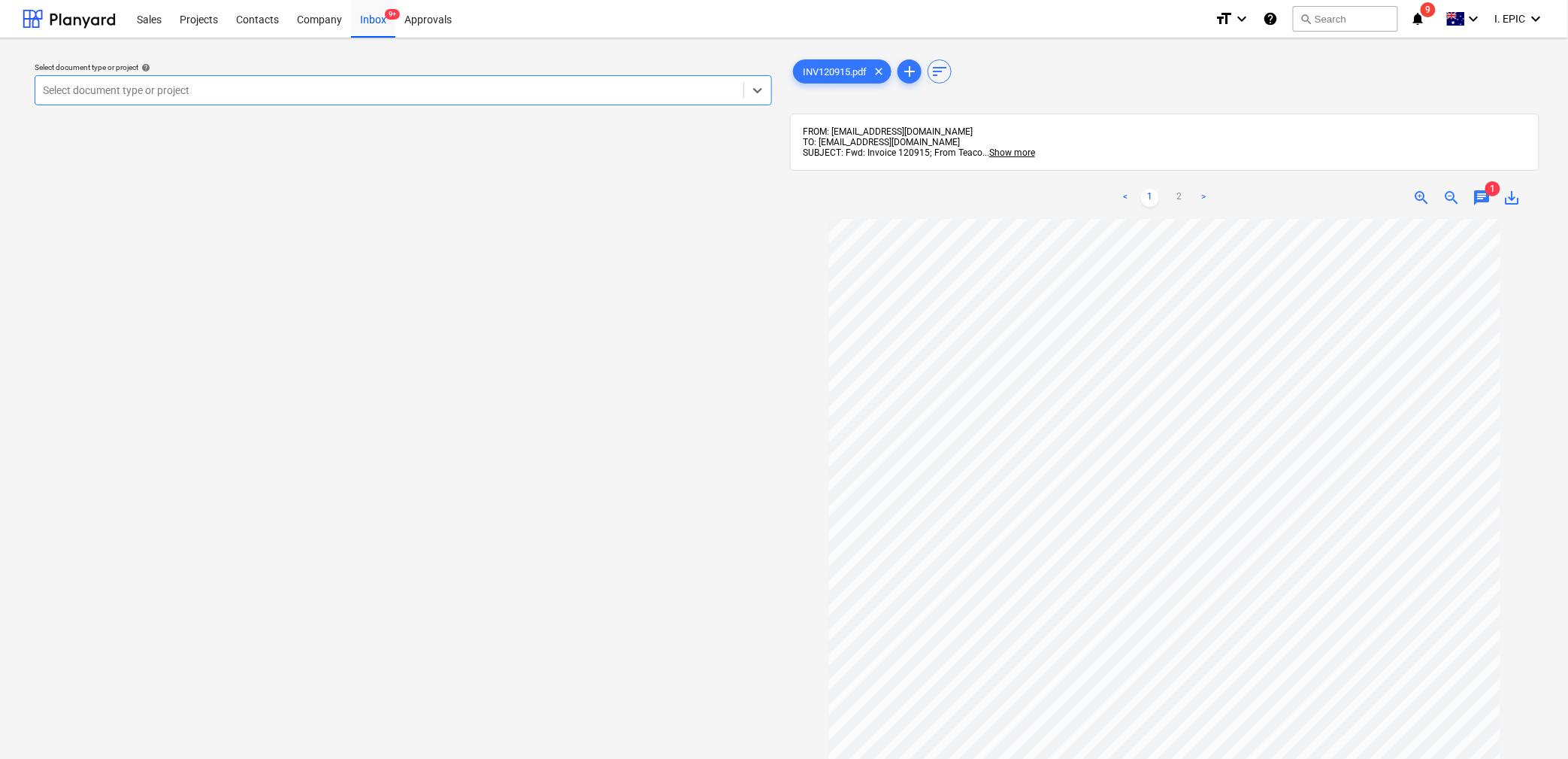
click at [1480, 185] on div "< 1 2 > zoom_in zoom_out chat 1 save_alt" at bounding box center [1164, 197] width 749 height 42
click at [1481, 190] on span "chat" at bounding box center [1482, 197] width 18 height 18
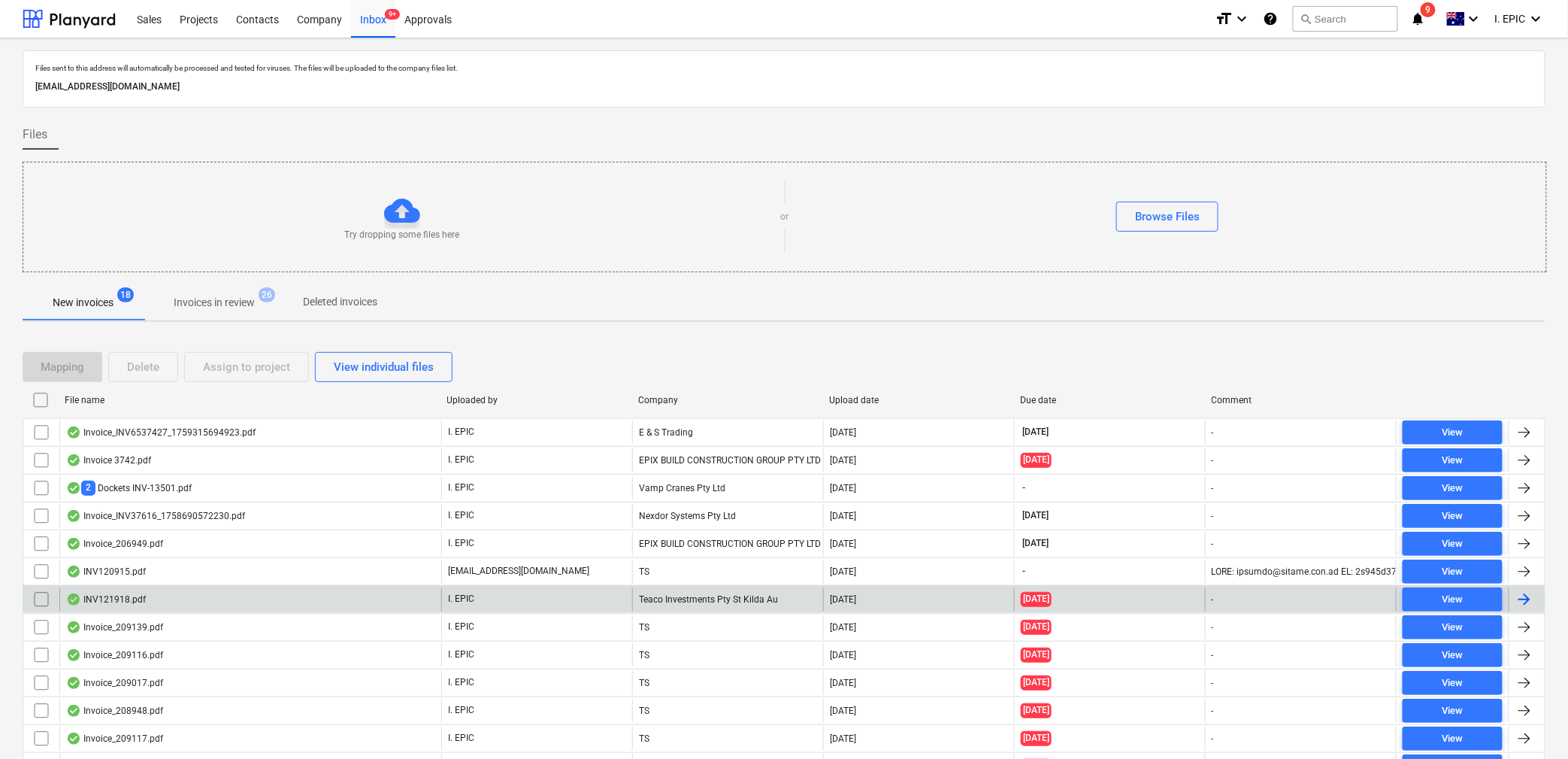
click at [115, 593] on div "INV121918.pdf" at bounding box center [250, 599] width 382 height 24
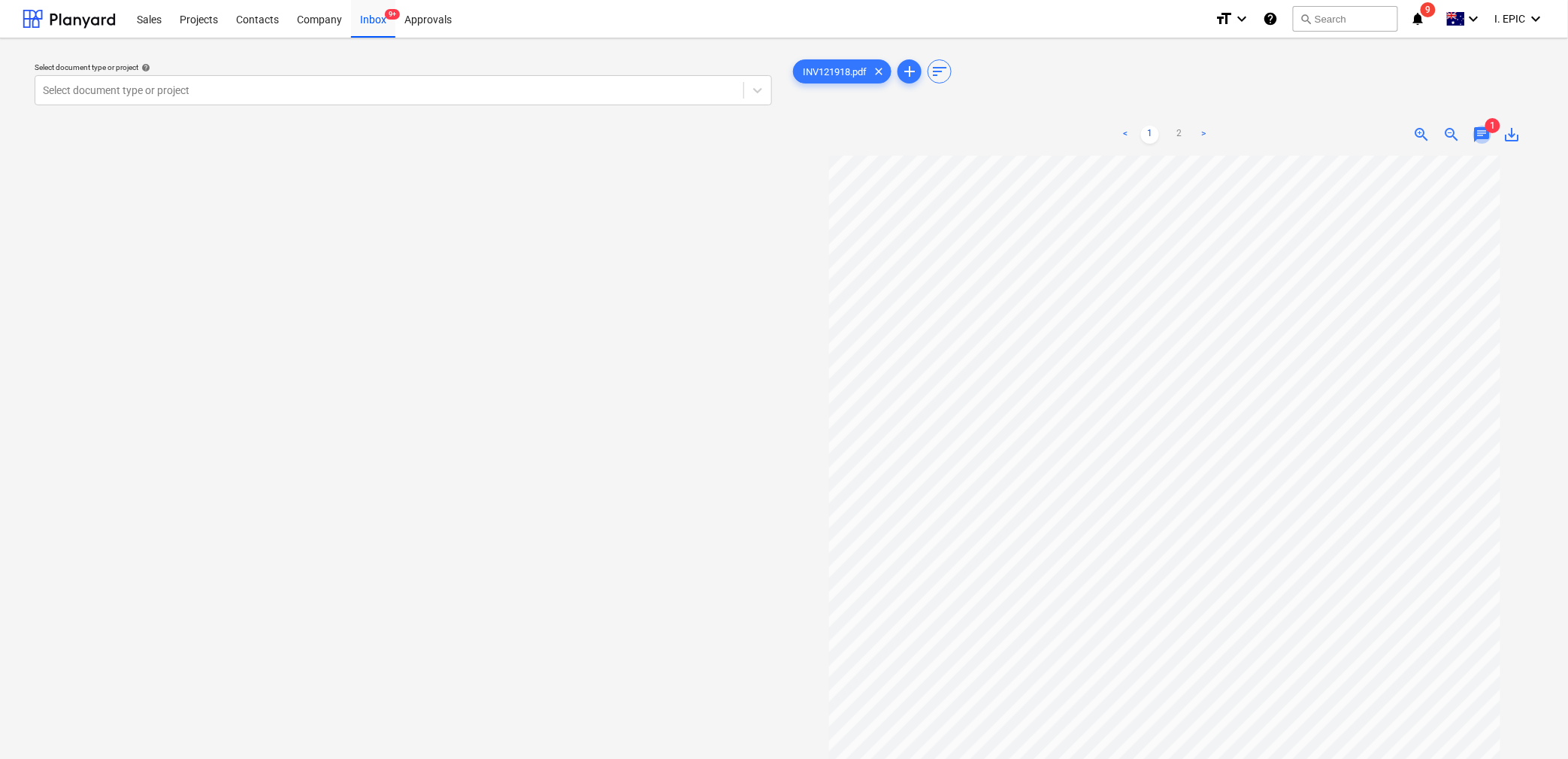
click at [1484, 136] on span "chat" at bounding box center [1482, 135] width 18 height 18
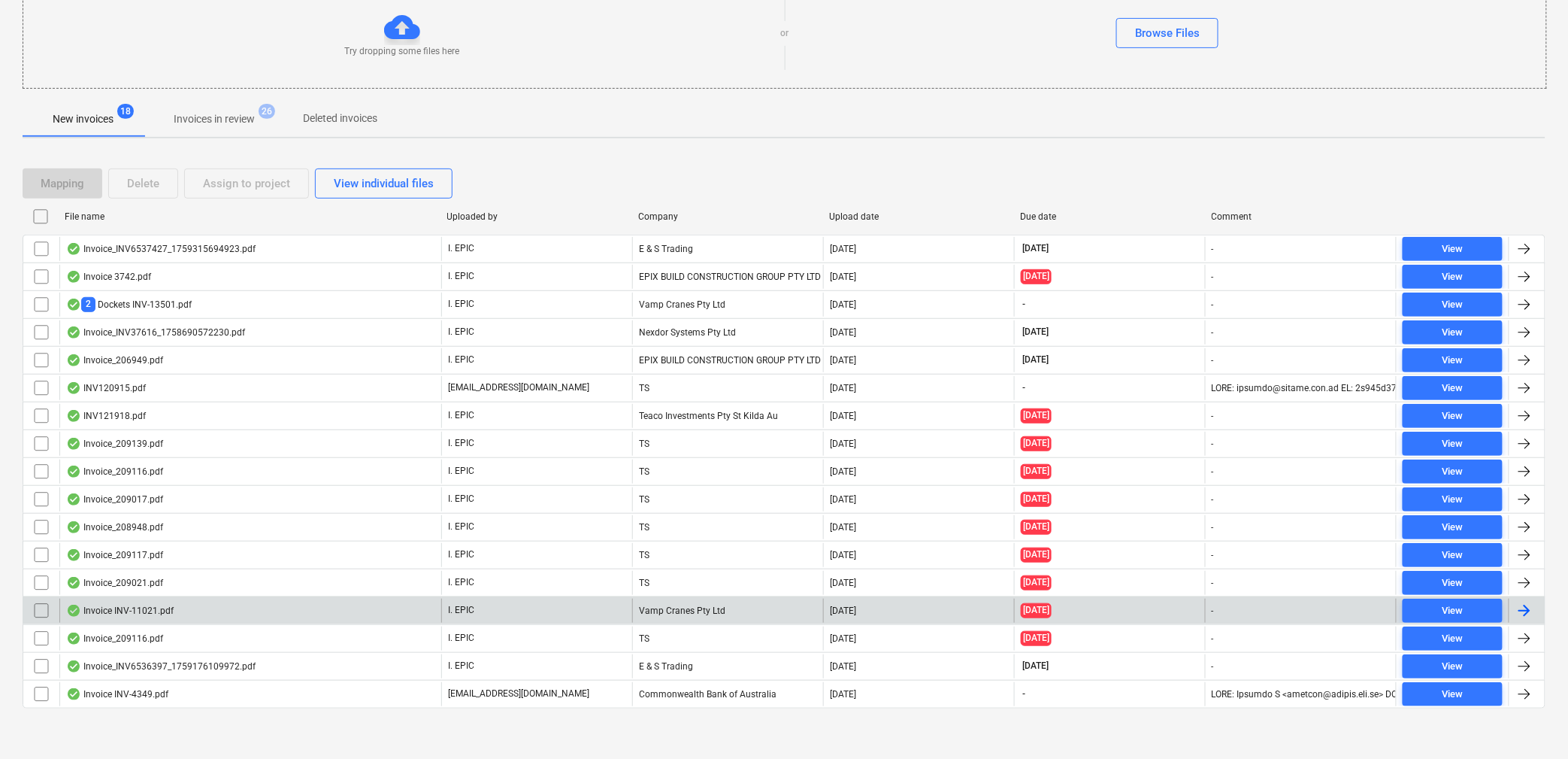
scroll to position [192, 0]
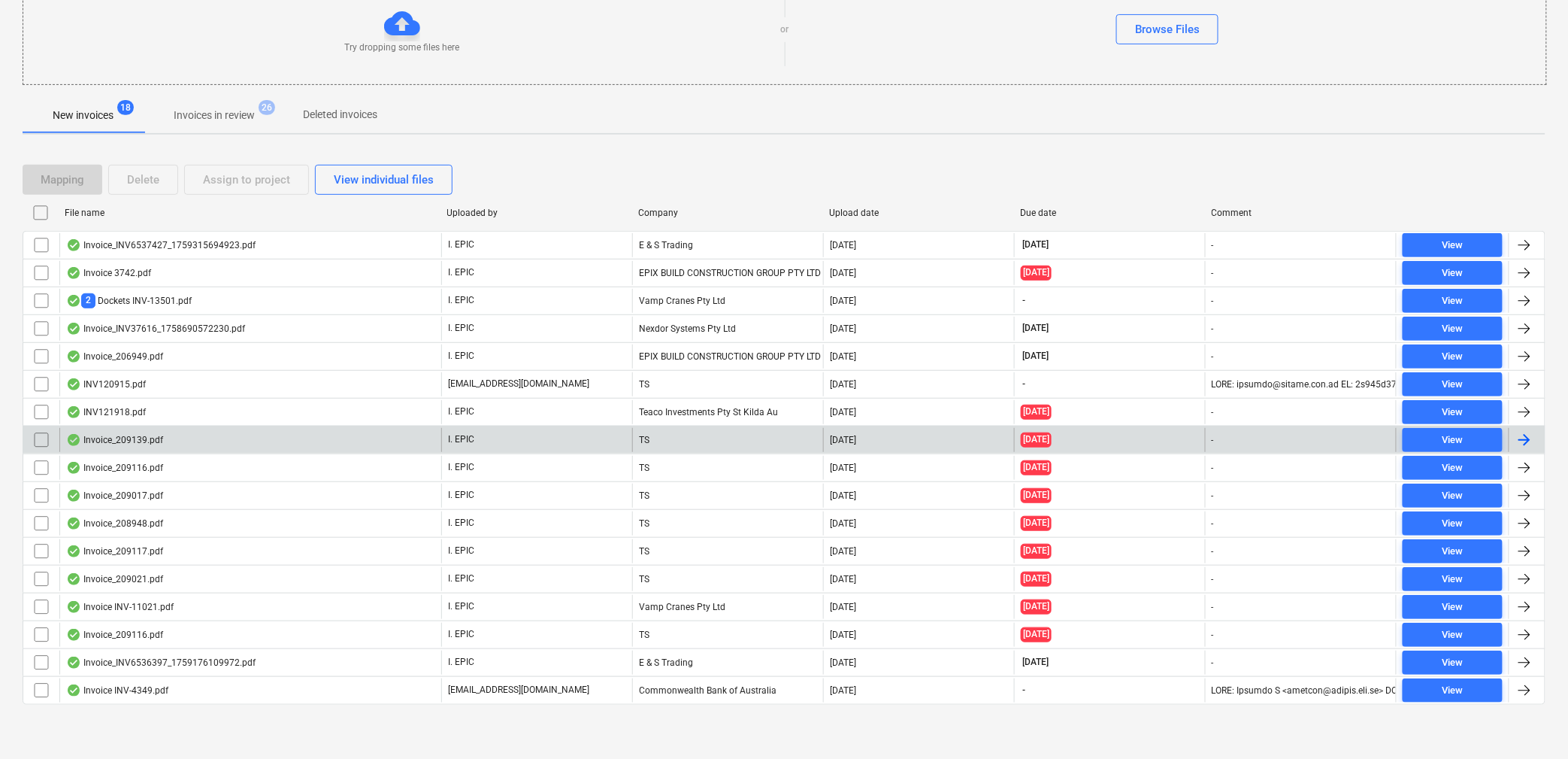
click at [125, 428] on div "Invoice_209139.pdf" at bounding box center [250, 439] width 382 height 24
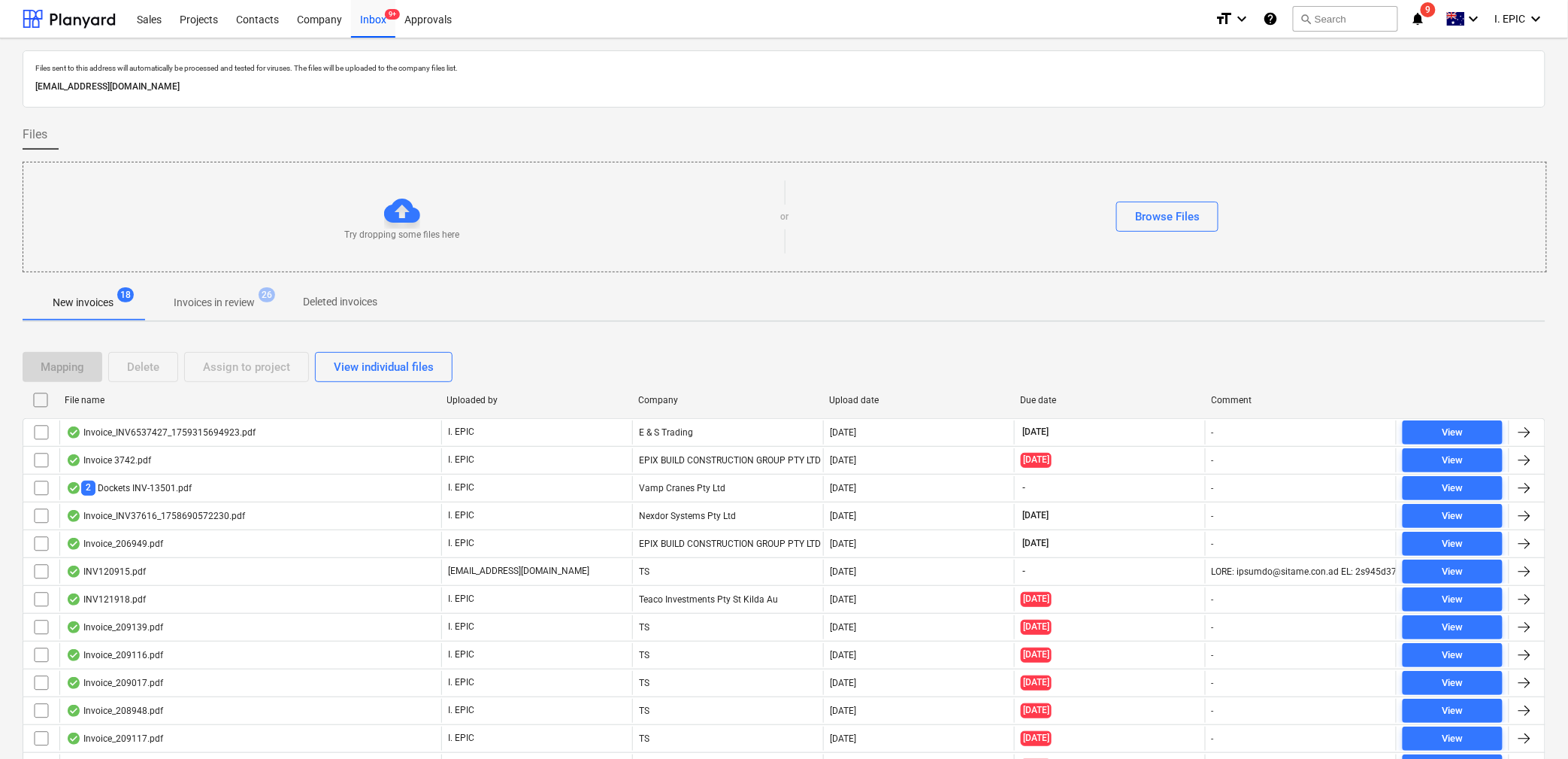
scroll to position [192, 0]
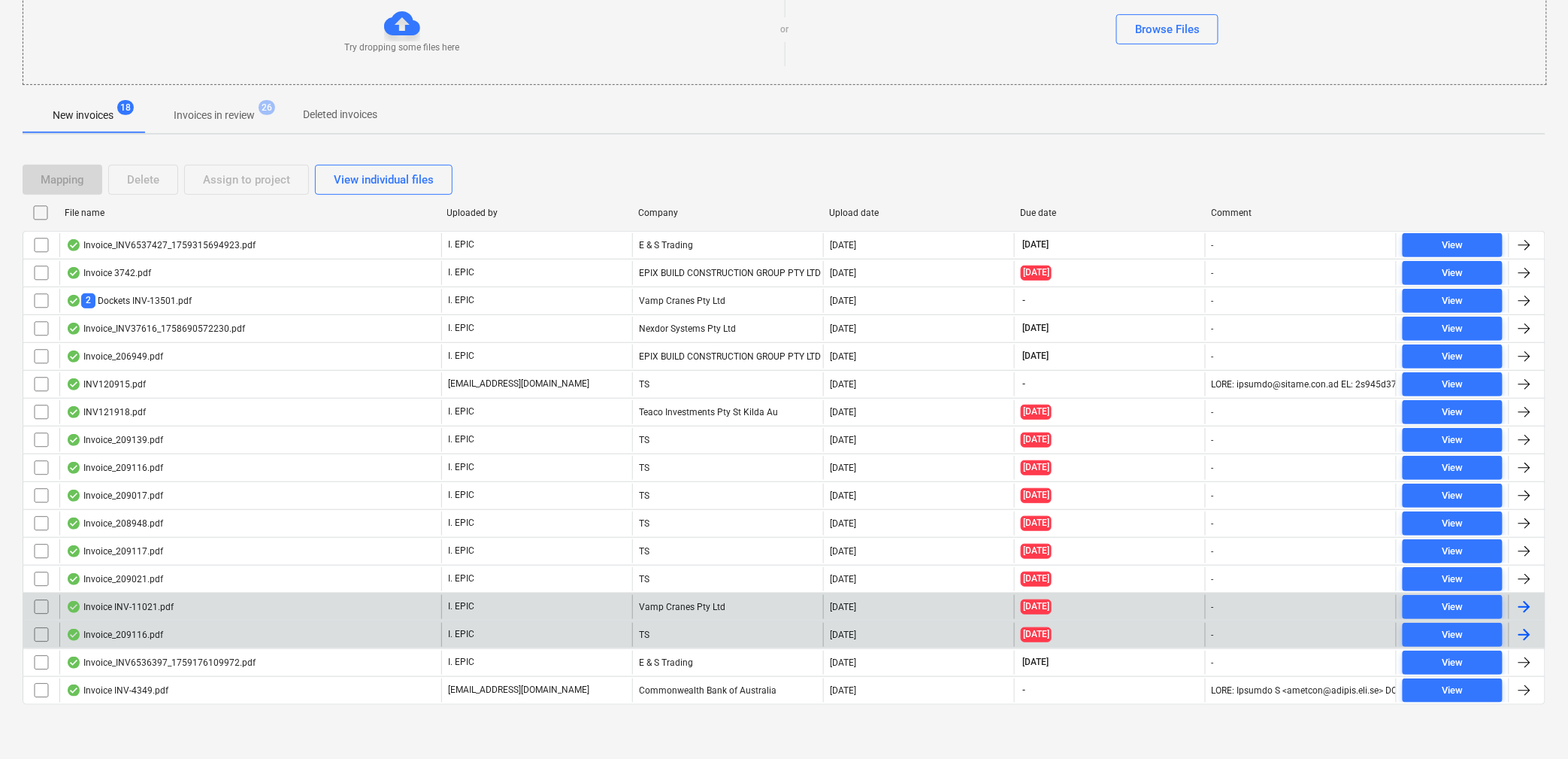
click at [136, 595] on div "Invoice INV-11021.pdf" at bounding box center [250, 606] width 382 height 24
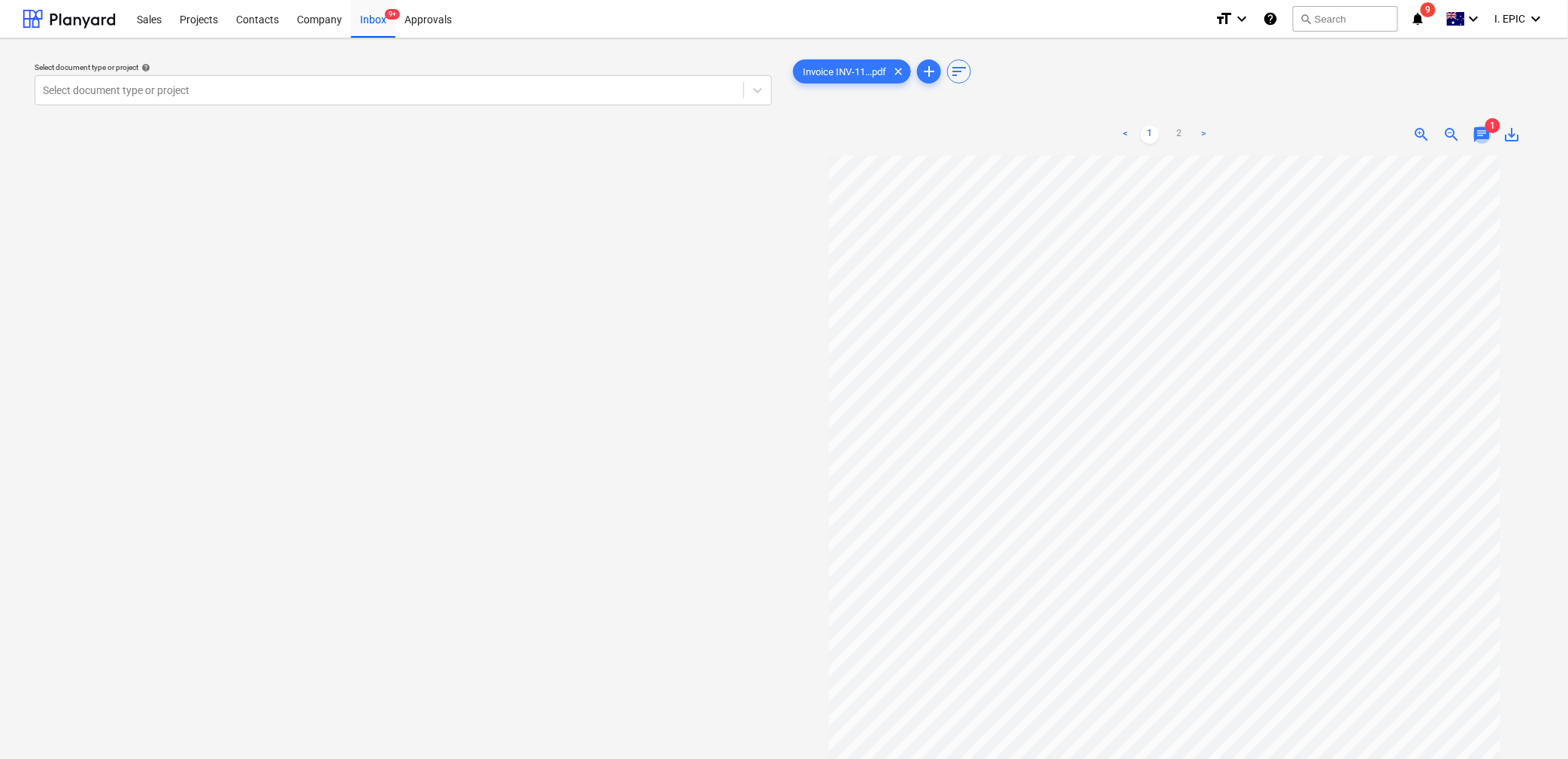
click at [1480, 143] on span "chat" at bounding box center [1482, 135] width 18 height 18
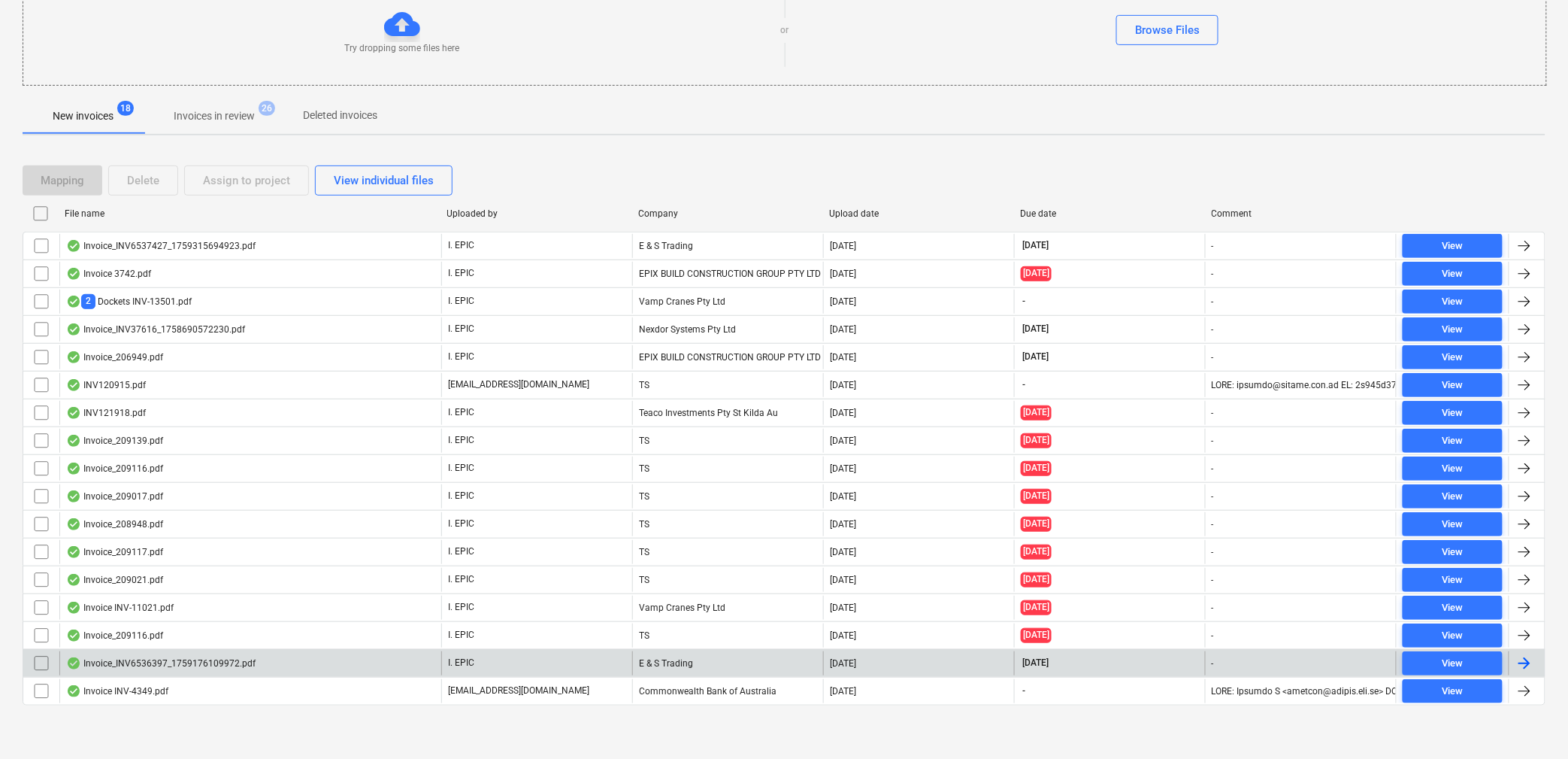
scroll to position [192, 0]
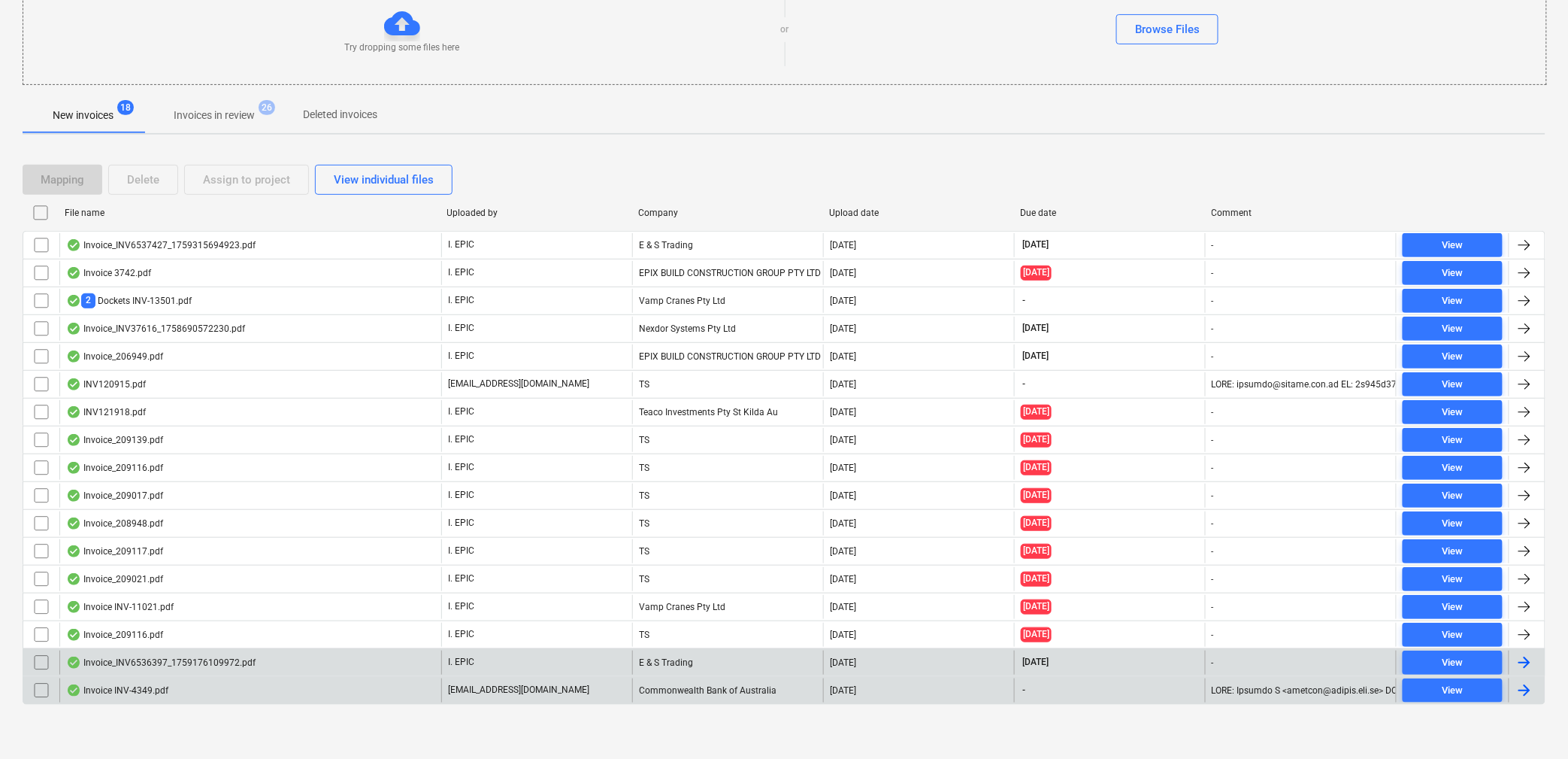
click at [134, 684] on div "Invoice INV-4349.pdf" at bounding box center [117, 690] width 102 height 12
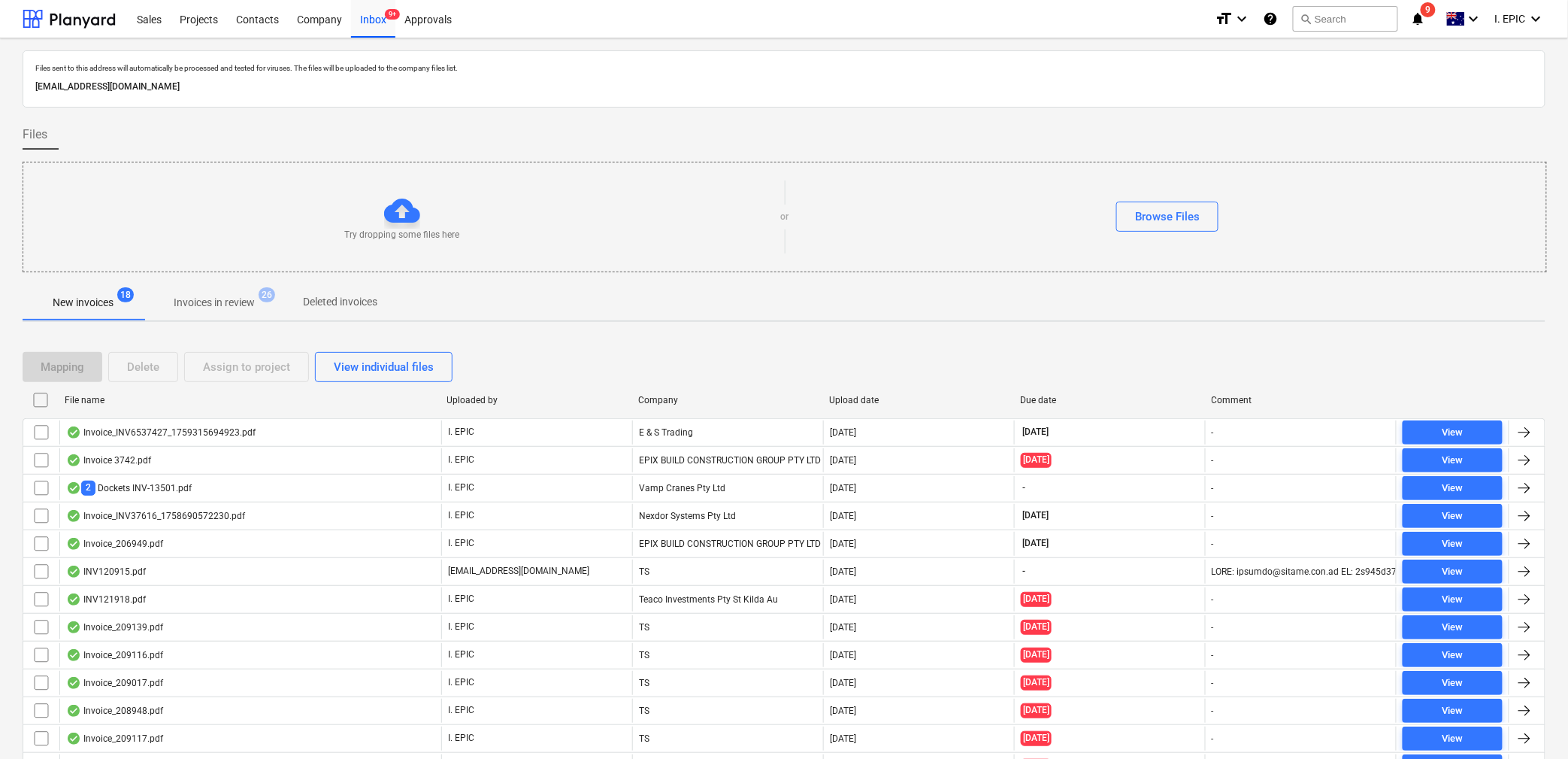
scroll to position [192, 0]
